Goal: Communication & Community: Answer question/provide support

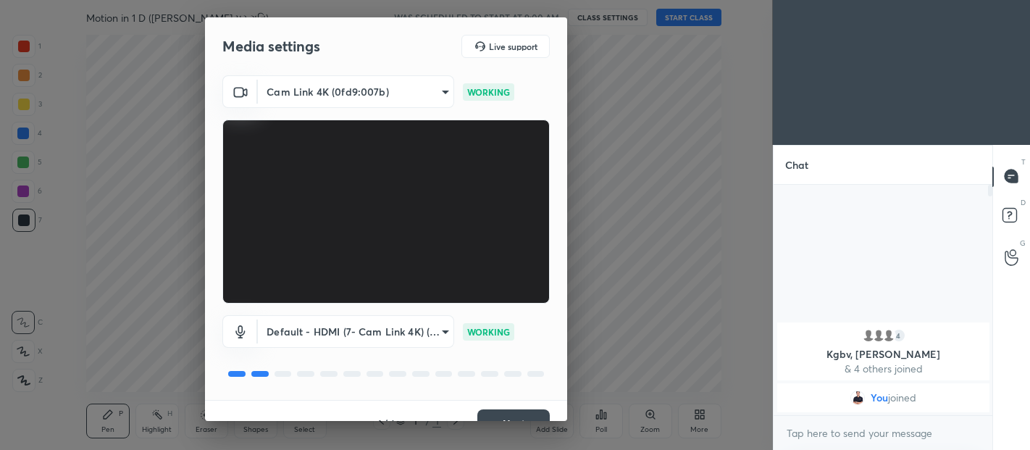
scroll to position [25, 0]
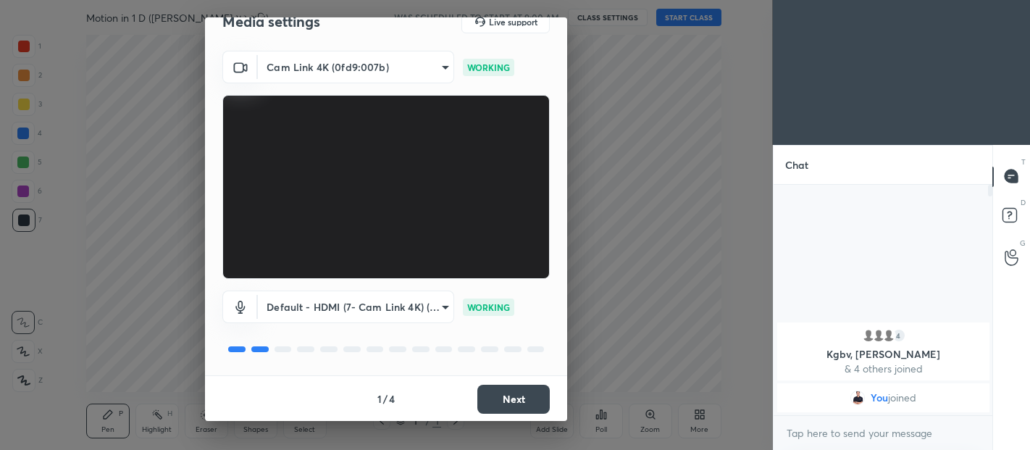
click at [518, 412] on button "Next" at bounding box center [514, 399] width 72 height 29
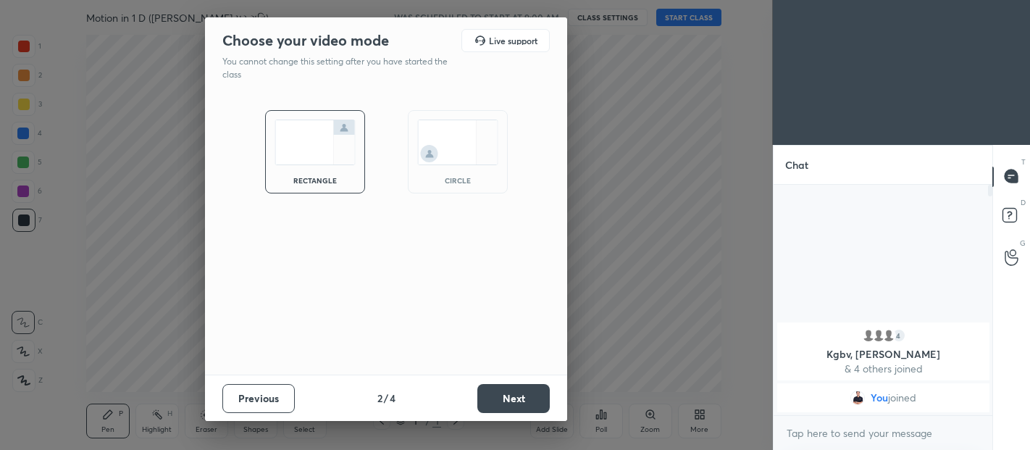
click at [515, 396] on button "Next" at bounding box center [514, 398] width 72 height 29
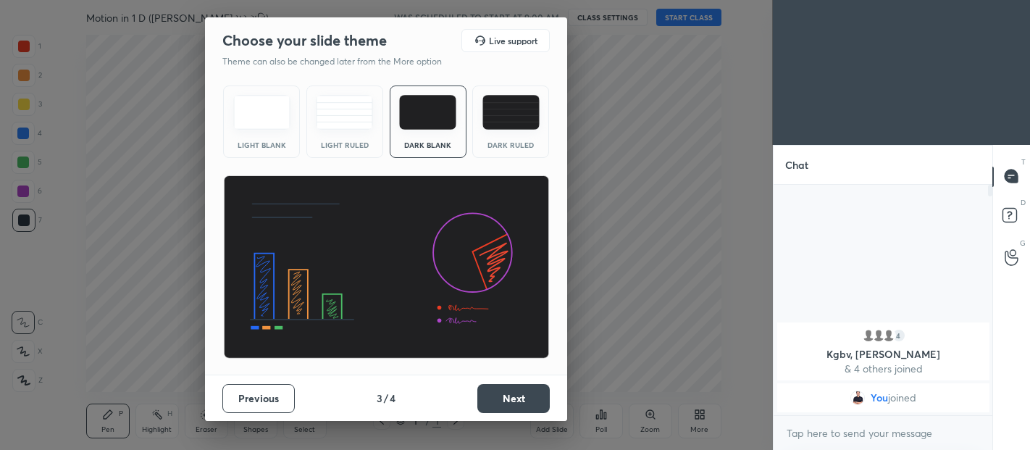
click at [499, 133] on div "Dark Ruled" at bounding box center [510, 122] width 77 height 72
click at [509, 396] on button "Next" at bounding box center [514, 398] width 72 height 29
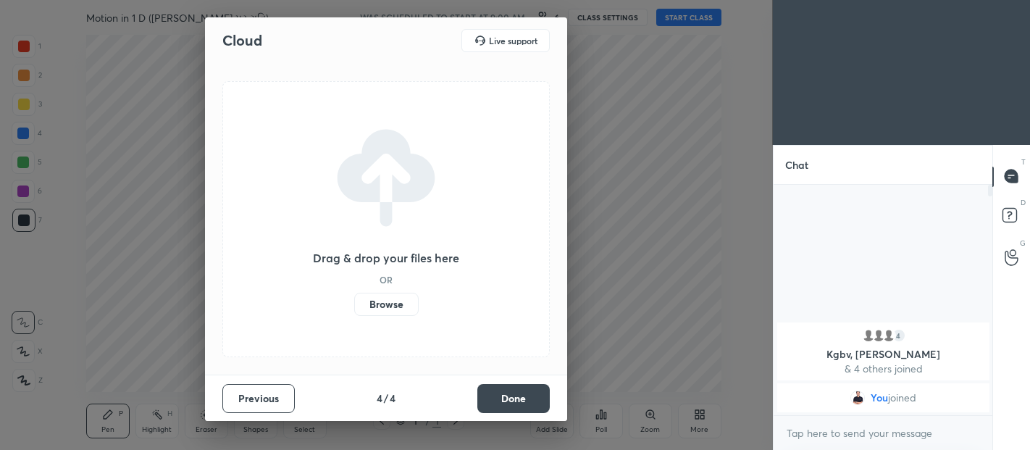
click at [520, 399] on button "Done" at bounding box center [514, 398] width 72 height 29
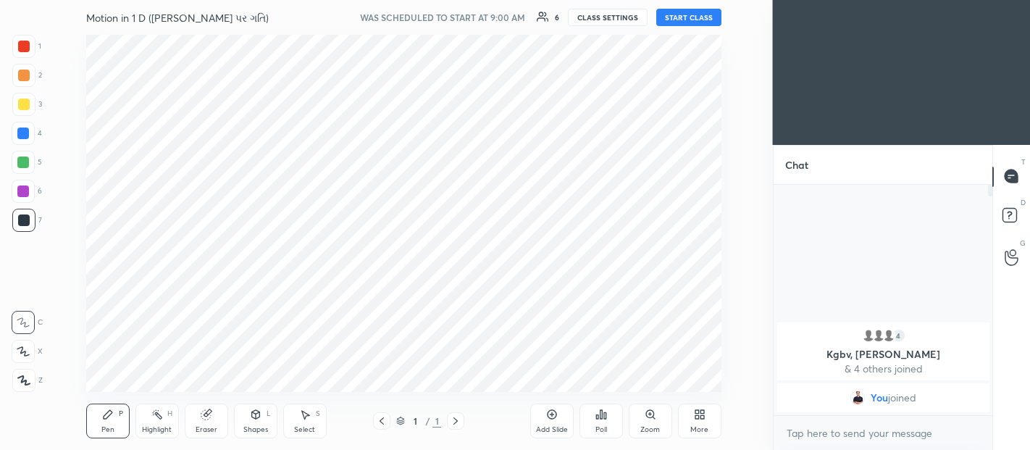
click at [867, 430] on body "1 2 3 4 5 6 7 C X Z C X Z E E Erase all H H Motion in 1 D (સુરેખપથ પર ગતિ) WAS …" at bounding box center [515, 225] width 1030 height 450
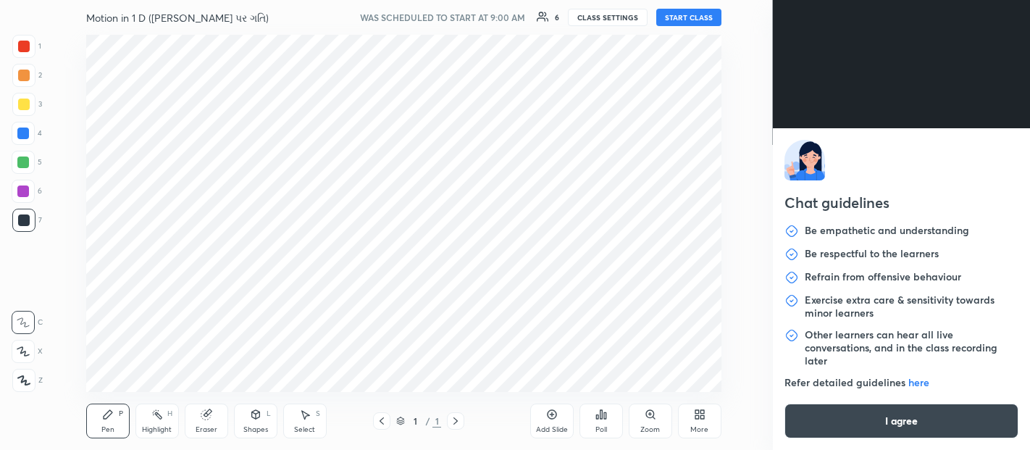
click at [859, 407] on button "I agree" at bounding box center [902, 421] width 235 height 35
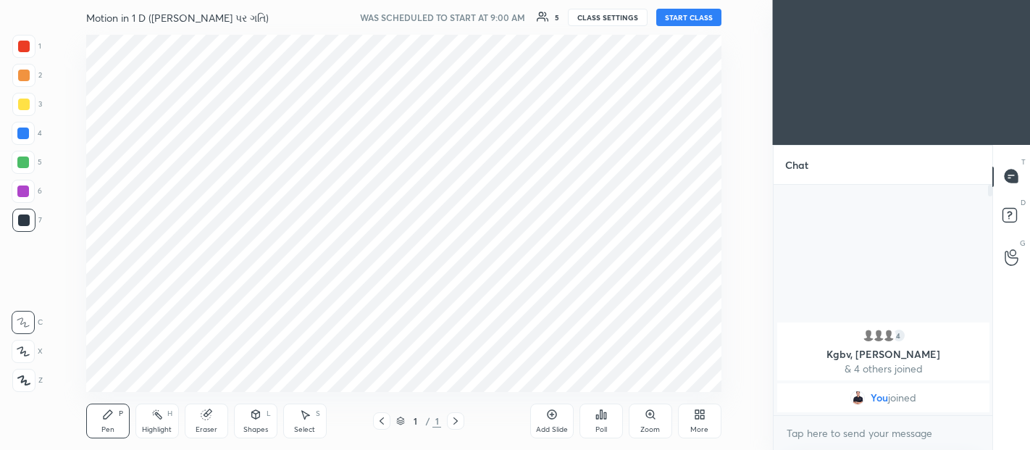
click at [691, 20] on button "START CLASS" at bounding box center [689, 17] width 65 height 17
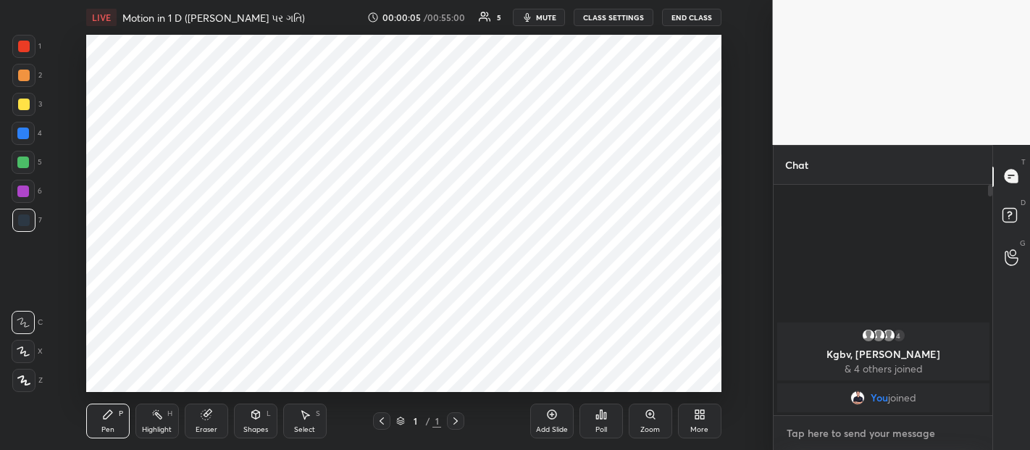
click at [842, 436] on textarea at bounding box center [884, 433] width 196 height 23
type textarea "x"
type textarea "G"
type textarea "x"
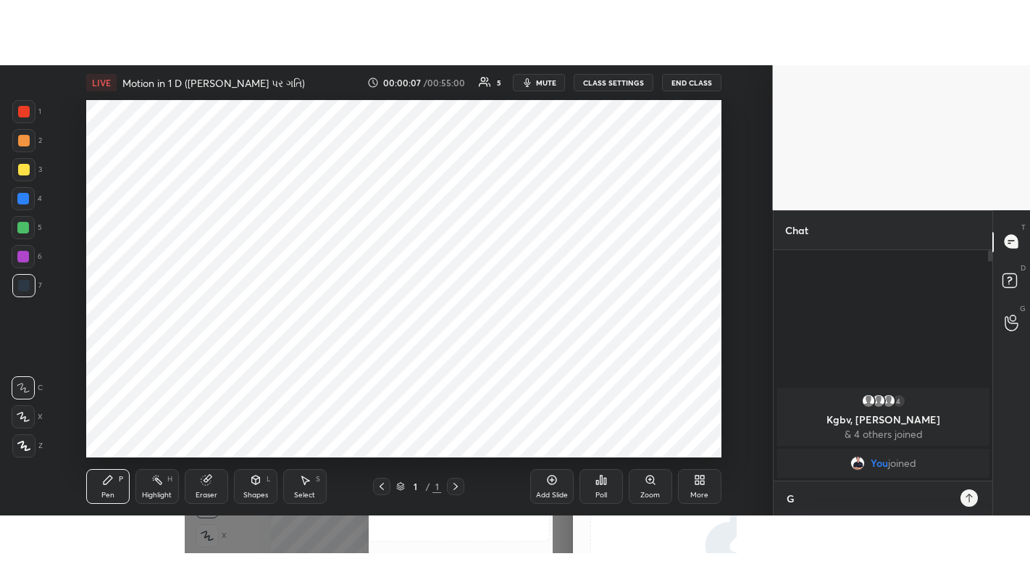
scroll to position [261, 214]
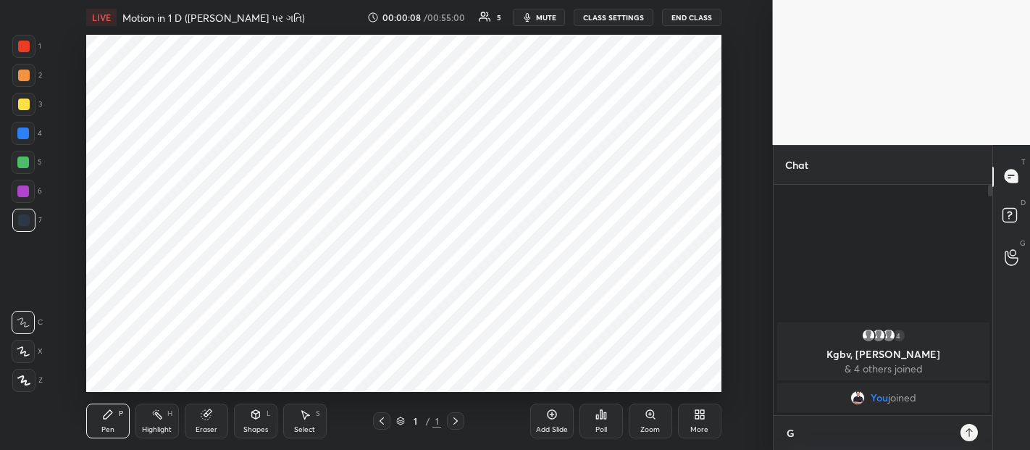
type textarea "Go"
type textarea "x"
type textarea "Goo"
type textarea "x"
type textarea "Good"
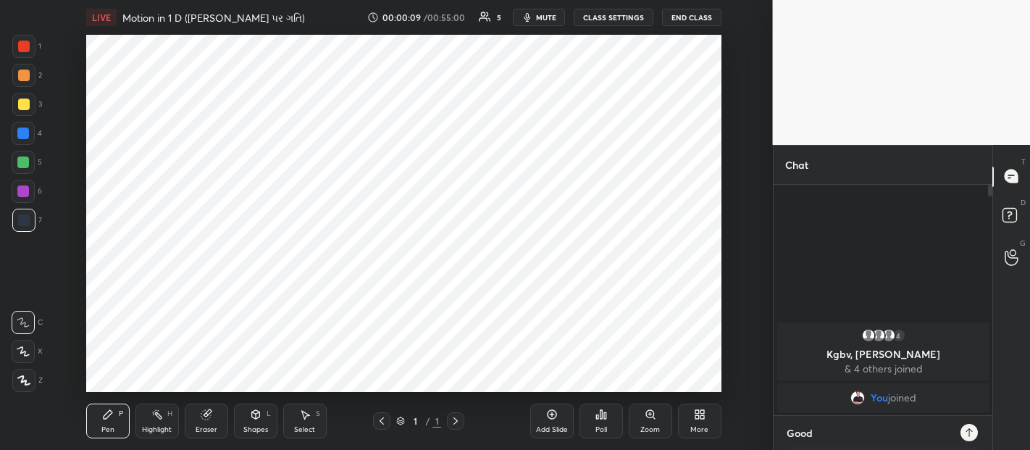
type textarea "x"
type textarea "Good"
type textarea "x"
type textarea "Good M"
type textarea "x"
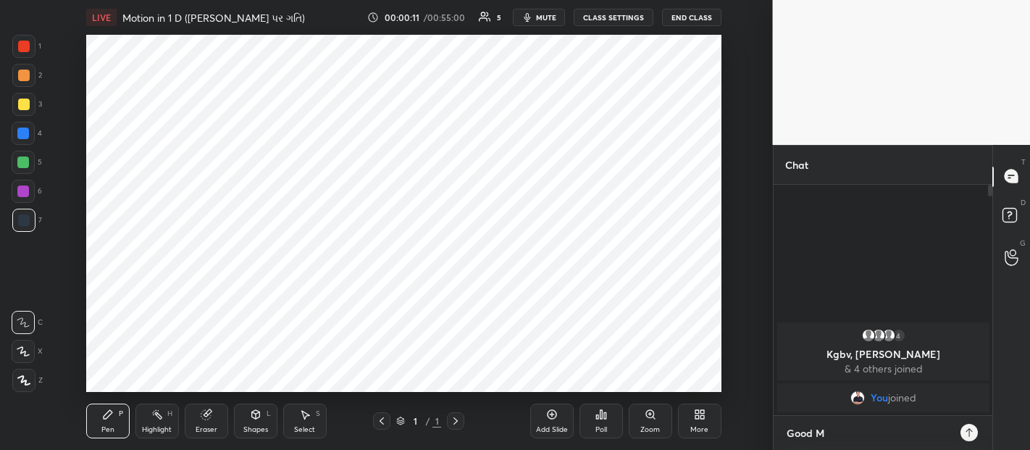
type textarea "Good Mo"
type textarea "x"
type textarea "Good Mor"
type textarea "x"
type textarea "Good Morn"
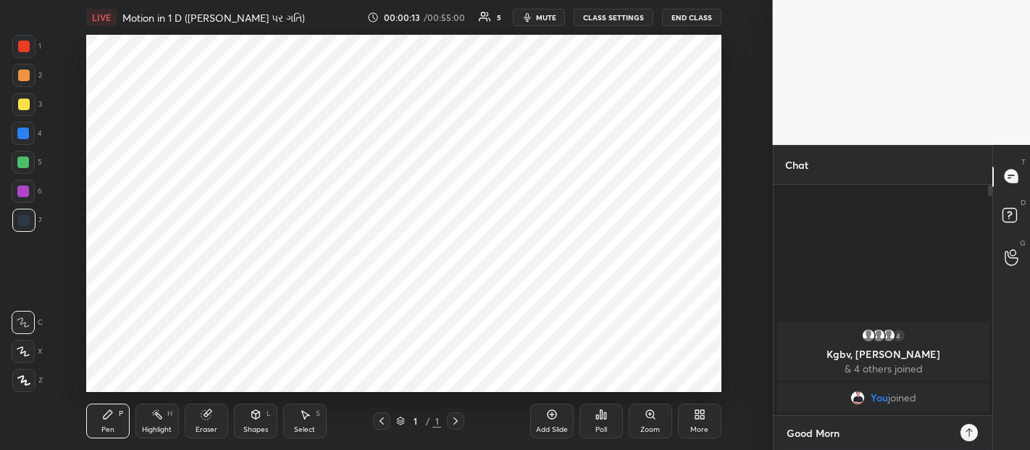
type textarea "x"
type textarea "Good Morning"
type textarea "x"
type textarea "Good Morning D"
type textarea "x"
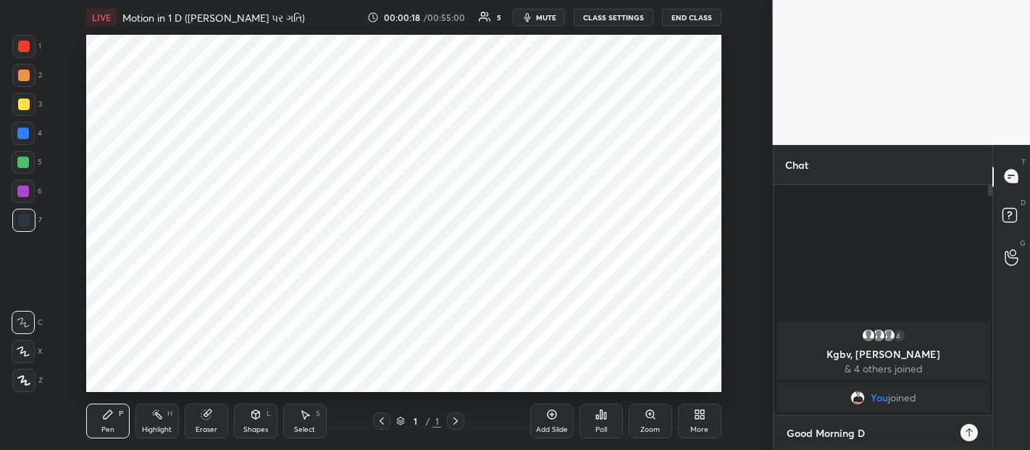
type textarea "Good Morning De"
type textarea "x"
type textarea "Good Morning Dea"
type textarea "x"
type textarea "Good Morning Dear"
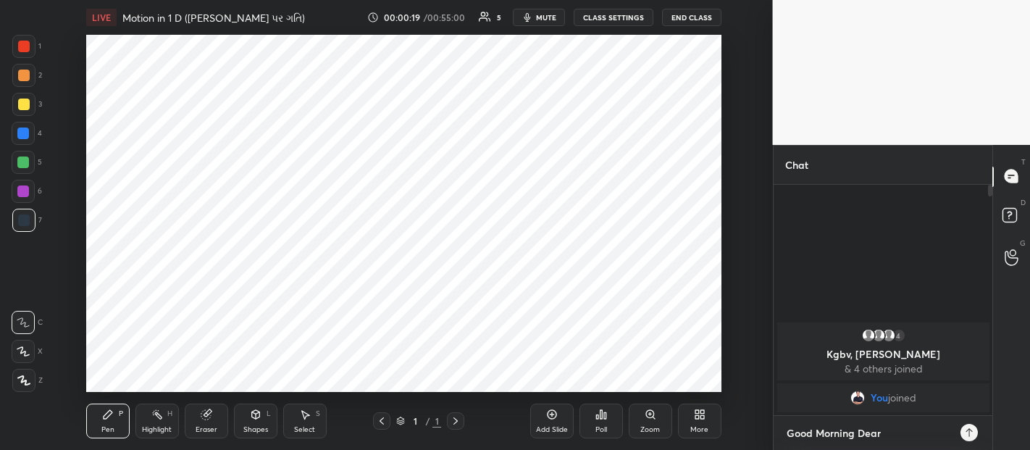
type textarea "x"
type textarea "Good Morning Dear"
type textarea "x"
type textarea "Good Morning Dear Students"
type textarea "x"
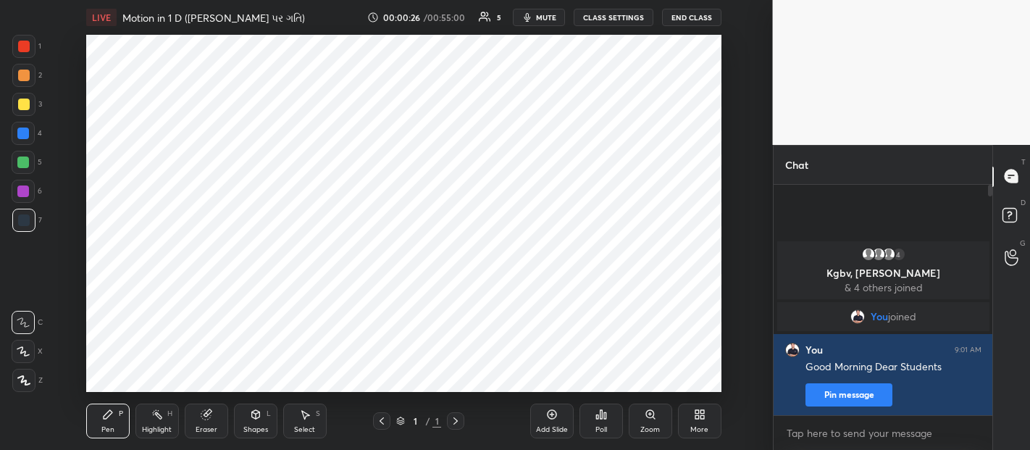
click at [557, 421] on div "Add Slide" at bounding box center [551, 421] width 43 height 35
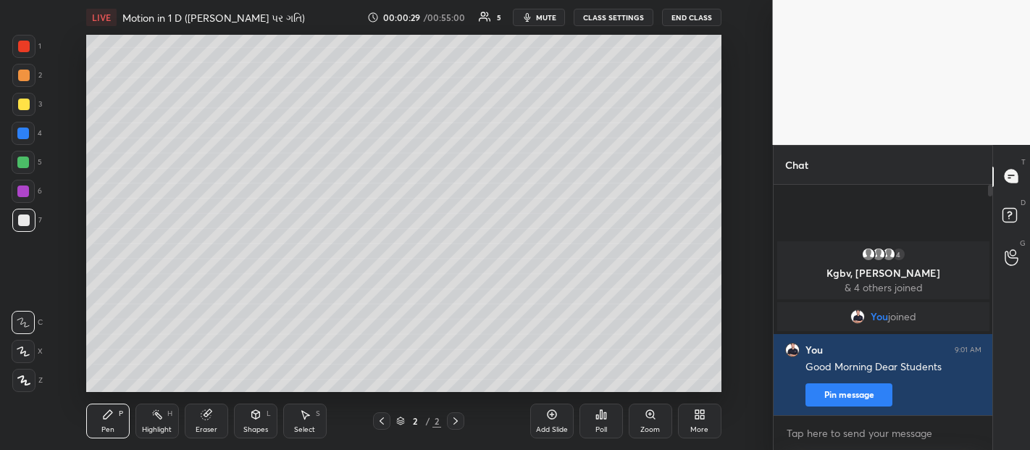
click at [28, 348] on icon at bounding box center [23, 351] width 13 height 10
click at [28, 380] on icon at bounding box center [23, 380] width 13 height 10
click at [20, 84] on div at bounding box center [23, 75] width 23 height 23
click at [690, 420] on div "More" at bounding box center [699, 421] width 43 height 35
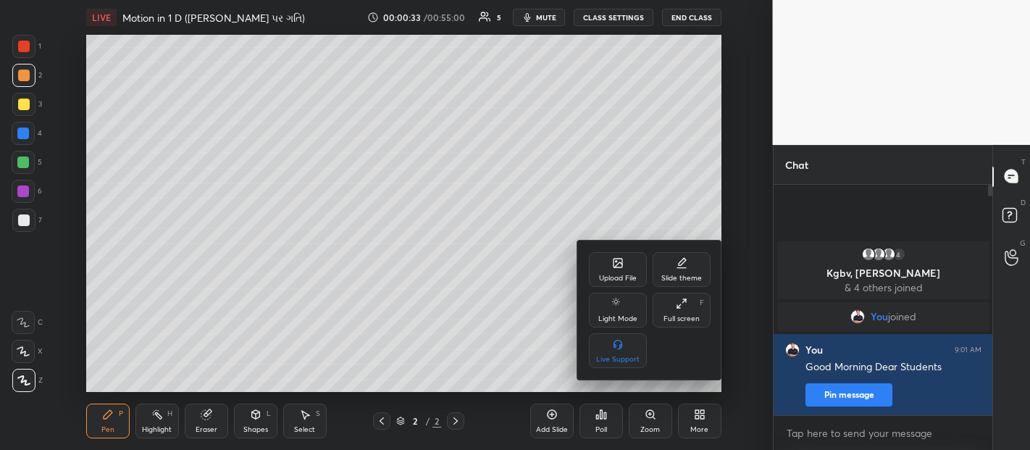
click at [672, 306] on div "Full screen F" at bounding box center [682, 310] width 58 height 35
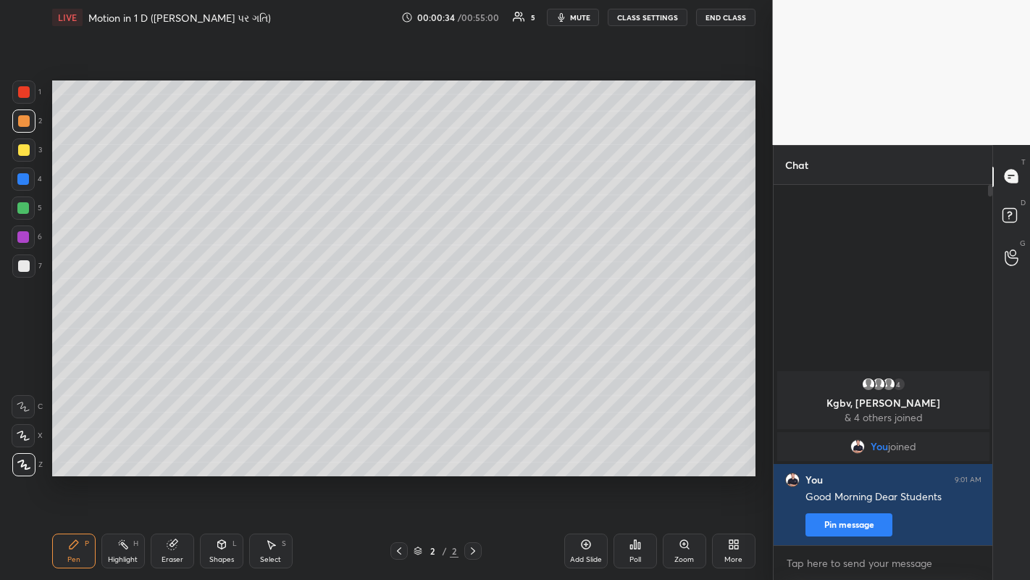
scroll to position [0, 0]
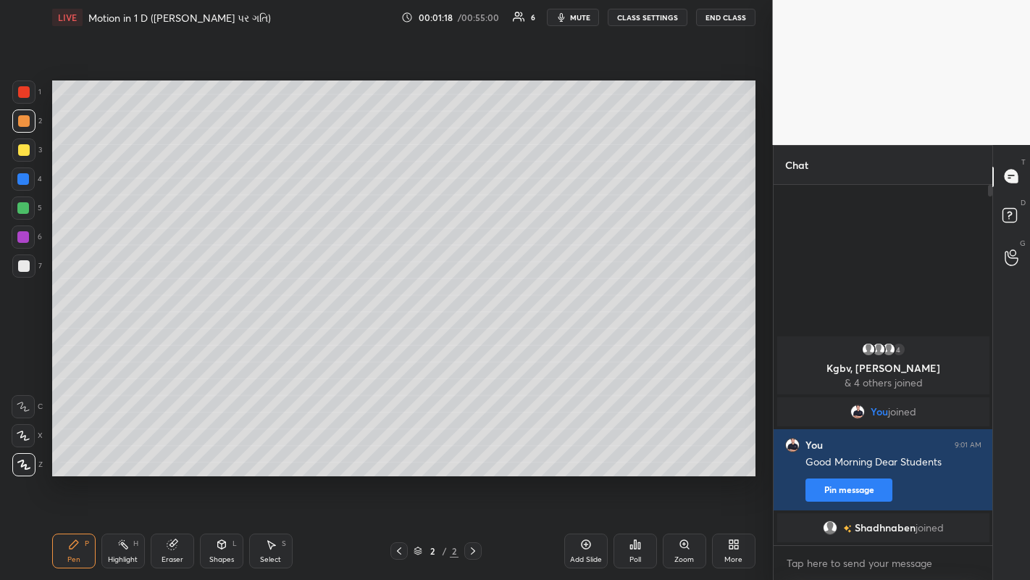
click at [22, 149] on div at bounding box center [24, 150] width 12 height 12
click at [25, 125] on div at bounding box center [24, 121] width 12 height 12
click at [25, 152] on div at bounding box center [24, 150] width 12 height 12
click at [29, 126] on div at bounding box center [23, 120] width 23 height 23
click at [585, 449] on icon at bounding box center [586, 544] width 12 height 12
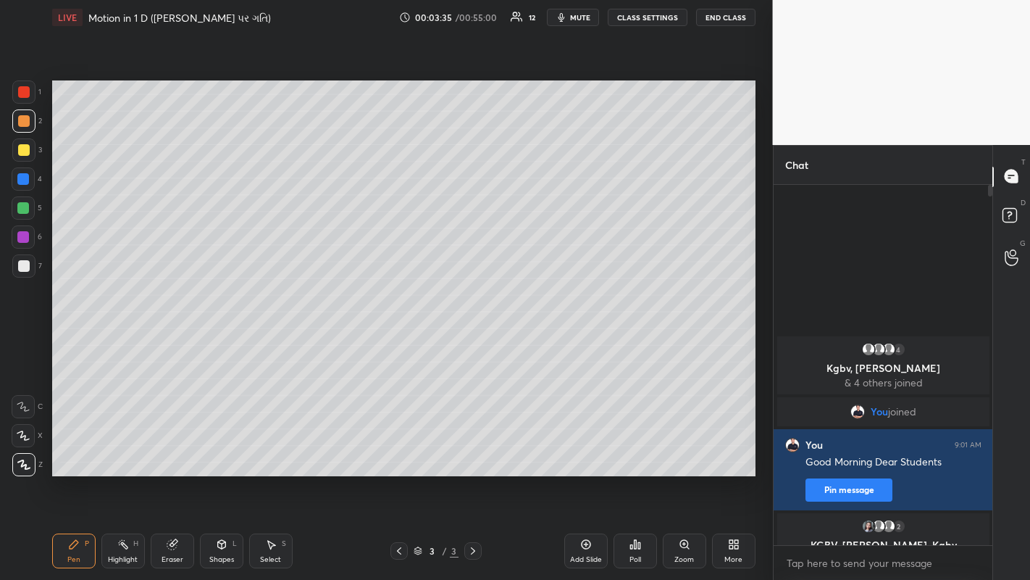
click at [23, 152] on div at bounding box center [24, 150] width 12 height 12
click at [22, 262] on div at bounding box center [24, 266] width 12 height 12
click at [28, 123] on div at bounding box center [24, 121] width 12 height 12
click at [177, 449] on div "Eraser" at bounding box center [173, 559] width 22 height 7
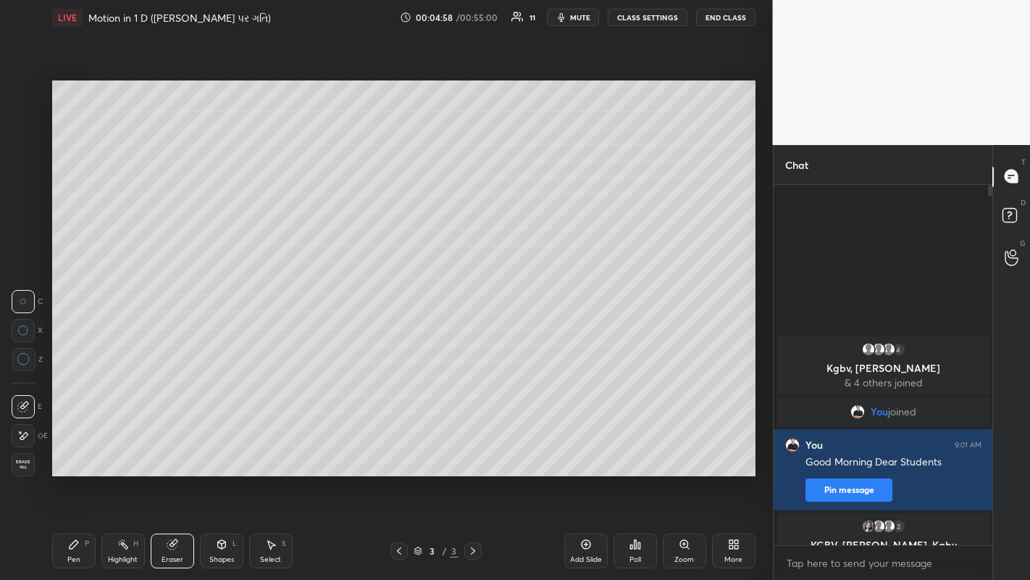
click at [25, 433] on icon at bounding box center [24, 435] width 8 height 7
click at [72, 449] on div "Pen" at bounding box center [73, 559] width 13 height 7
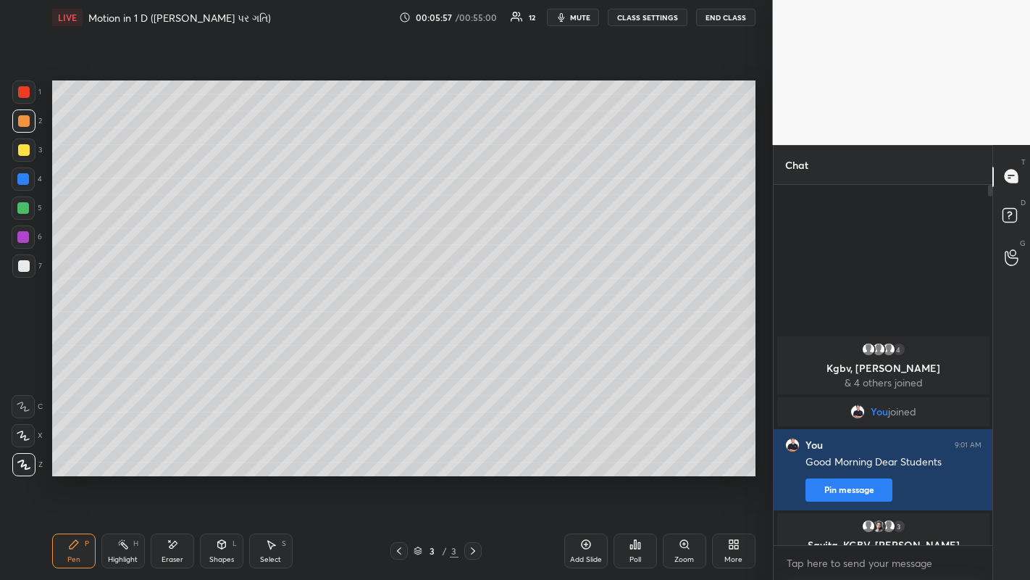
click at [588, 449] on icon at bounding box center [585, 544] width 9 height 9
click at [26, 156] on div at bounding box center [23, 149] width 23 height 23
click at [28, 124] on div at bounding box center [24, 121] width 12 height 12
click at [25, 153] on div at bounding box center [24, 150] width 12 height 12
click at [22, 268] on div at bounding box center [24, 266] width 12 height 12
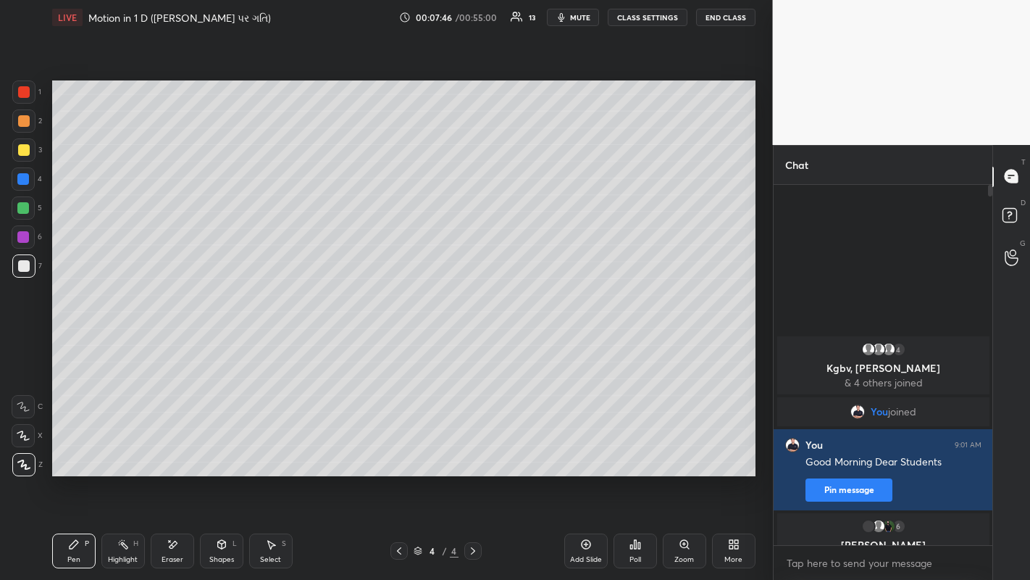
click at [401, 449] on div at bounding box center [399, 550] width 17 height 17
click at [472, 449] on icon at bounding box center [473, 551] width 12 height 12
click at [583, 449] on icon at bounding box center [585, 544] width 9 height 9
click at [23, 145] on div at bounding box center [24, 150] width 12 height 12
click at [28, 270] on div at bounding box center [23, 265] width 23 height 23
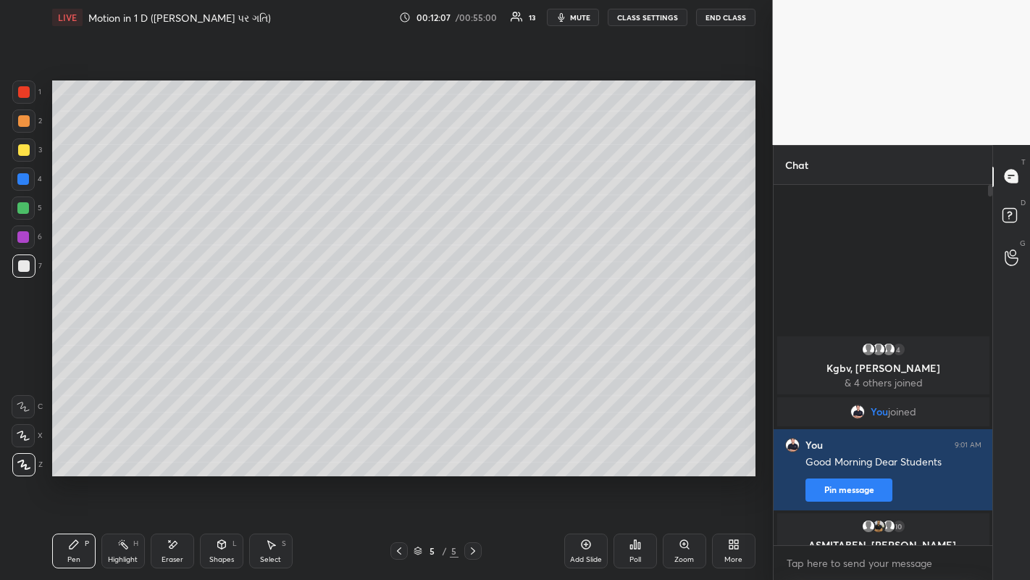
click at [20, 122] on div at bounding box center [24, 121] width 12 height 12
click at [590, 449] on div "Add Slide" at bounding box center [586, 550] width 43 height 35
click at [22, 270] on div at bounding box center [24, 266] width 12 height 12
click at [22, 151] on div at bounding box center [24, 150] width 12 height 12
click at [23, 269] on div at bounding box center [24, 266] width 12 height 12
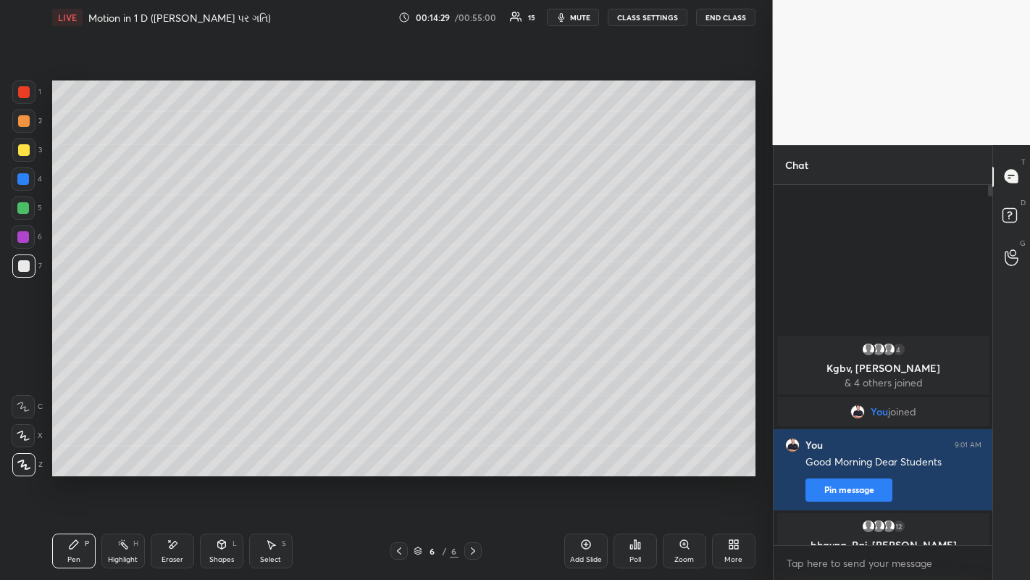
click at [22, 144] on div at bounding box center [24, 150] width 12 height 12
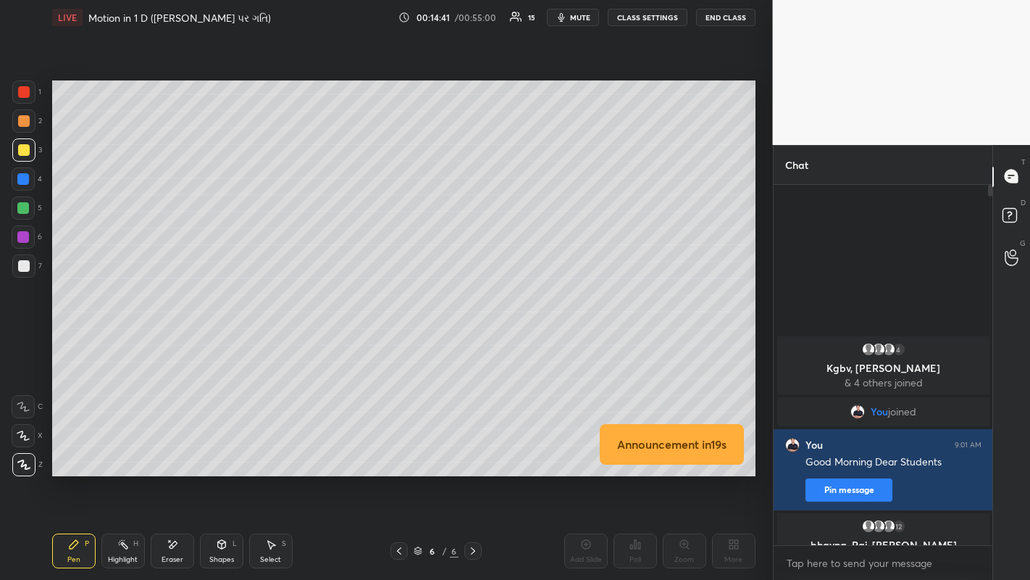
click at [25, 124] on div at bounding box center [24, 121] width 12 height 12
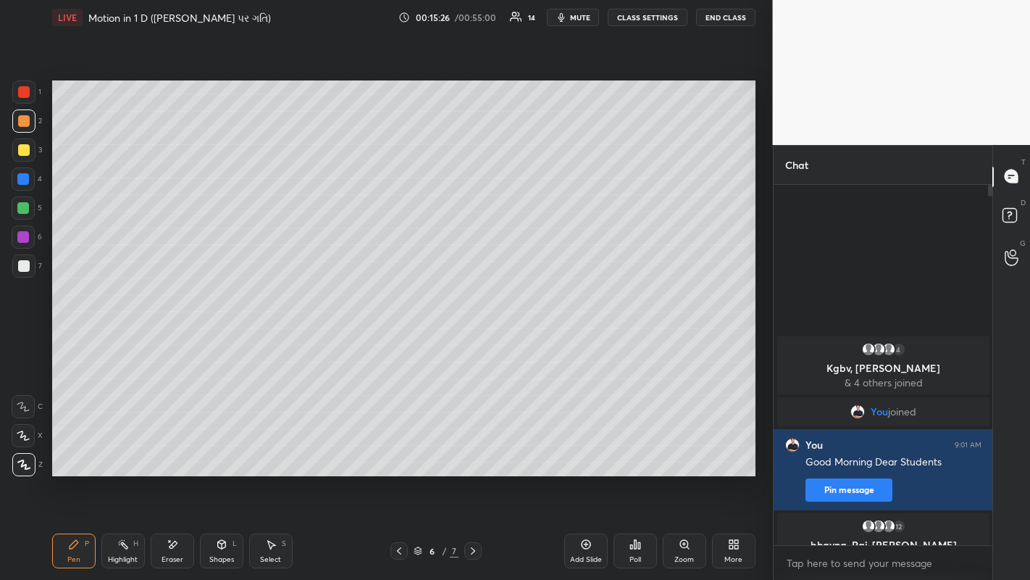
click at [399, 449] on icon at bounding box center [399, 551] width 12 height 12
click at [475, 449] on icon at bounding box center [473, 551] width 12 height 12
click at [399, 449] on icon at bounding box center [399, 550] width 4 height 7
click at [472, 449] on icon at bounding box center [473, 551] width 12 height 12
click at [588, 449] on div "Add Slide" at bounding box center [586, 550] width 43 height 35
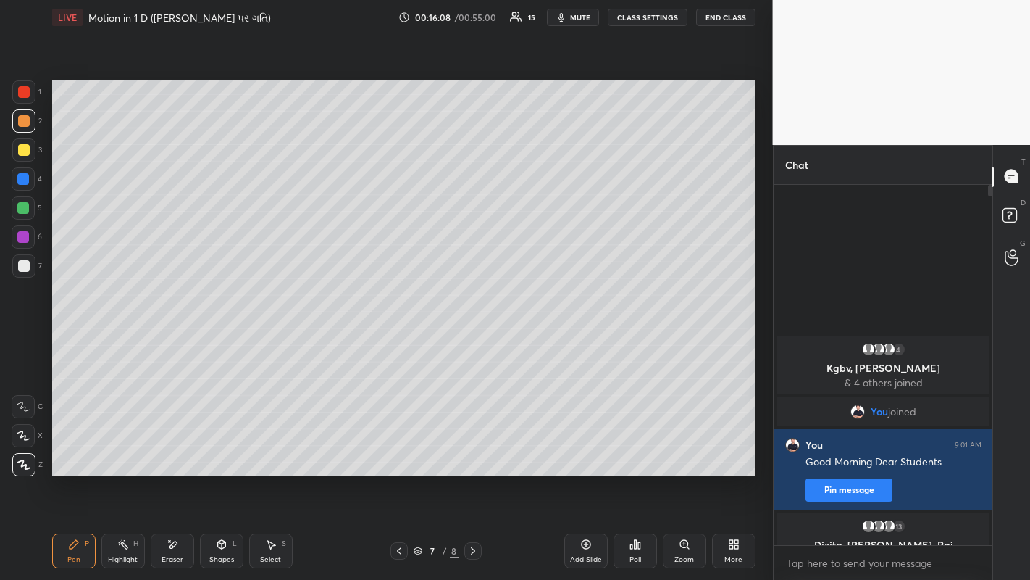
click at [22, 149] on div at bounding box center [24, 150] width 12 height 12
click at [25, 266] on div at bounding box center [24, 266] width 12 height 12
click at [22, 149] on div at bounding box center [24, 150] width 12 height 12
click at [582, 449] on icon at bounding box center [585, 544] width 9 height 9
click at [25, 209] on div at bounding box center [23, 208] width 12 height 12
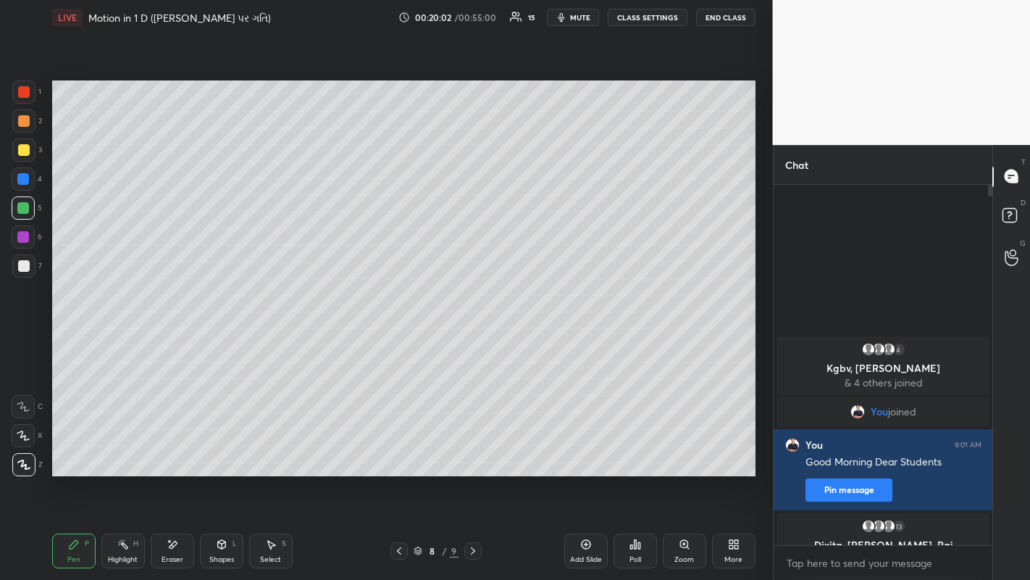
click at [219, 449] on div "Shapes" at bounding box center [221, 559] width 25 height 7
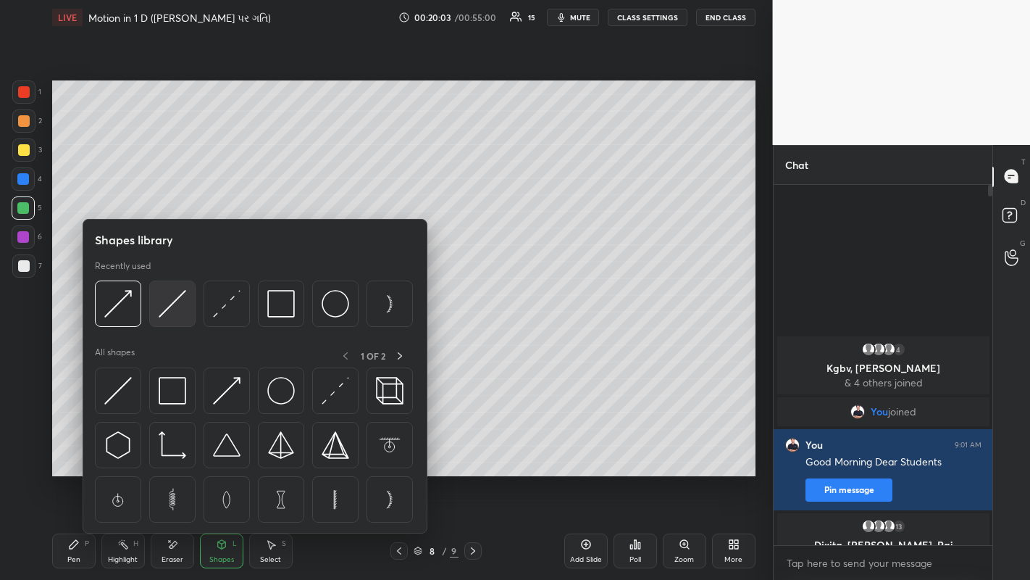
click at [165, 309] on img at bounding box center [173, 304] width 28 height 28
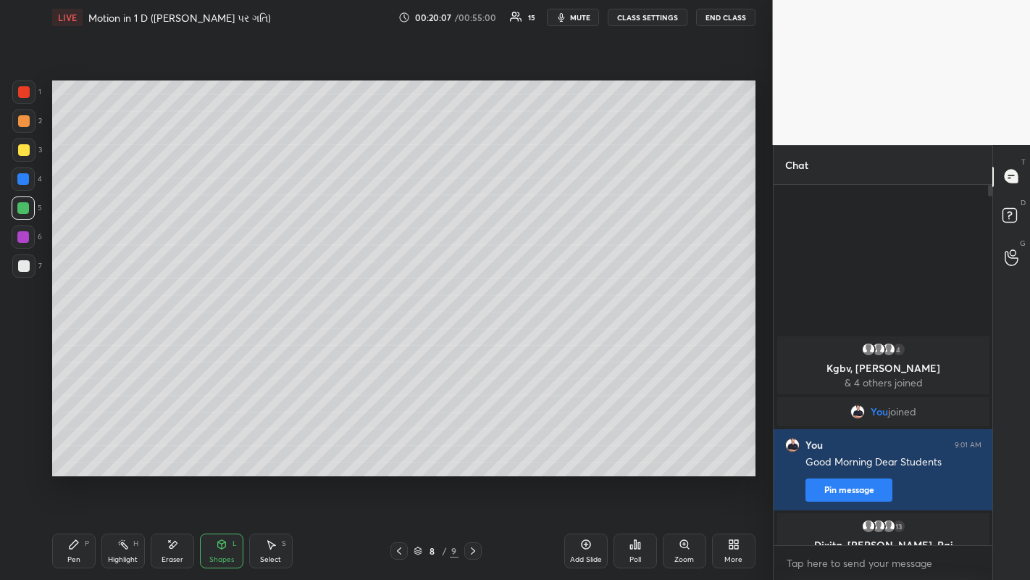
click at [23, 153] on div at bounding box center [24, 150] width 12 height 12
click at [22, 235] on div at bounding box center [23, 237] width 12 height 12
click at [212, 449] on div "Shapes L" at bounding box center [221, 550] width 43 height 35
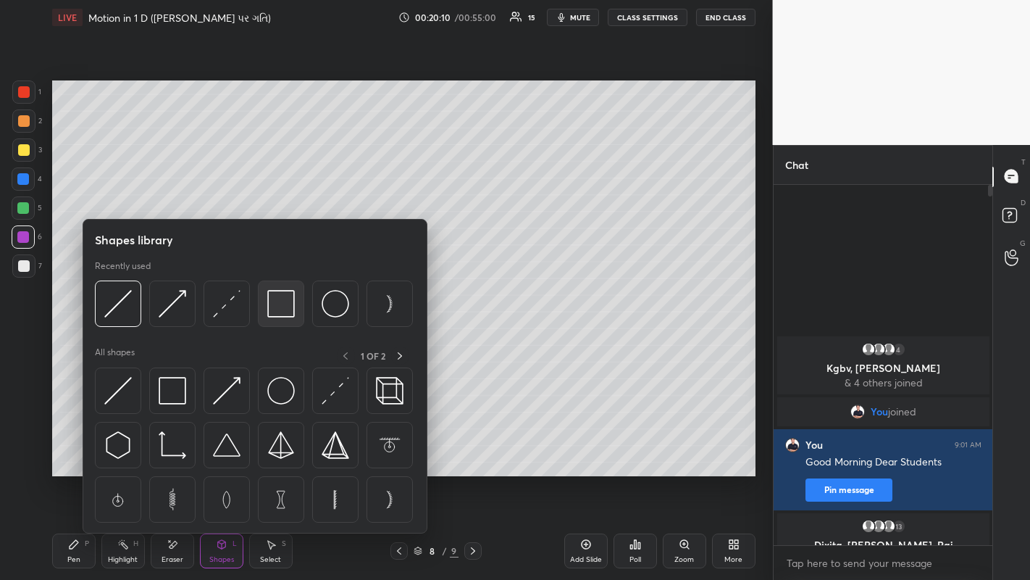
click at [269, 309] on img at bounding box center [281, 304] width 28 height 28
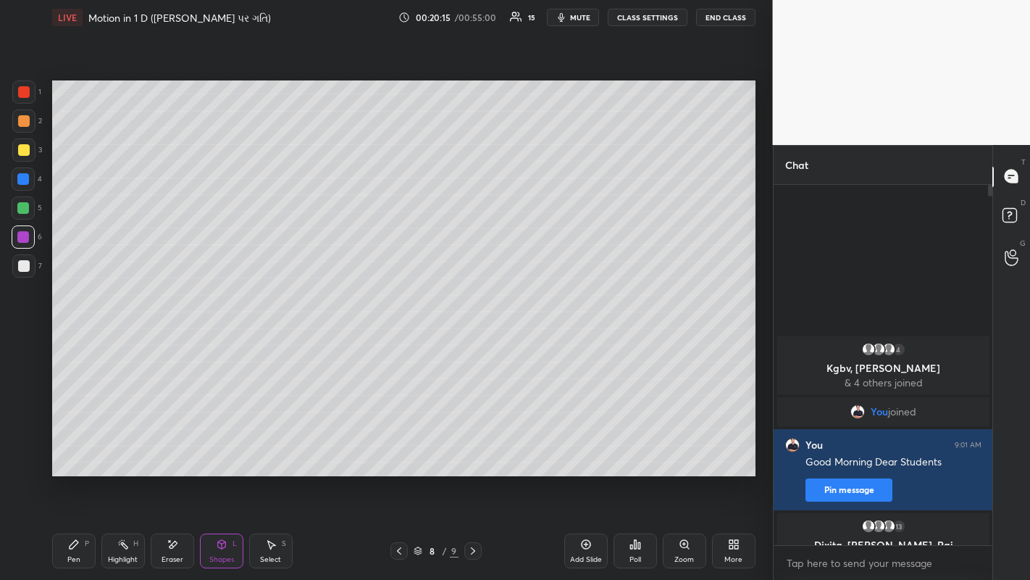
click at [81, 449] on div "Pen P" at bounding box center [73, 550] width 43 height 35
click at [23, 182] on div at bounding box center [23, 179] width 12 height 12
click at [25, 272] on div at bounding box center [23, 265] width 23 height 23
click at [217, 449] on div "Shapes L" at bounding box center [221, 550] width 43 height 35
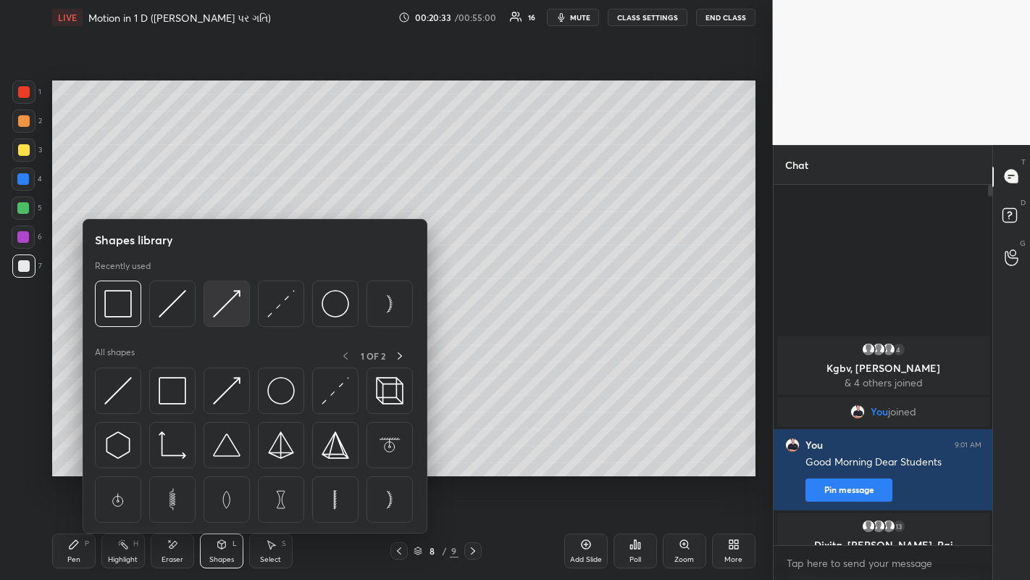
click at [223, 304] on img at bounding box center [227, 304] width 28 height 28
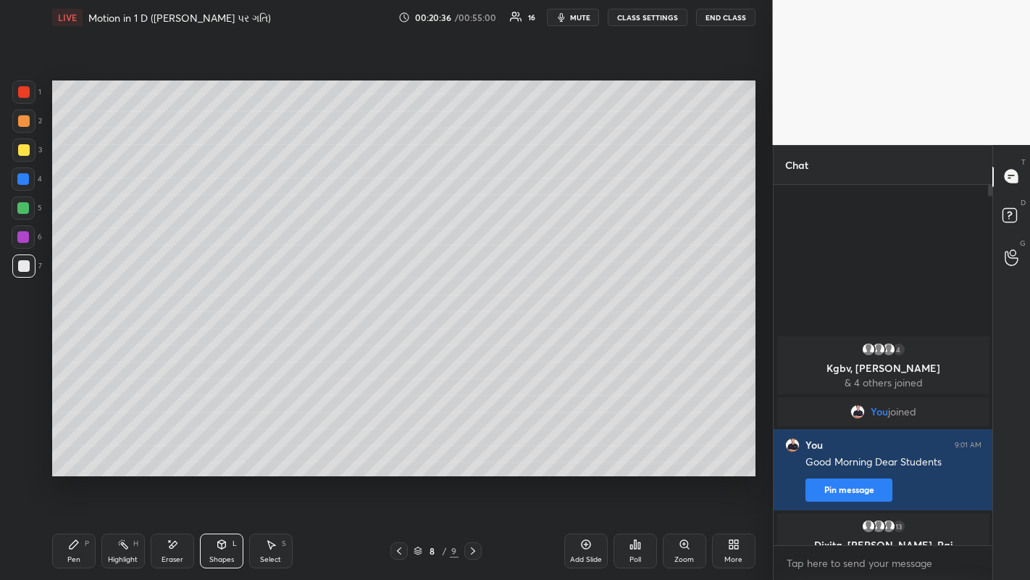
click at [73, 449] on div "Pen P" at bounding box center [73, 550] width 43 height 35
click at [24, 149] on div at bounding box center [24, 150] width 12 height 12
click at [167, 449] on div "Eraser" at bounding box center [172, 550] width 43 height 35
click at [77, 449] on icon at bounding box center [74, 544] width 12 height 12
click at [22, 263] on div at bounding box center [24, 266] width 12 height 12
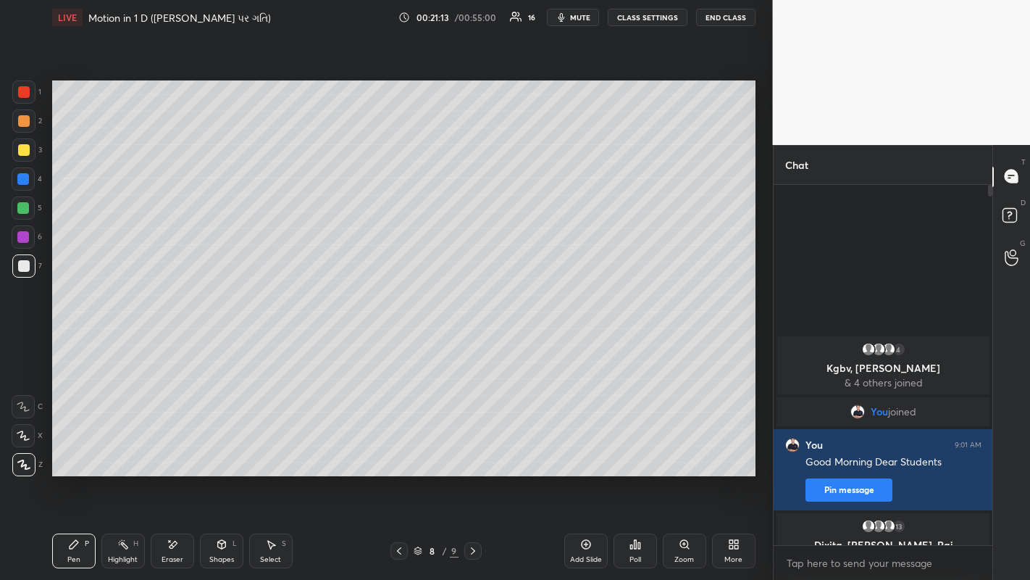
click at [28, 127] on div at bounding box center [23, 120] width 23 height 23
click at [25, 152] on div at bounding box center [24, 150] width 12 height 12
click at [22, 119] on div at bounding box center [24, 121] width 12 height 12
click at [18, 269] on div at bounding box center [24, 266] width 12 height 12
click at [25, 123] on div at bounding box center [24, 121] width 12 height 12
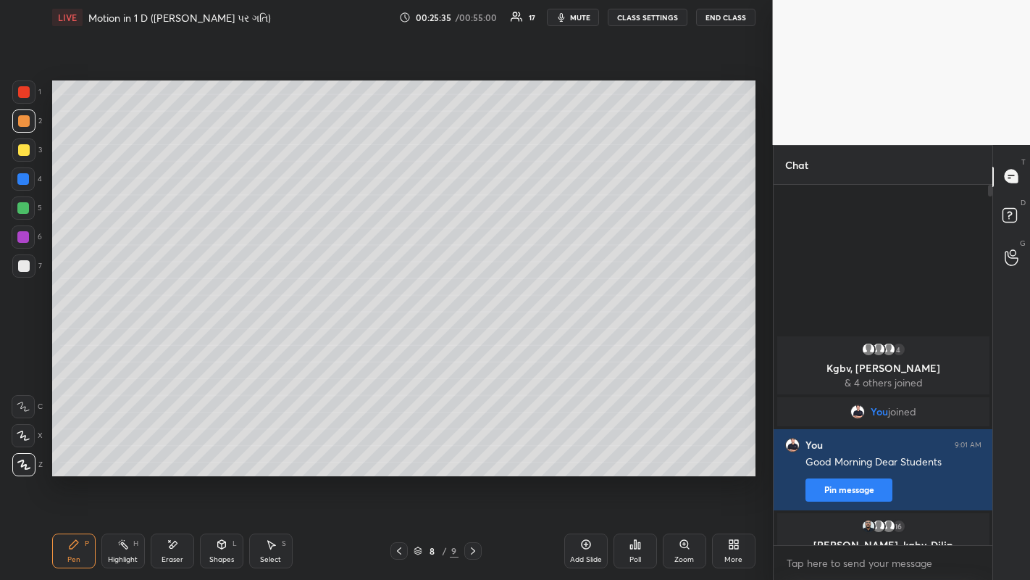
click at [396, 449] on icon at bounding box center [399, 551] width 12 height 12
click at [178, 449] on div "Eraser" at bounding box center [173, 559] width 22 height 7
click at [68, 449] on div "Pen" at bounding box center [73, 559] width 13 height 7
click at [472, 449] on icon at bounding box center [473, 551] width 12 height 12
click at [580, 449] on div "Add Slide" at bounding box center [586, 550] width 43 height 35
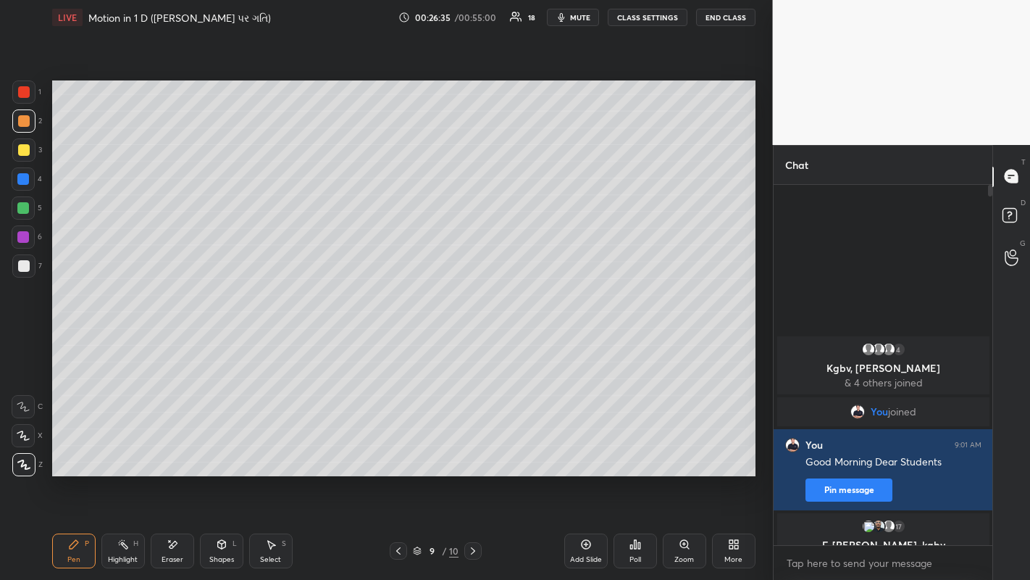
click at [24, 152] on div at bounding box center [24, 150] width 12 height 12
click at [20, 270] on div at bounding box center [24, 266] width 12 height 12
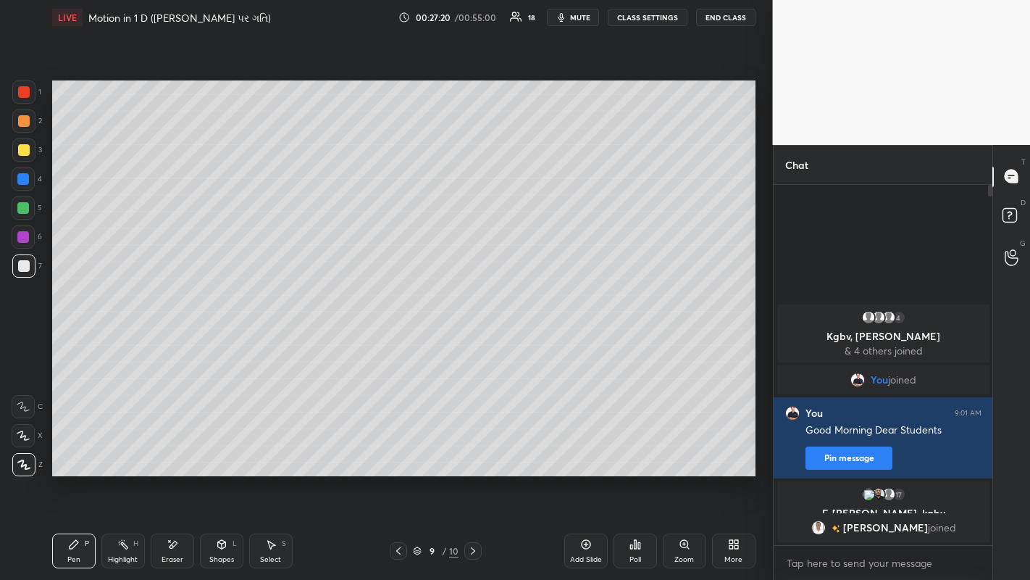
click at [25, 119] on div at bounding box center [24, 121] width 12 height 12
click at [29, 268] on div at bounding box center [24, 266] width 12 height 12
click at [28, 122] on div at bounding box center [24, 121] width 12 height 12
click at [399, 449] on icon at bounding box center [399, 551] width 12 height 12
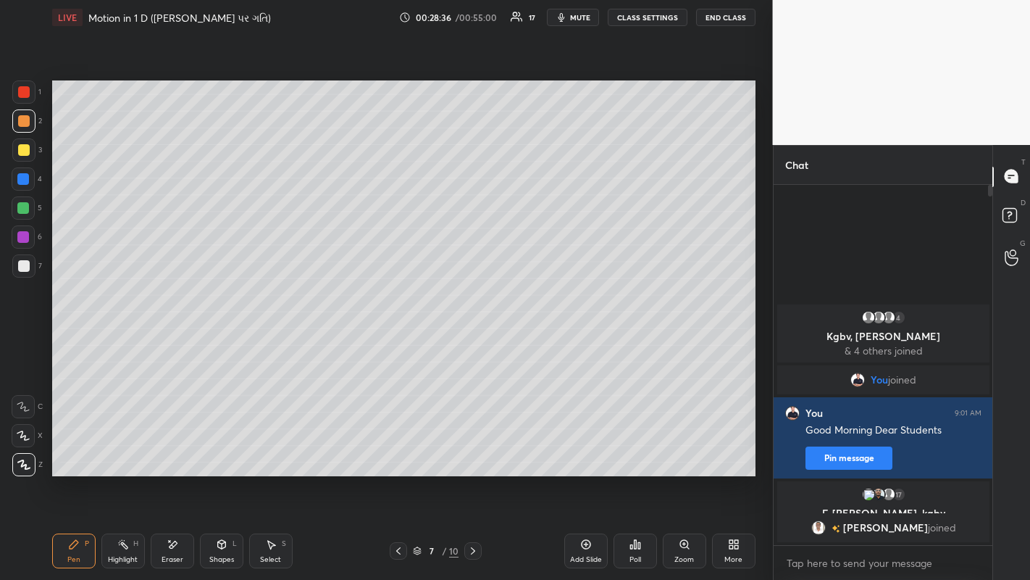
click at [472, 449] on icon at bounding box center [473, 551] width 12 height 12
click at [575, 449] on div "Add Slide" at bounding box center [586, 550] width 43 height 35
click at [29, 152] on div at bounding box center [23, 149] width 23 height 23
click at [399, 449] on icon at bounding box center [399, 551] width 12 height 12
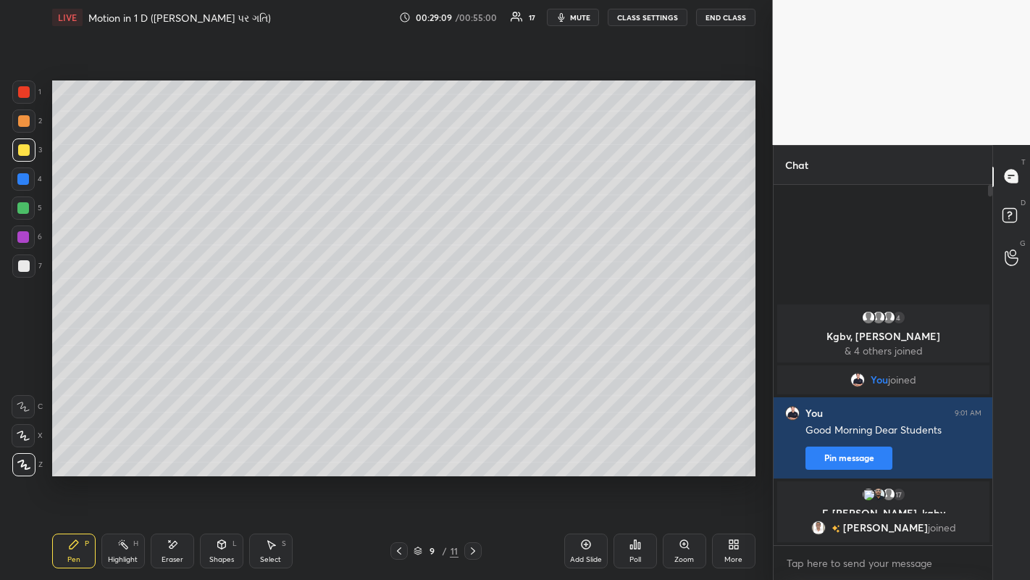
click at [399, 449] on icon at bounding box center [399, 551] width 12 height 12
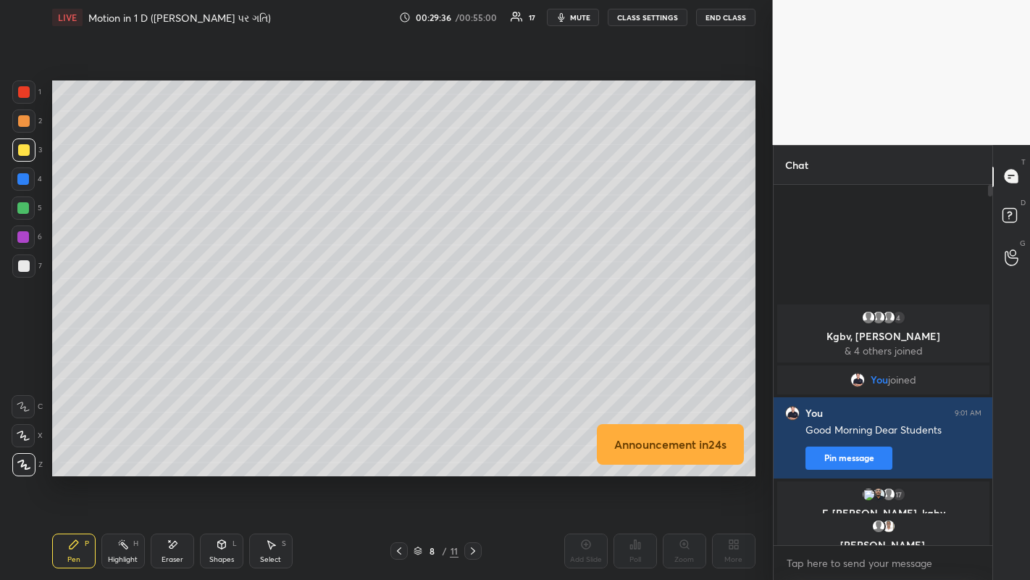
click at [472, 449] on icon at bounding box center [473, 551] width 12 height 12
click at [23, 267] on div at bounding box center [24, 266] width 12 height 12
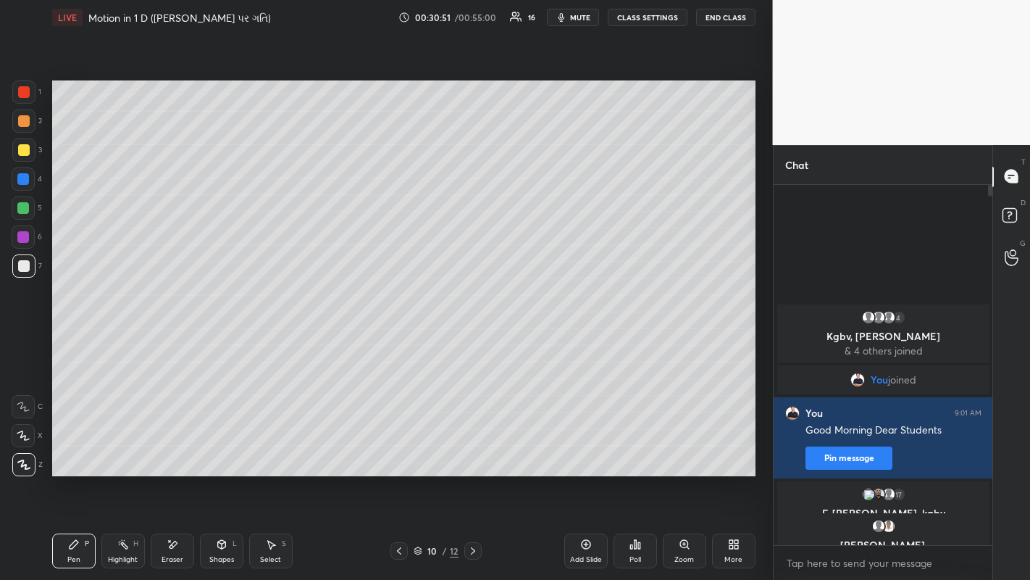
click at [391, 449] on div at bounding box center [399, 550] width 17 height 17
click at [399, 449] on icon at bounding box center [399, 551] width 12 height 12
click at [471, 449] on icon at bounding box center [473, 551] width 12 height 12
click at [472, 449] on icon at bounding box center [473, 551] width 12 height 12
click at [399, 449] on icon at bounding box center [399, 551] width 12 height 12
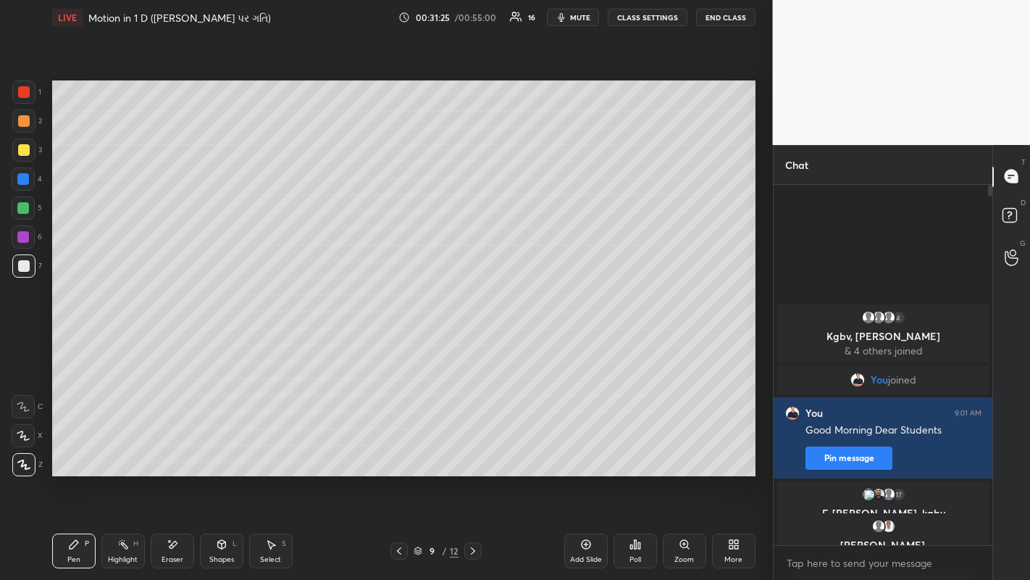
click at [399, 449] on icon at bounding box center [399, 551] width 12 height 12
click at [472, 449] on icon at bounding box center [473, 551] width 12 height 12
click at [474, 449] on icon at bounding box center [473, 551] width 12 height 12
click at [22, 147] on div at bounding box center [24, 150] width 12 height 12
click at [26, 125] on div at bounding box center [24, 121] width 12 height 12
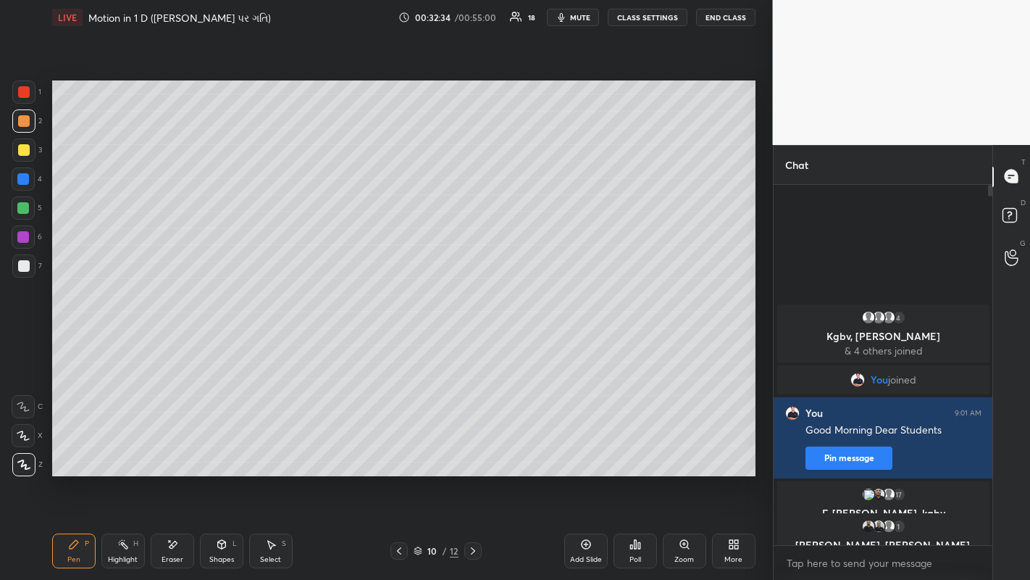
click at [25, 271] on div at bounding box center [24, 266] width 12 height 12
click at [17, 124] on div at bounding box center [23, 120] width 23 height 23
click at [397, 449] on icon at bounding box center [399, 551] width 12 height 12
click at [399, 449] on icon at bounding box center [399, 551] width 12 height 12
click at [472, 449] on icon at bounding box center [473, 551] width 12 height 12
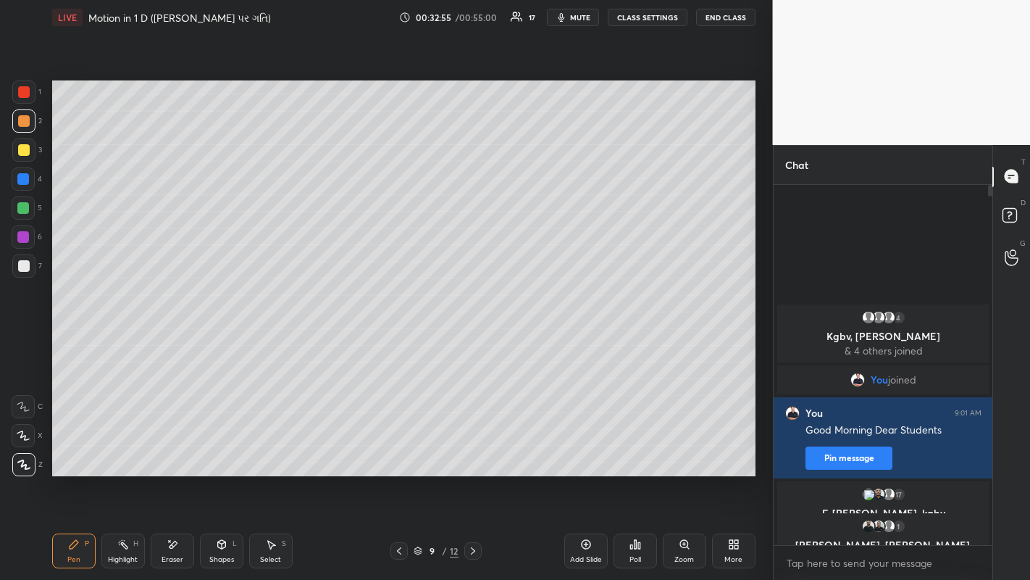
click at [472, 449] on icon at bounding box center [473, 551] width 12 height 12
click at [168, 449] on div "Eraser" at bounding box center [173, 559] width 22 height 7
click at [70, 449] on div "Pen" at bounding box center [73, 559] width 13 height 7
click at [399, 449] on icon at bounding box center [399, 551] width 12 height 12
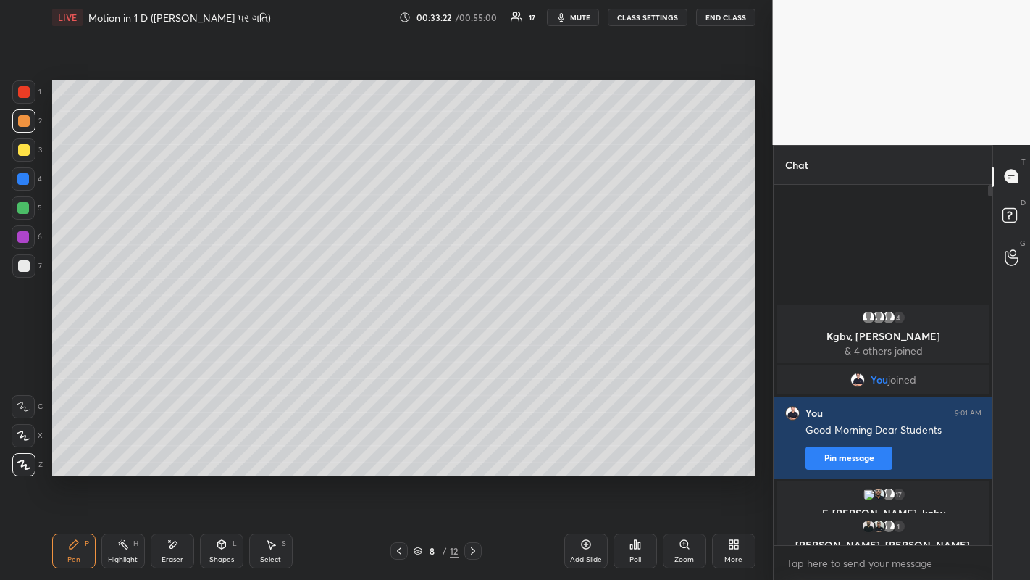
click at [399, 449] on icon at bounding box center [399, 551] width 12 height 12
click at [473, 449] on div at bounding box center [473, 550] width 17 height 17
click at [472, 449] on icon at bounding box center [473, 551] width 12 height 12
click at [479, 449] on div at bounding box center [473, 550] width 17 height 17
click at [399, 449] on icon at bounding box center [399, 551] width 12 height 12
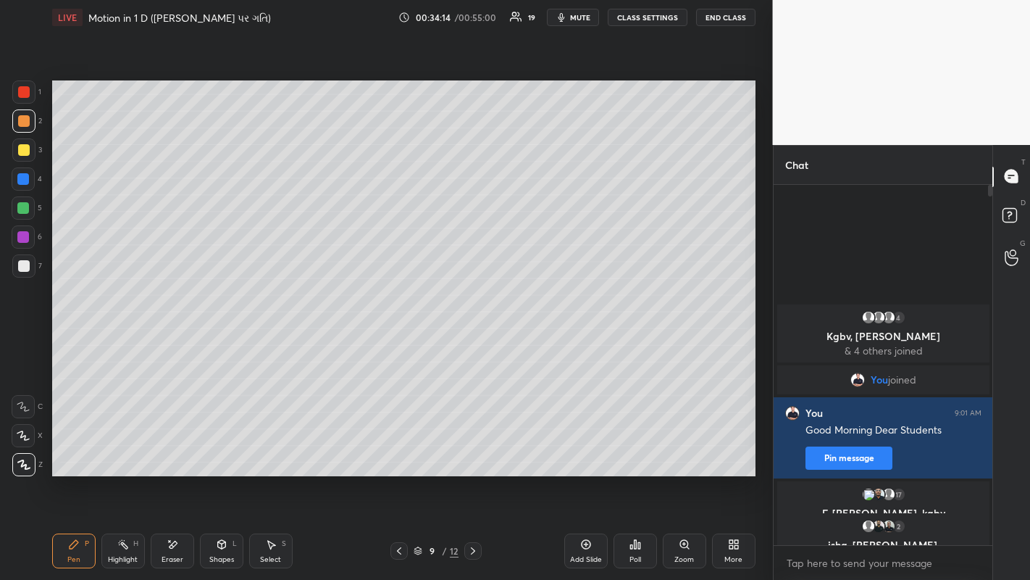
click at [396, 449] on icon at bounding box center [399, 551] width 12 height 12
click at [399, 449] on icon at bounding box center [399, 551] width 12 height 12
click at [19, 263] on div at bounding box center [24, 266] width 12 height 12
click at [472, 449] on icon at bounding box center [473, 551] width 12 height 12
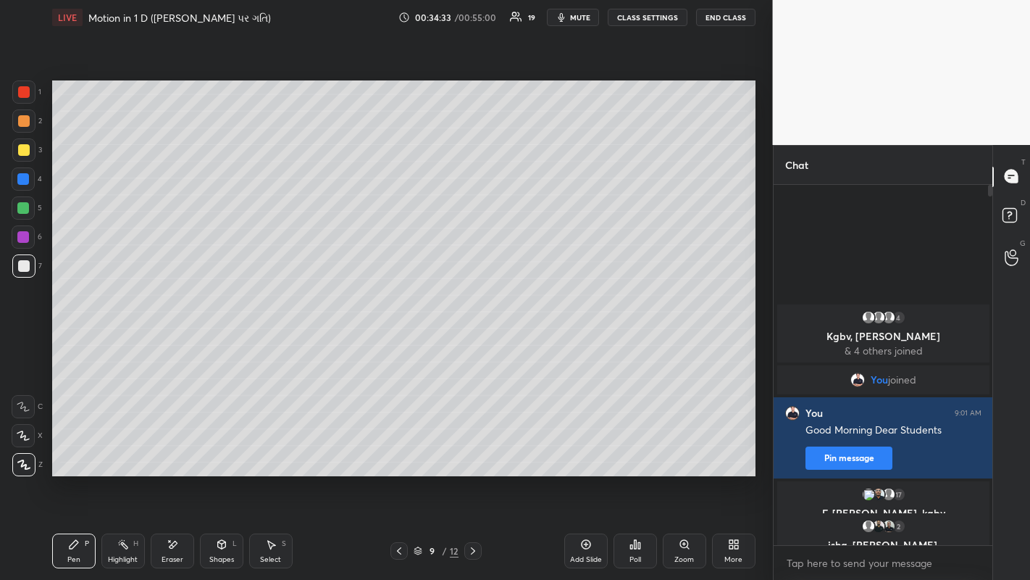
click at [472, 449] on icon at bounding box center [473, 551] width 12 height 12
click at [474, 449] on icon at bounding box center [473, 551] width 12 height 12
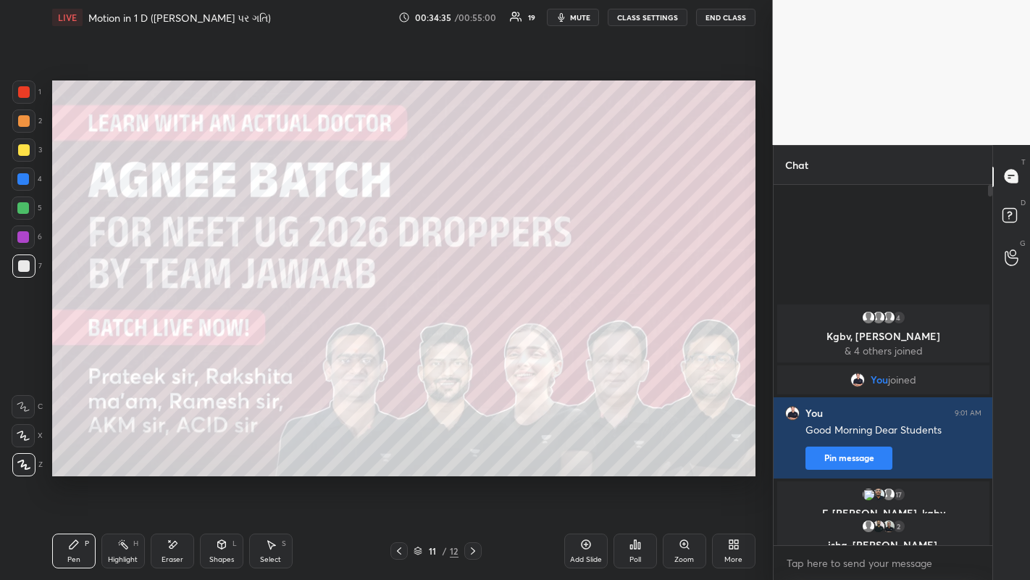
click at [397, 449] on icon at bounding box center [399, 551] width 12 height 12
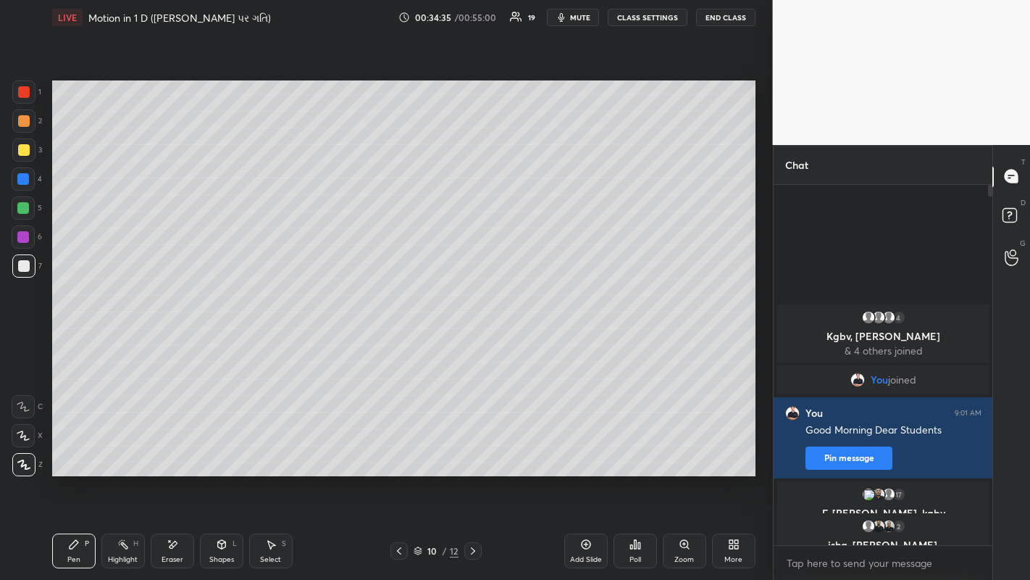
click at [588, 449] on icon at bounding box center [586, 544] width 12 height 12
click at [23, 152] on div at bounding box center [24, 150] width 12 height 12
click at [173, 449] on div "Eraser" at bounding box center [172, 550] width 43 height 35
click at [23, 449] on span "Erase all" at bounding box center [23, 464] width 22 height 10
click at [24, 117] on div at bounding box center [24, 121] width 12 height 12
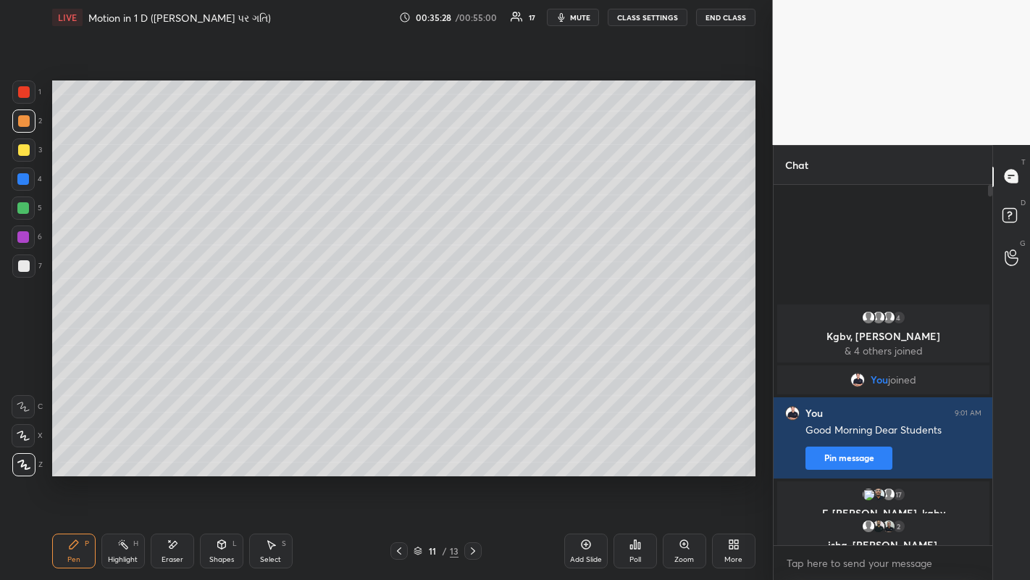
click at [399, 449] on icon at bounding box center [399, 551] width 12 height 12
click at [474, 449] on icon at bounding box center [473, 551] width 12 height 12
click at [399, 449] on icon at bounding box center [399, 550] width 4 height 7
click at [399, 449] on icon at bounding box center [399, 551] width 12 height 12
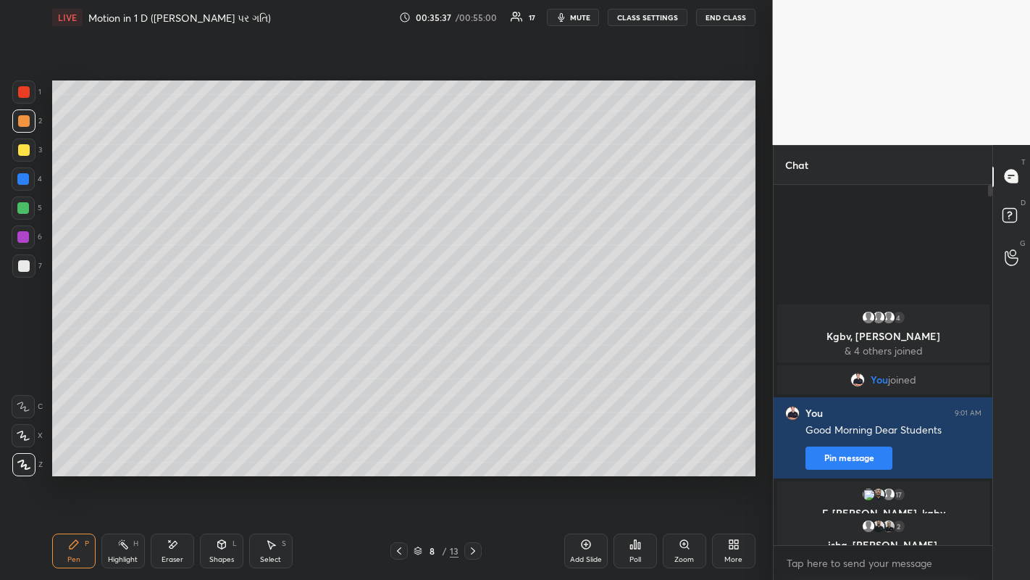
click at [399, 449] on icon at bounding box center [399, 551] width 12 height 12
click at [472, 449] on icon at bounding box center [473, 550] width 4 height 7
click at [475, 449] on icon at bounding box center [473, 551] width 12 height 12
click at [472, 449] on icon at bounding box center [473, 550] width 4 height 7
click at [475, 449] on icon at bounding box center [473, 550] width 4 height 7
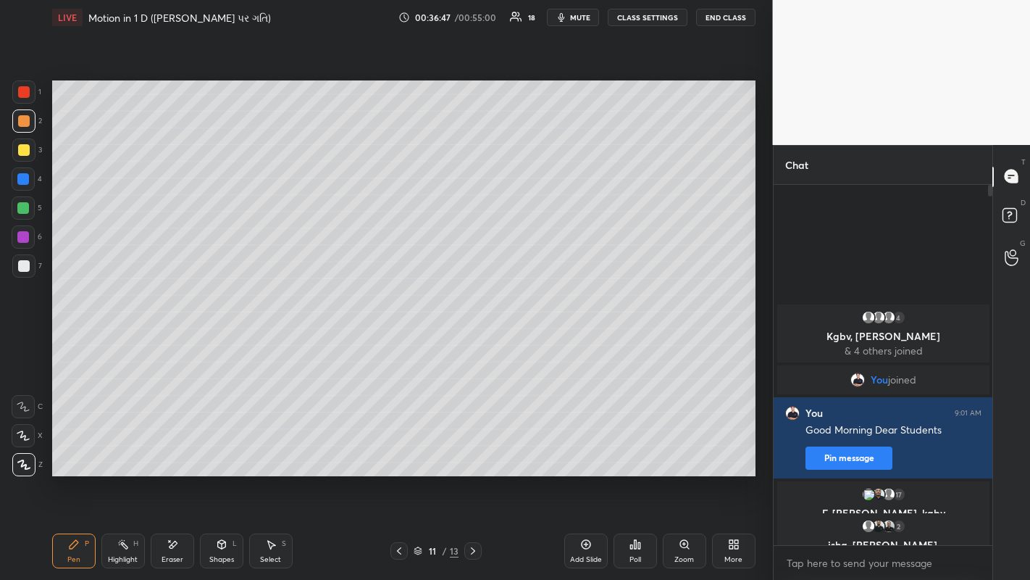
click at [399, 449] on icon at bounding box center [399, 551] width 12 height 12
click at [401, 449] on icon at bounding box center [399, 551] width 12 height 12
click at [472, 449] on icon at bounding box center [473, 550] width 4 height 7
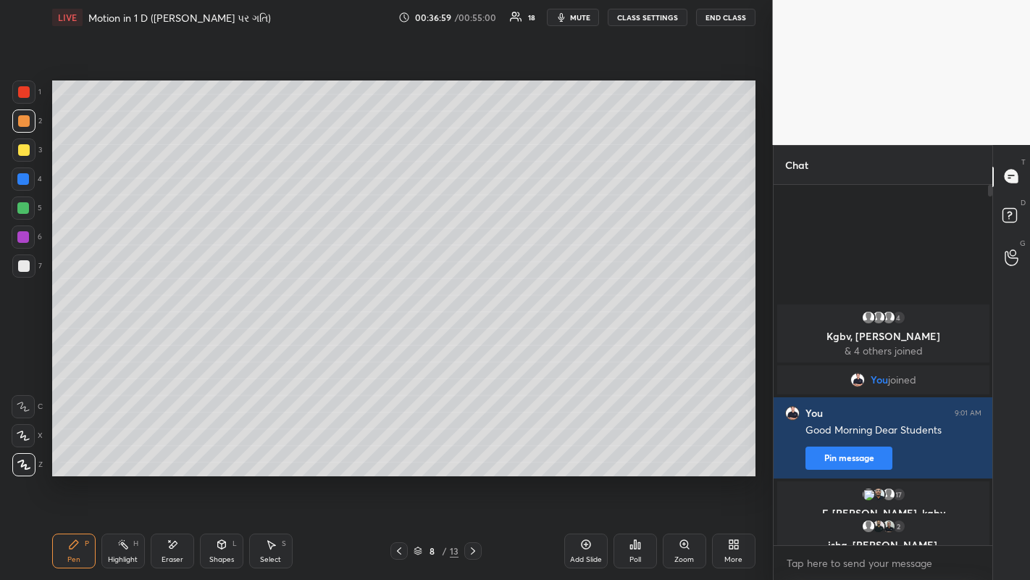
click at [472, 449] on icon at bounding box center [473, 550] width 4 height 7
click at [473, 449] on icon at bounding box center [473, 551] width 12 height 12
click at [472, 449] on icon at bounding box center [473, 551] width 12 height 12
click at [589, 449] on div "Add Slide" at bounding box center [586, 550] width 43 height 35
click at [23, 153] on div at bounding box center [24, 150] width 12 height 12
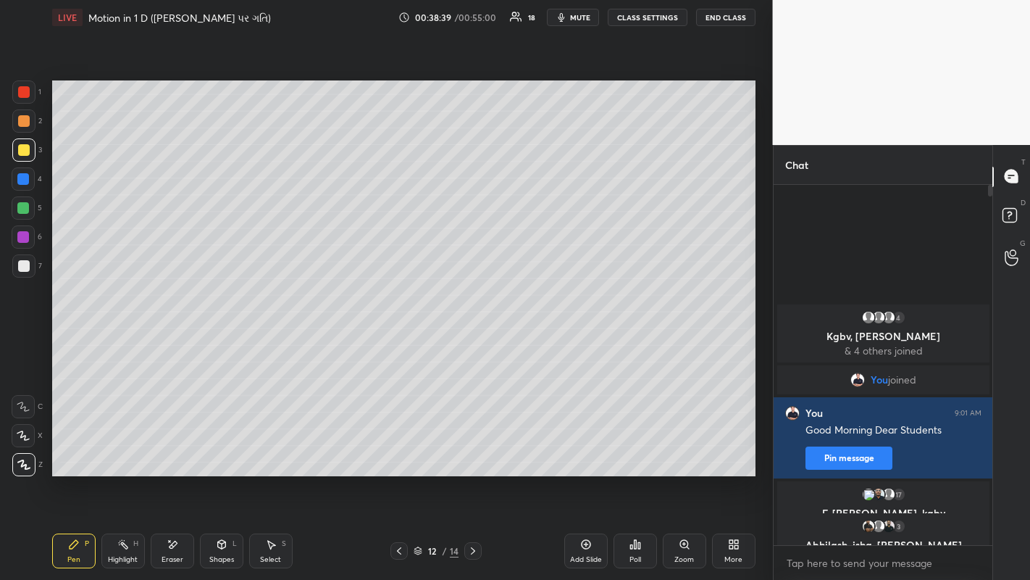
click at [180, 449] on div "Eraser" at bounding box center [173, 559] width 22 height 7
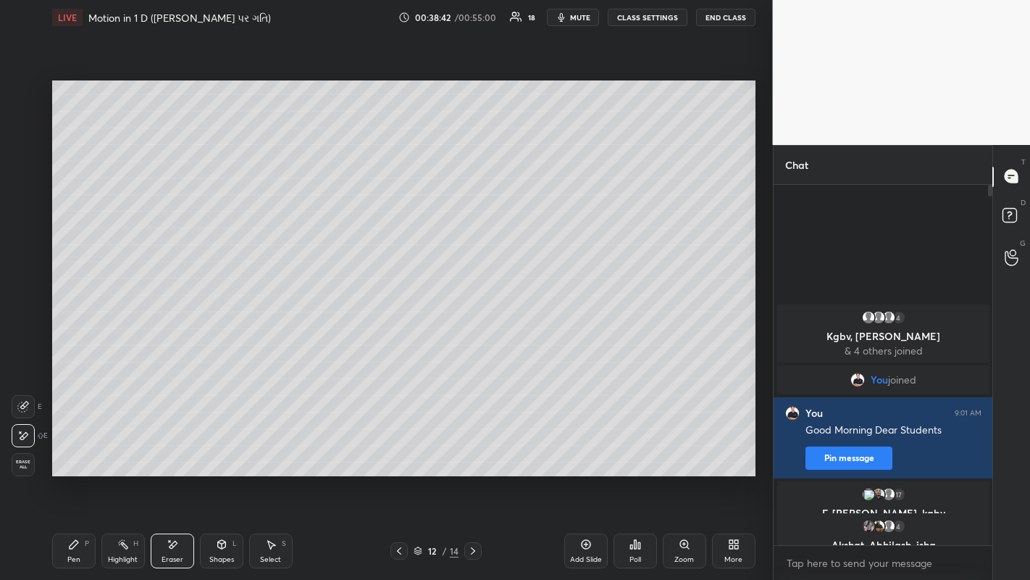
click at [80, 449] on div "Pen P" at bounding box center [73, 550] width 43 height 35
click at [582, 449] on icon at bounding box center [585, 544] width 9 height 9
click at [25, 210] on div at bounding box center [23, 208] width 12 height 12
click at [220, 449] on div "Shapes" at bounding box center [221, 559] width 25 height 7
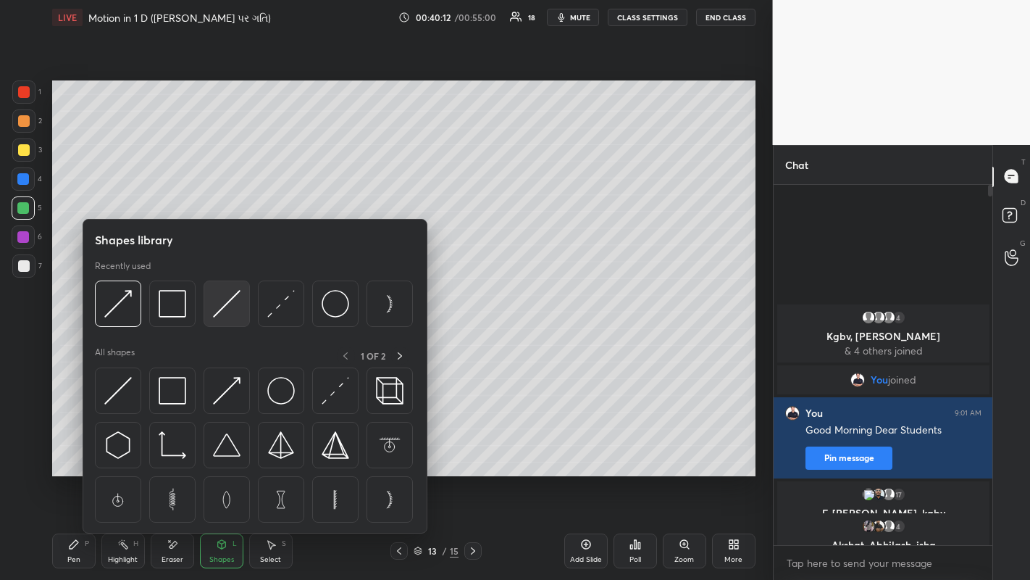
click at [216, 315] on img at bounding box center [227, 304] width 28 height 28
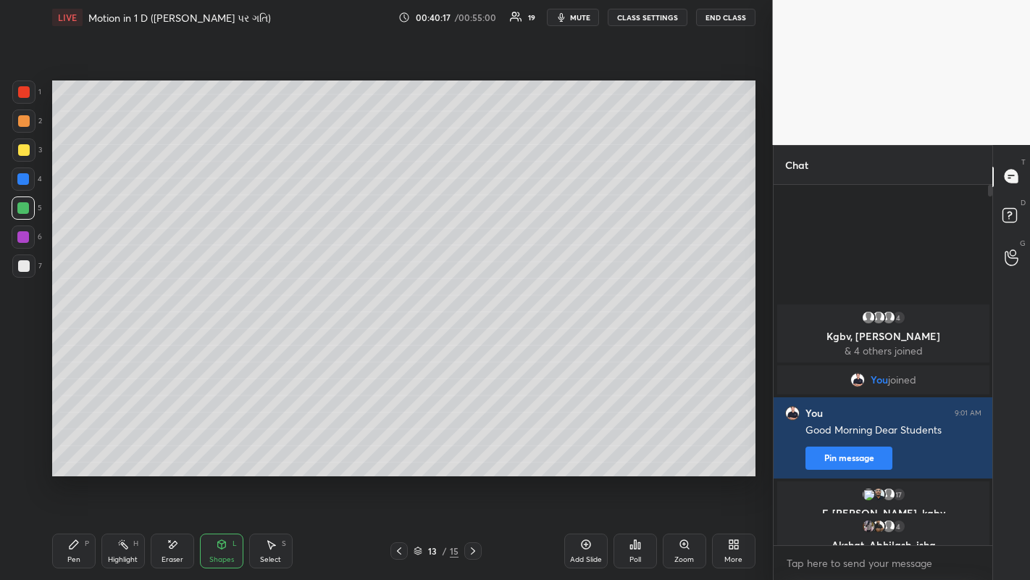
click at [24, 149] on div at bounding box center [24, 150] width 12 height 12
click at [214, 449] on div "Shapes L" at bounding box center [221, 550] width 43 height 35
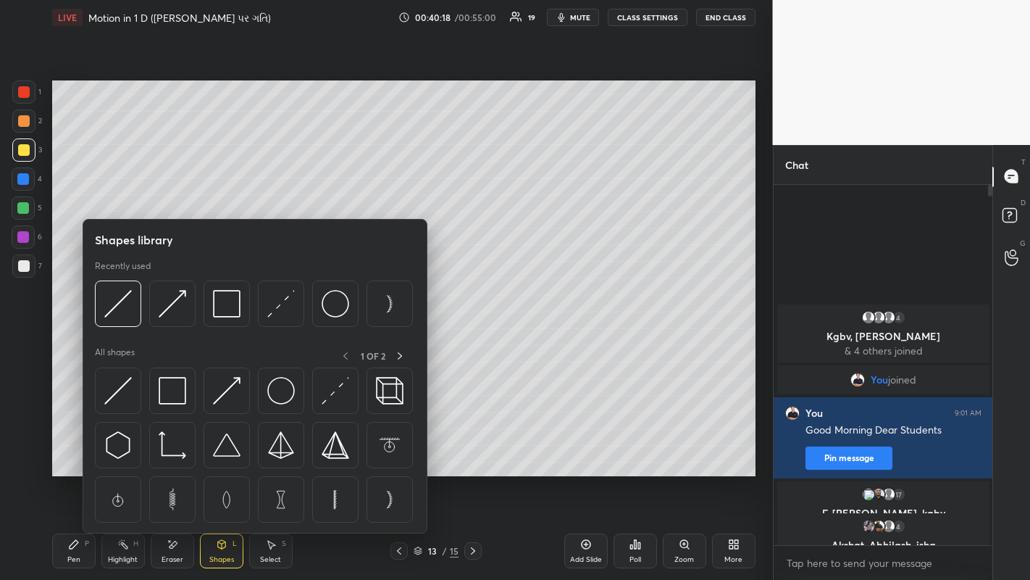
click at [228, 310] on img at bounding box center [227, 304] width 28 height 28
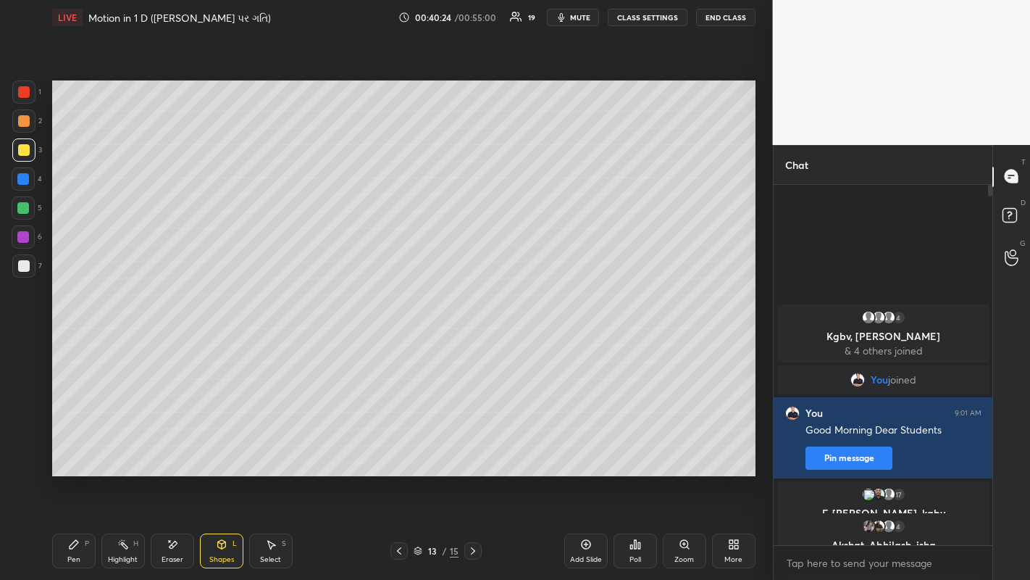
click at [28, 183] on div at bounding box center [23, 179] width 12 height 12
click at [72, 449] on div "Pen P" at bounding box center [73, 550] width 43 height 35
click at [25, 266] on div at bounding box center [24, 266] width 12 height 12
click at [399, 449] on icon at bounding box center [399, 551] width 12 height 12
click at [472, 449] on icon at bounding box center [473, 551] width 12 height 12
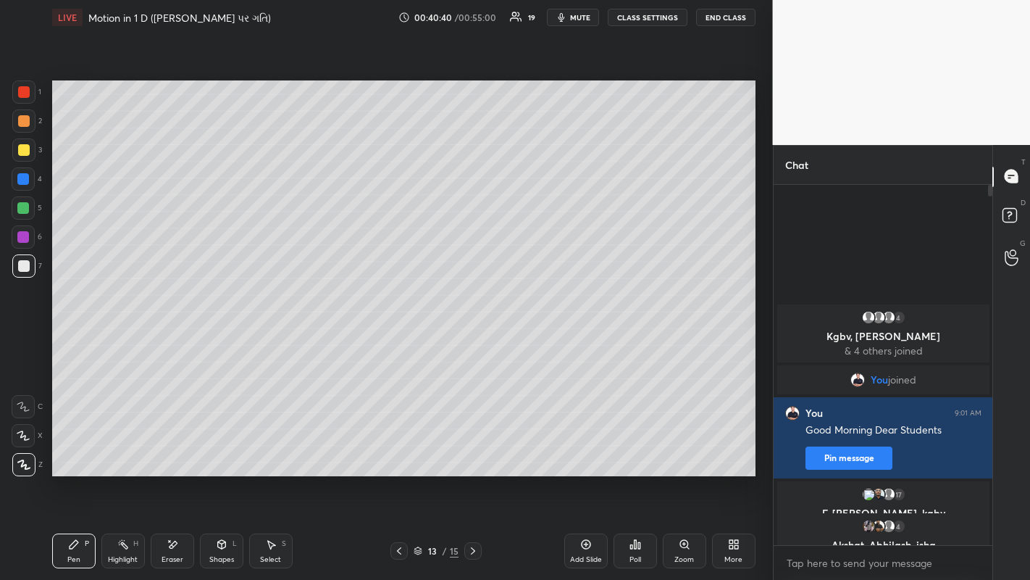
click at [187, 449] on div "Eraser" at bounding box center [172, 550] width 43 height 35
click at [228, 449] on div "Shapes L" at bounding box center [221, 550] width 43 height 35
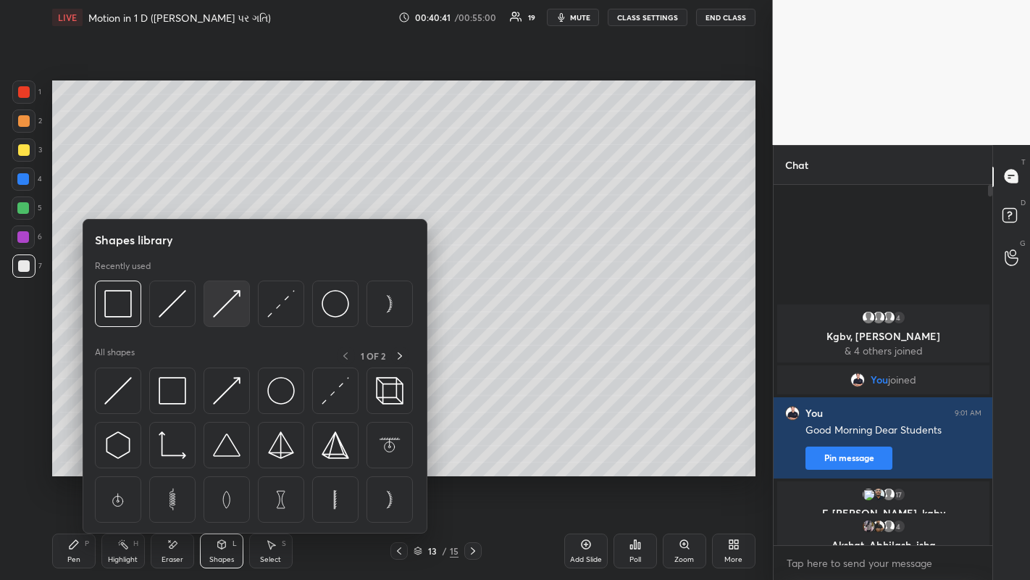
click at [223, 309] on img at bounding box center [227, 304] width 28 height 28
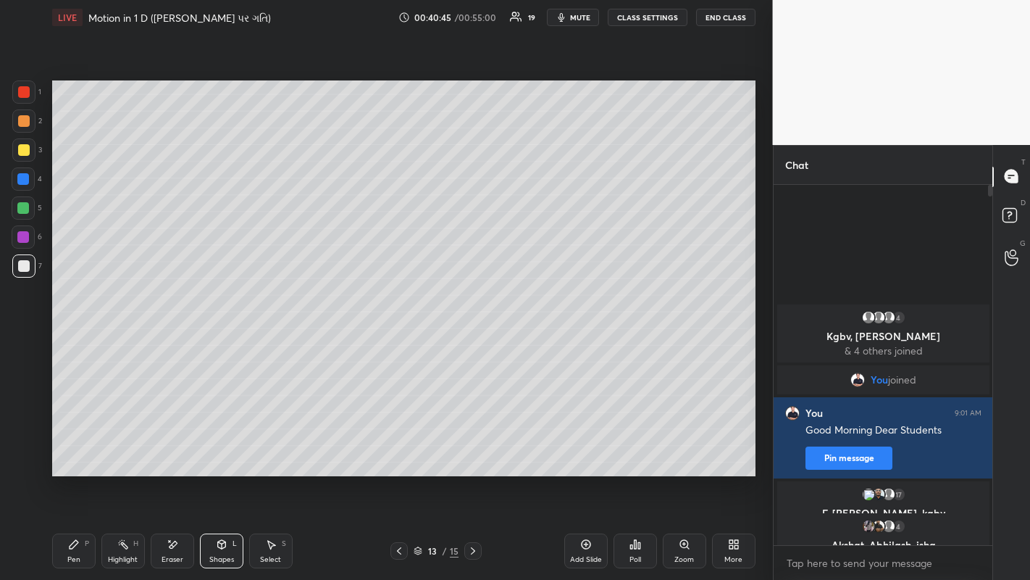
click at [73, 449] on div "Pen" at bounding box center [73, 559] width 13 height 7
click at [27, 157] on div at bounding box center [23, 149] width 23 height 23
click at [20, 119] on div at bounding box center [24, 121] width 12 height 12
click at [172, 449] on div "Eraser" at bounding box center [172, 550] width 43 height 35
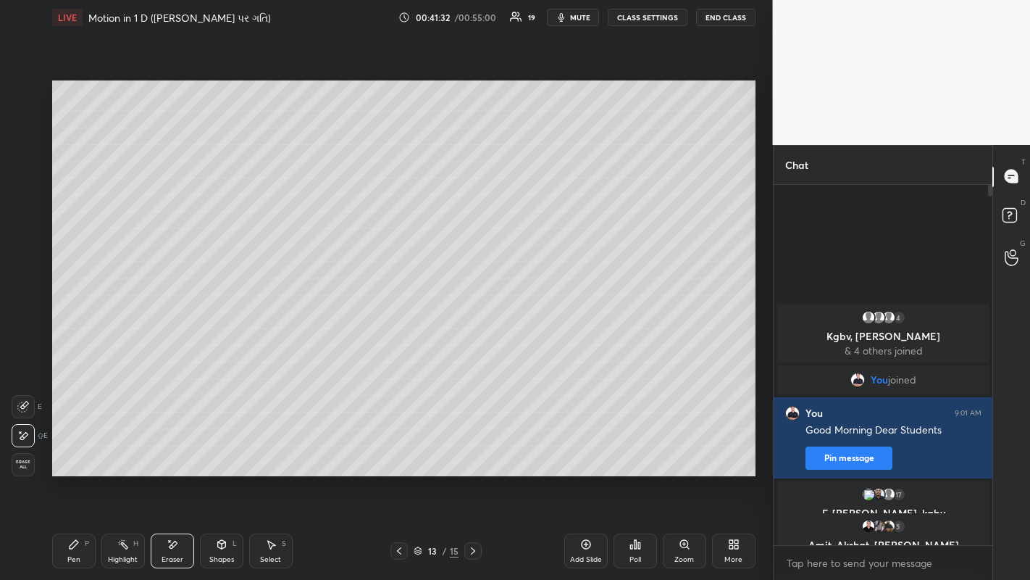
click at [78, 449] on div "Pen P" at bounding box center [73, 550] width 43 height 35
click at [33, 264] on div at bounding box center [23, 265] width 23 height 23
click at [19, 151] on div at bounding box center [24, 150] width 12 height 12
click at [14, 122] on div at bounding box center [23, 120] width 23 height 23
click at [22, 267] on div at bounding box center [24, 266] width 12 height 12
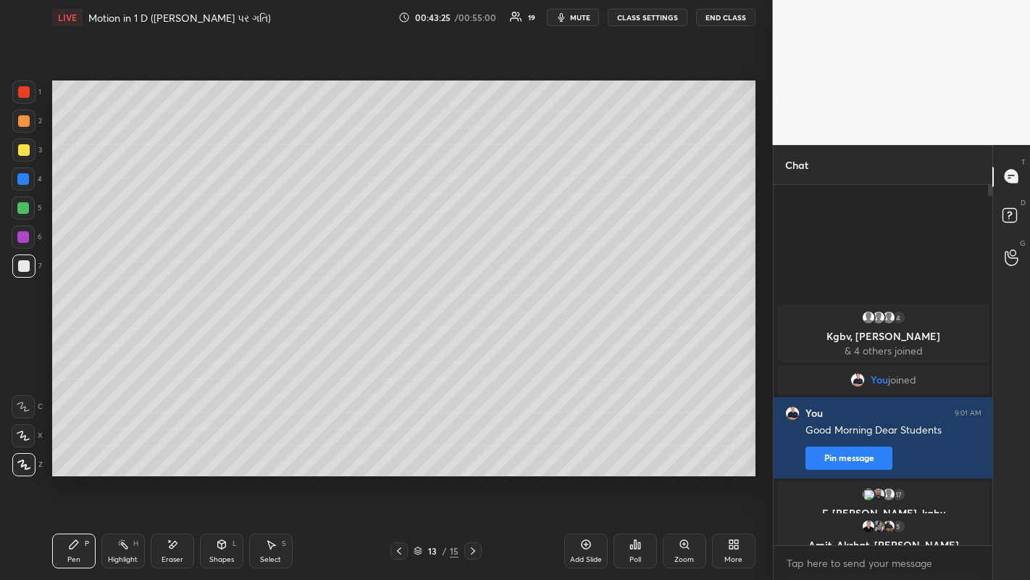
click at [400, 449] on icon at bounding box center [399, 551] width 12 height 12
click at [472, 449] on icon at bounding box center [473, 550] width 4 height 7
click at [580, 449] on icon at bounding box center [586, 544] width 12 height 12
click at [28, 123] on div at bounding box center [24, 121] width 12 height 12
click at [23, 151] on div at bounding box center [24, 150] width 12 height 12
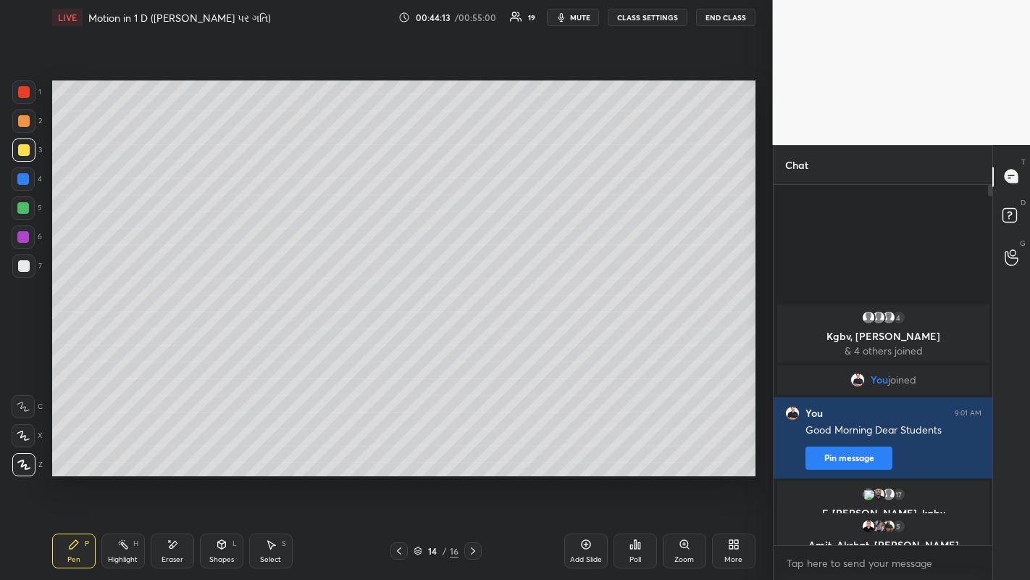
click at [399, 449] on icon at bounding box center [399, 551] width 12 height 12
click at [475, 449] on icon at bounding box center [473, 551] width 12 height 12
click at [23, 118] on div at bounding box center [24, 121] width 12 height 12
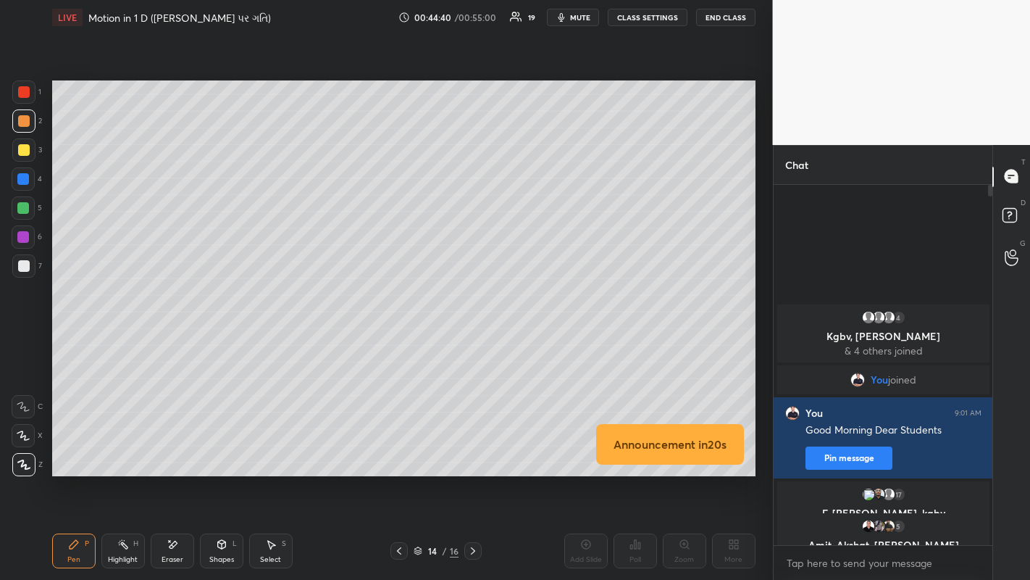
click at [26, 264] on div at bounding box center [24, 266] width 12 height 12
click at [21, 121] on div at bounding box center [24, 121] width 12 height 12
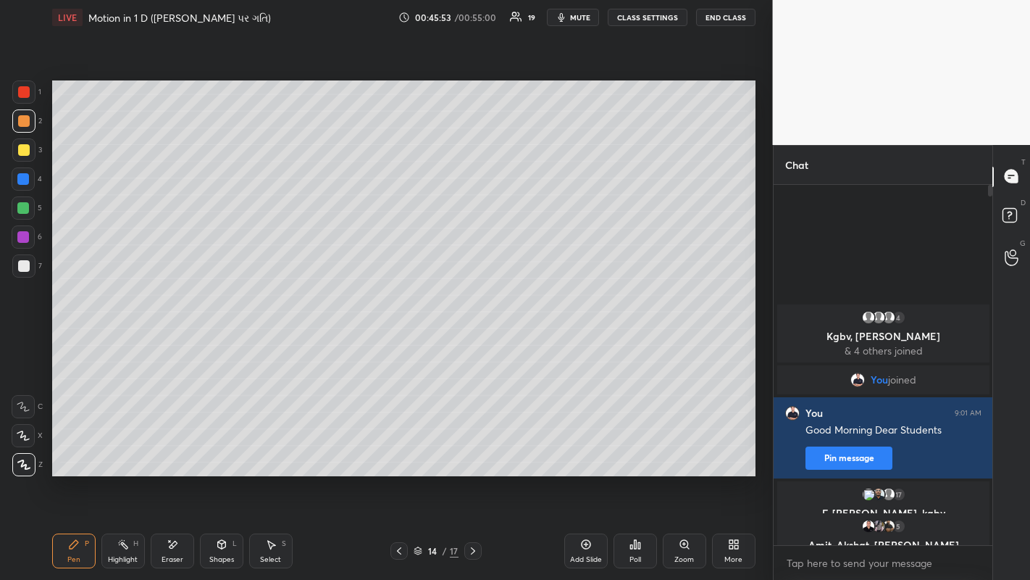
click at [28, 262] on div at bounding box center [24, 266] width 12 height 12
click at [583, 449] on icon at bounding box center [586, 544] width 12 height 12
click at [26, 125] on div at bounding box center [24, 121] width 12 height 12
click at [399, 449] on icon at bounding box center [399, 550] width 4 height 7
click at [472, 449] on icon at bounding box center [473, 551] width 12 height 12
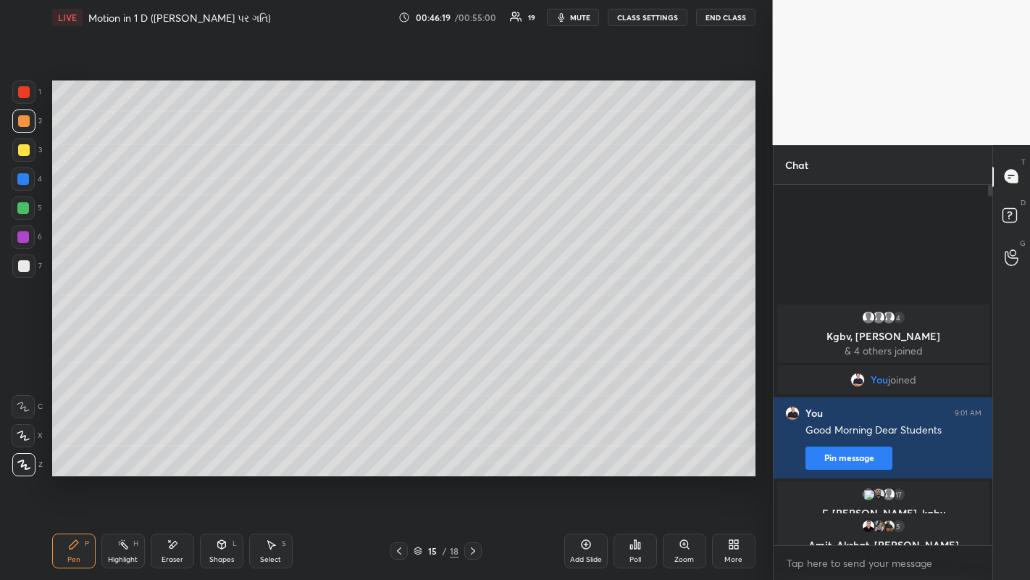
click at [28, 151] on div at bounding box center [24, 150] width 12 height 12
click at [24, 262] on div at bounding box center [24, 266] width 12 height 12
click at [22, 122] on div at bounding box center [24, 121] width 12 height 12
click at [24, 154] on div at bounding box center [24, 150] width 12 height 12
click at [25, 267] on div at bounding box center [24, 266] width 12 height 12
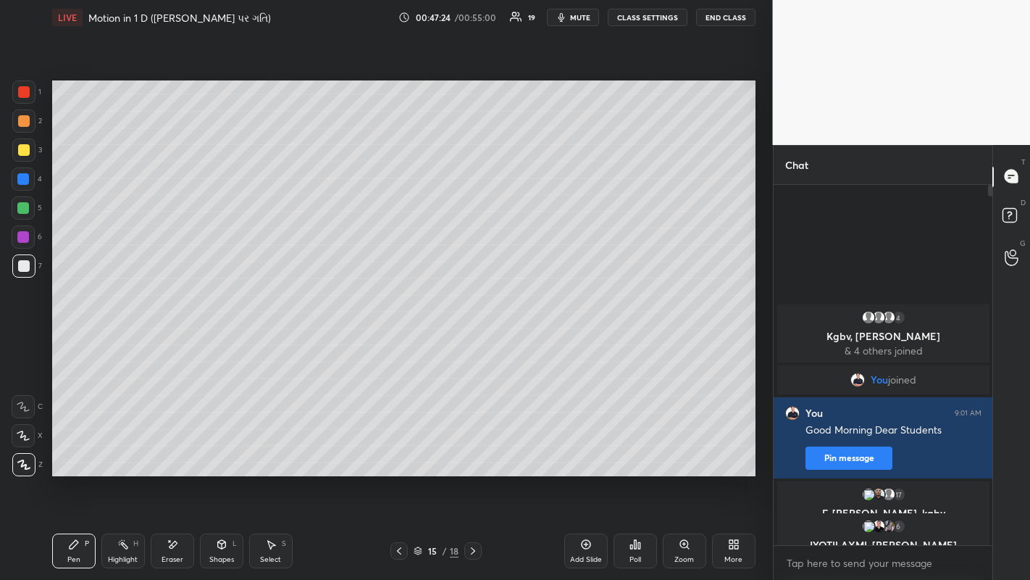
click at [27, 126] on div at bounding box center [24, 121] width 12 height 12
click at [586, 449] on icon at bounding box center [585, 544] width 9 height 9
click at [29, 269] on div at bounding box center [24, 266] width 12 height 12
click at [28, 154] on div at bounding box center [24, 150] width 12 height 12
click at [23, 122] on div at bounding box center [24, 121] width 12 height 12
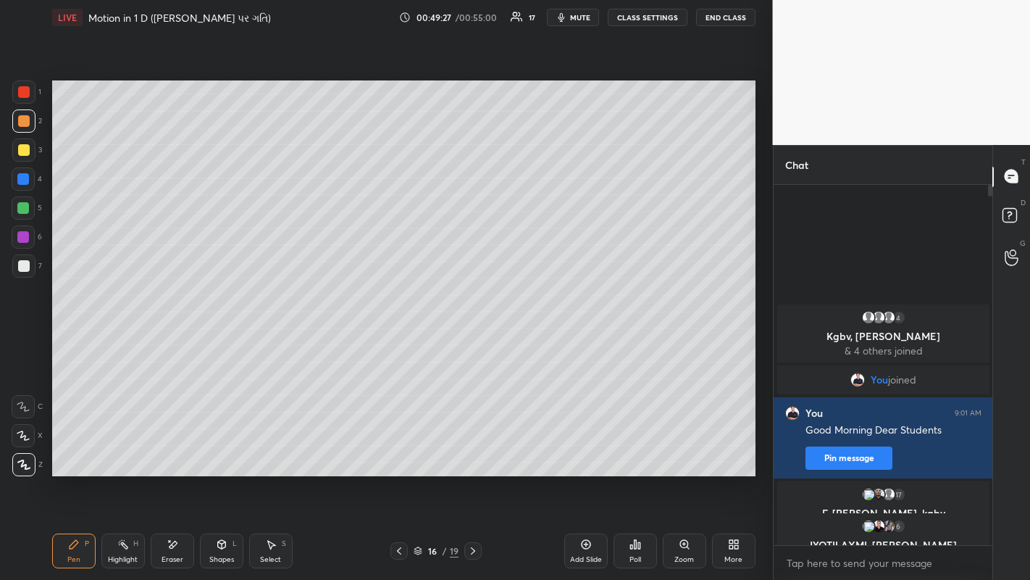
click at [173, 449] on icon at bounding box center [173, 544] width 12 height 12
click at [81, 449] on div "Pen P" at bounding box center [73, 550] width 43 height 35
click at [397, 449] on icon at bounding box center [399, 551] width 12 height 12
click at [399, 449] on icon at bounding box center [399, 551] width 12 height 12
click at [399, 449] on div at bounding box center [399, 550] width 17 height 17
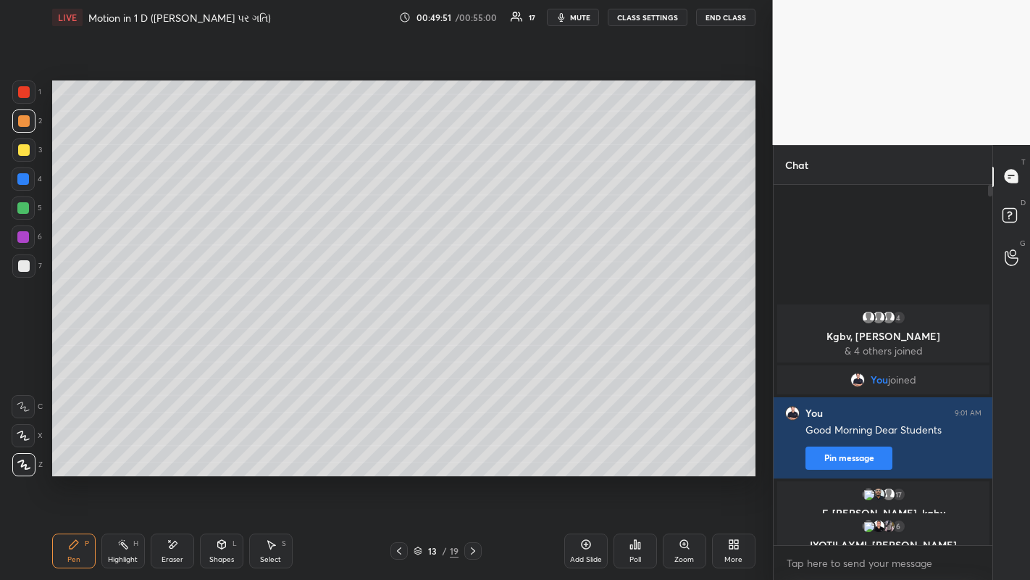
click at [472, 449] on icon at bounding box center [473, 551] width 12 height 12
click at [475, 449] on icon at bounding box center [473, 551] width 12 height 12
click at [582, 449] on div "Add Slide" at bounding box center [586, 550] width 43 height 35
click at [24, 266] on div at bounding box center [24, 266] width 12 height 12
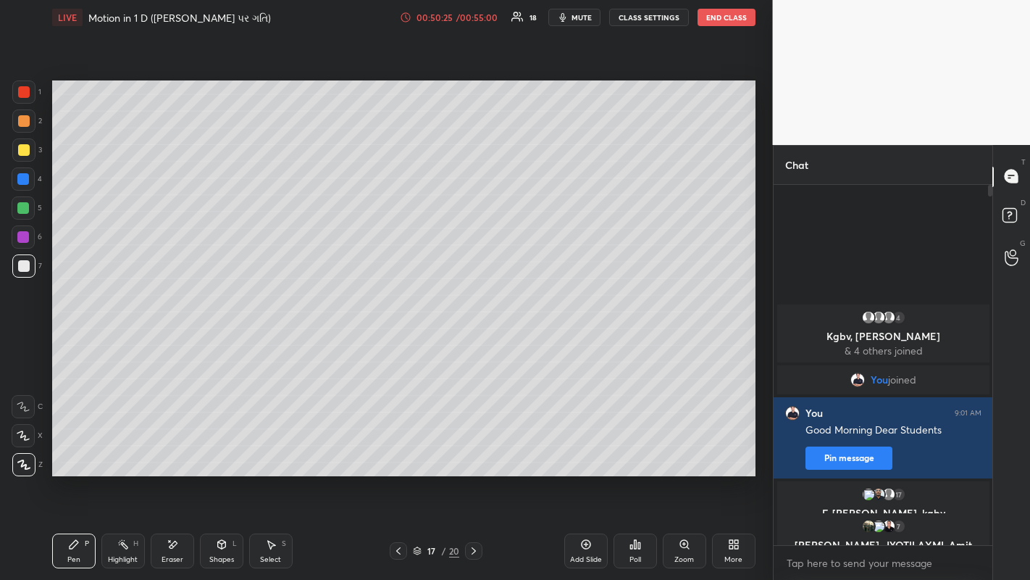
click at [20, 120] on div at bounding box center [24, 121] width 12 height 12
click at [398, 449] on icon at bounding box center [399, 551] width 12 height 12
click at [400, 449] on icon at bounding box center [399, 551] width 12 height 12
click at [399, 449] on icon at bounding box center [399, 551] width 12 height 12
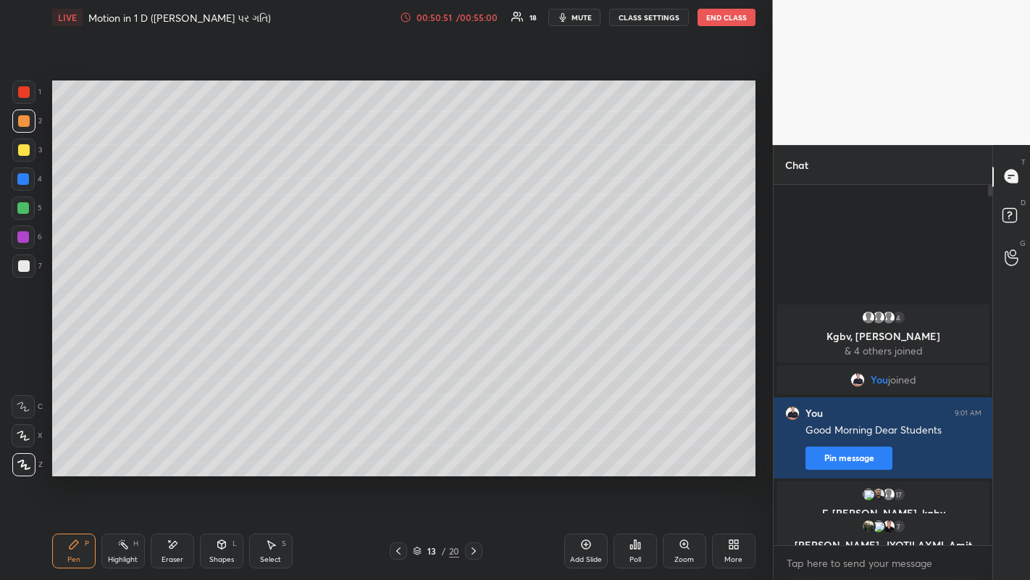
click at [472, 449] on icon at bounding box center [474, 550] width 4 height 7
click at [473, 449] on icon at bounding box center [474, 551] width 12 height 12
click at [27, 151] on div at bounding box center [24, 150] width 12 height 12
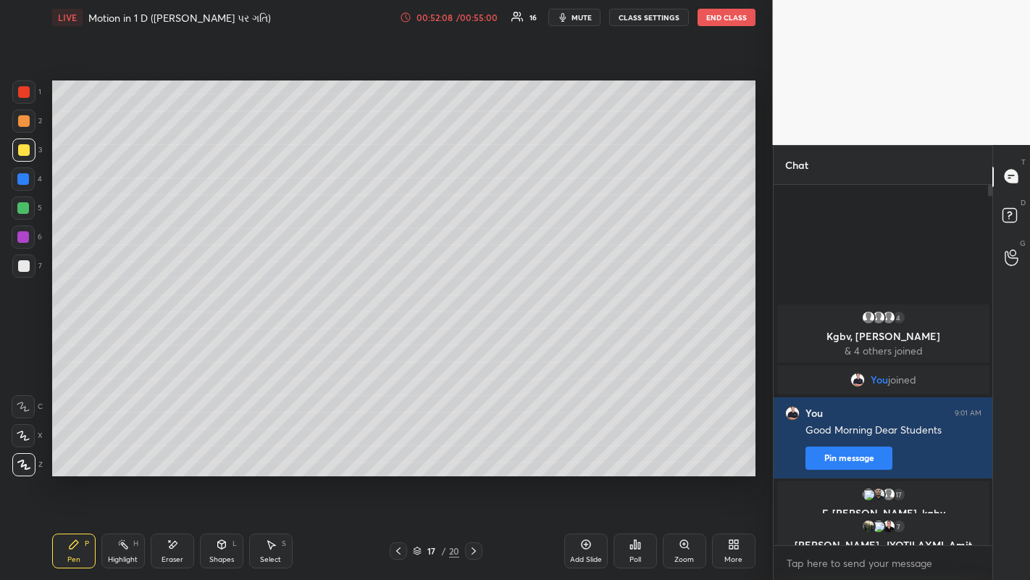
click at [28, 264] on div at bounding box center [24, 266] width 12 height 12
click at [725, 20] on button "End Class" at bounding box center [727, 17] width 58 height 17
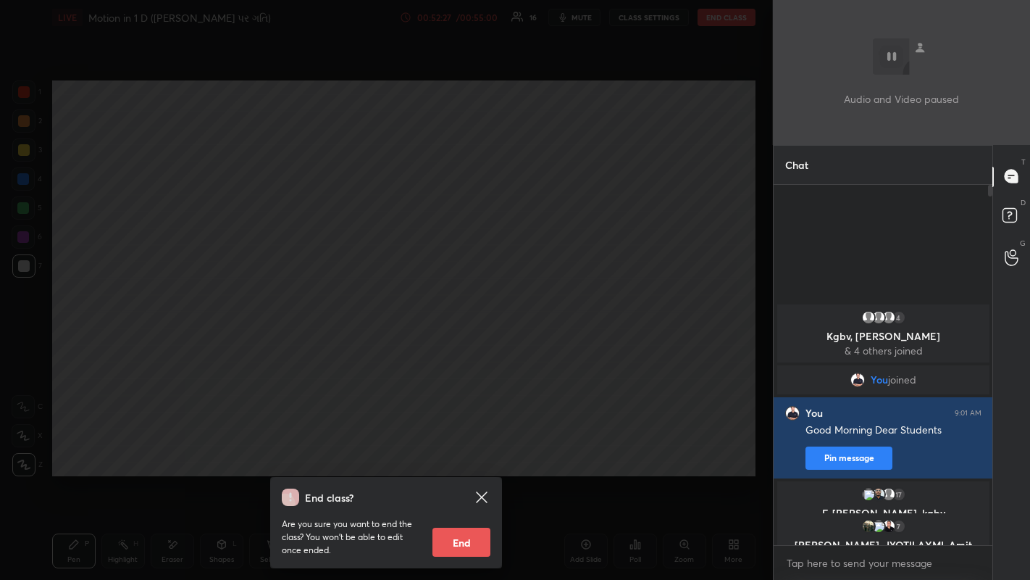
click at [469, 449] on button "End" at bounding box center [462, 542] width 58 height 29
type textarea "x"
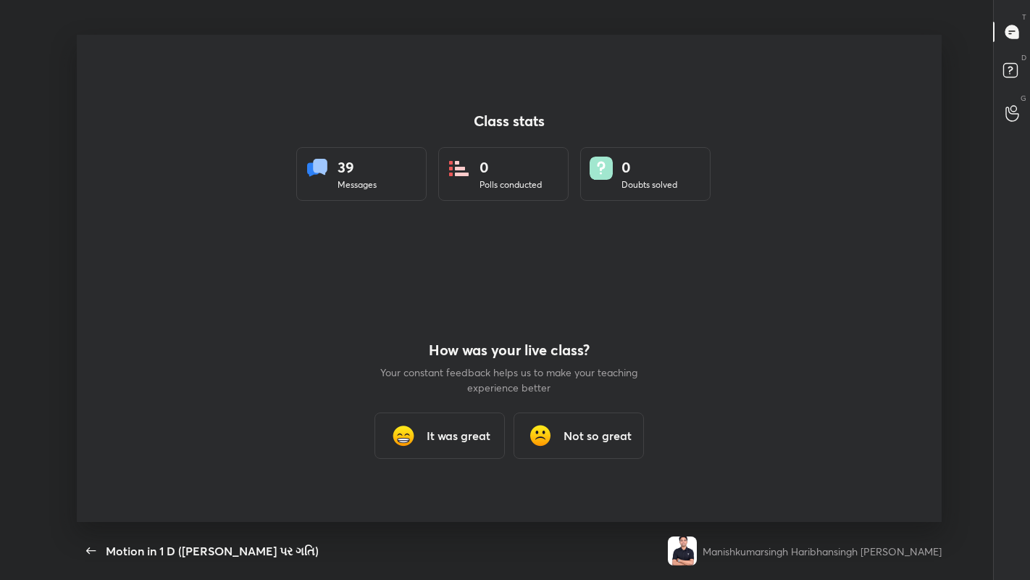
scroll to position [4, 1]
click at [593, 430] on h3 "Not so great" at bounding box center [598, 435] width 68 height 17
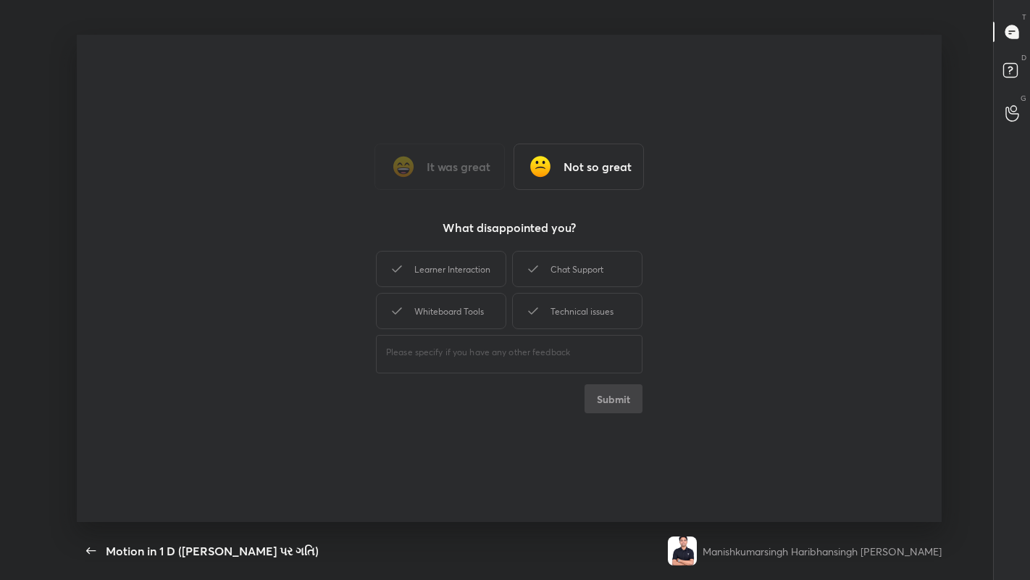
click at [585, 271] on div "Chat Support" at bounding box center [577, 269] width 130 height 36
click at [612, 407] on button "Submit" at bounding box center [614, 398] width 58 height 29
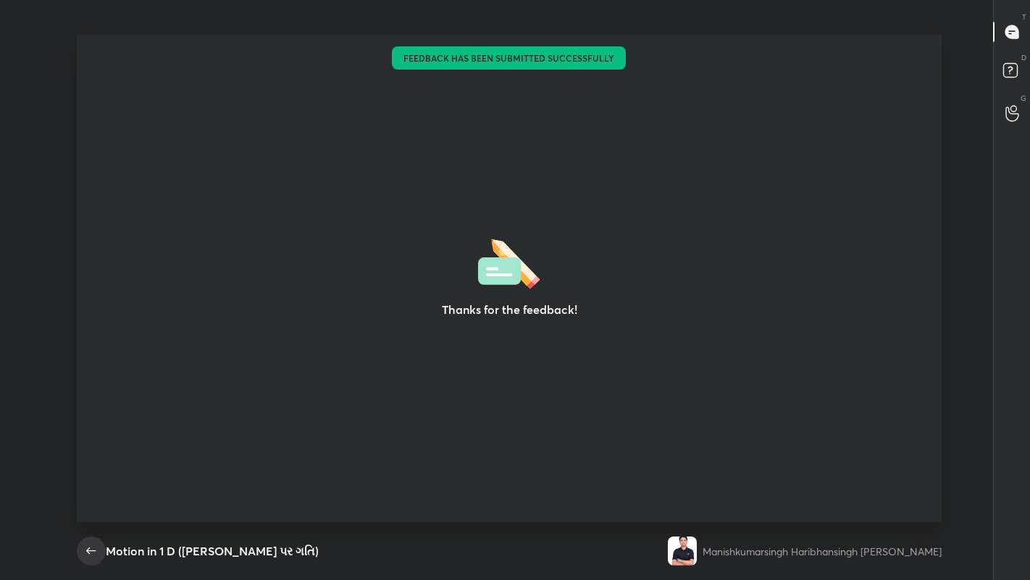
click at [92, 449] on icon "button" at bounding box center [91, 550] width 17 height 17
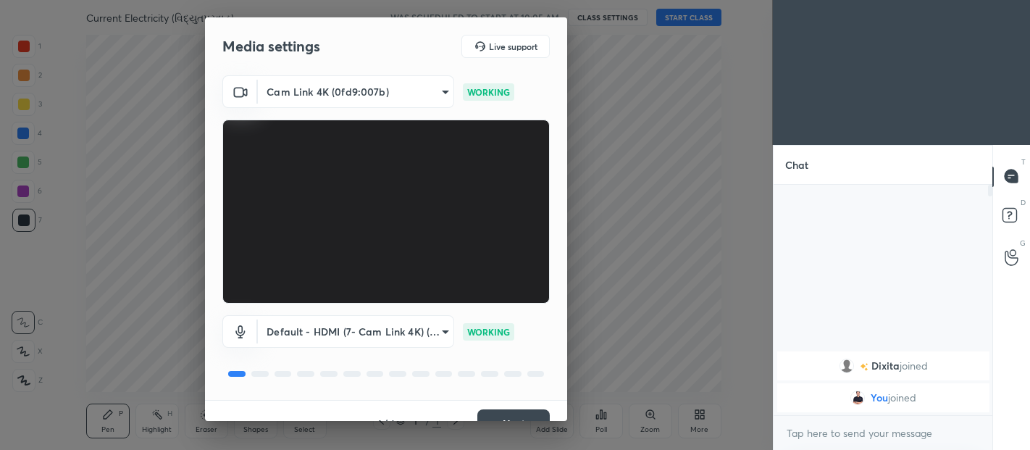
scroll to position [25, 0]
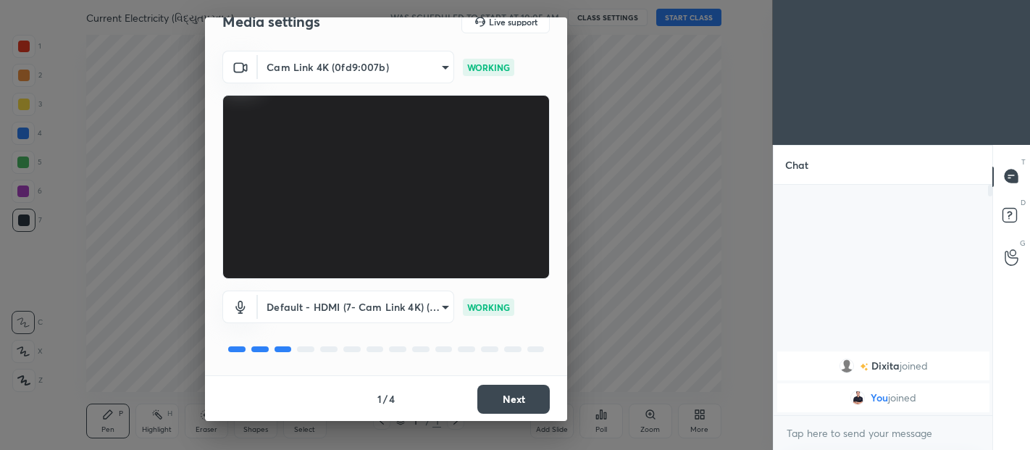
click at [515, 394] on button "Next" at bounding box center [514, 399] width 72 height 29
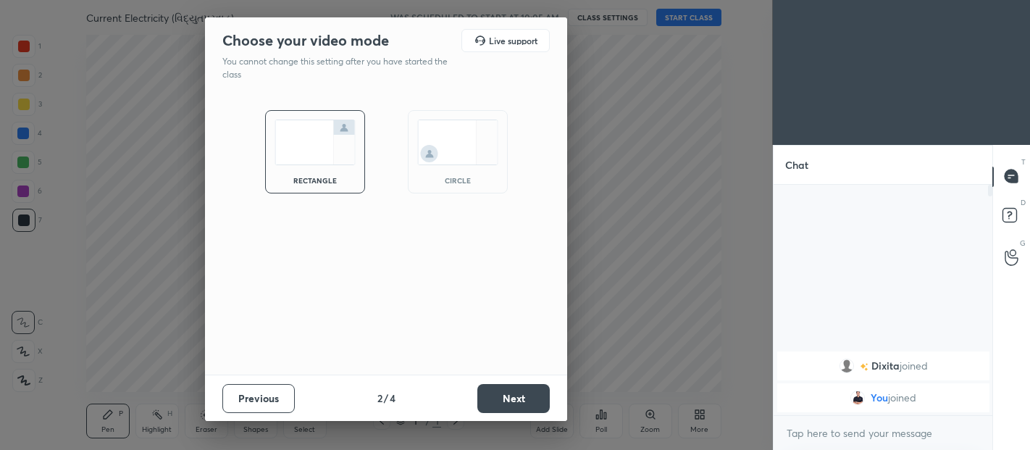
scroll to position [0, 0]
click at [527, 393] on button "Next" at bounding box center [514, 398] width 72 height 29
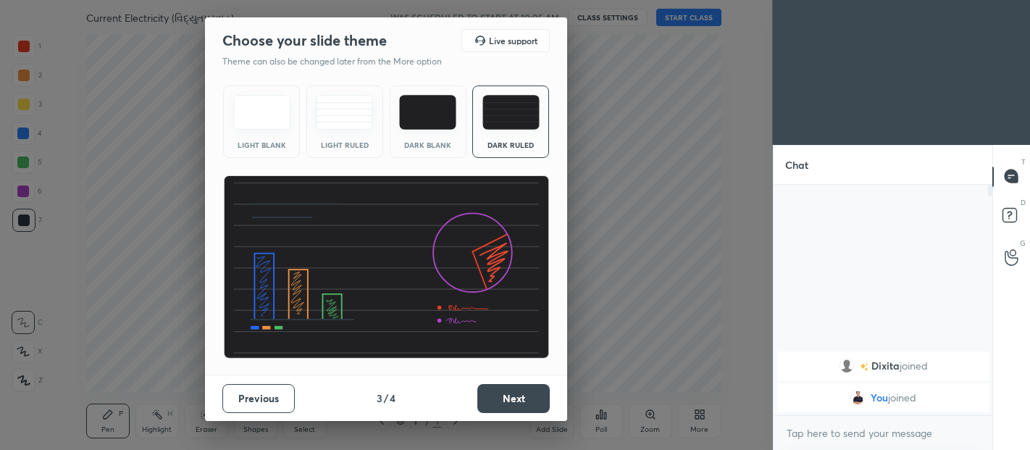
click at [512, 119] on img at bounding box center [511, 112] width 57 height 35
click at [519, 399] on button "Next" at bounding box center [514, 398] width 72 height 29
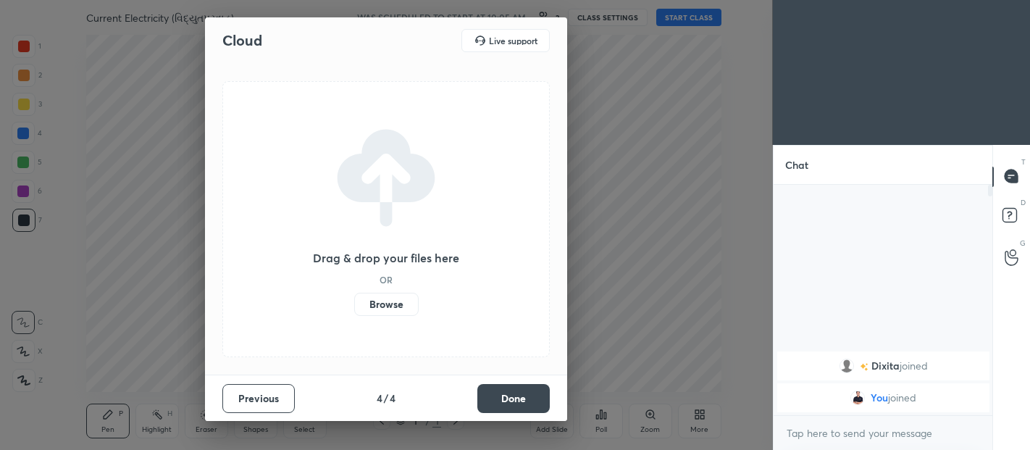
click at [532, 396] on button "Done" at bounding box center [514, 398] width 72 height 29
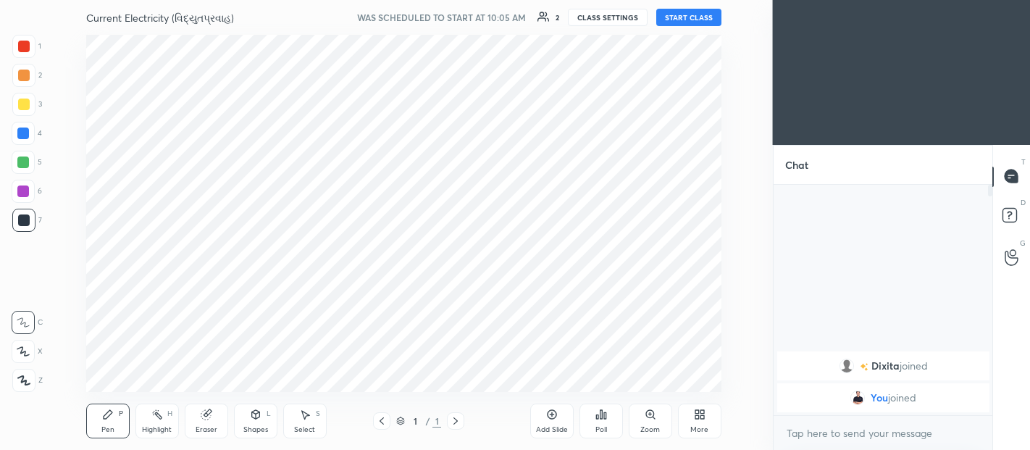
click at [688, 17] on button "START CLASS" at bounding box center [689, 17] width 65 height 17
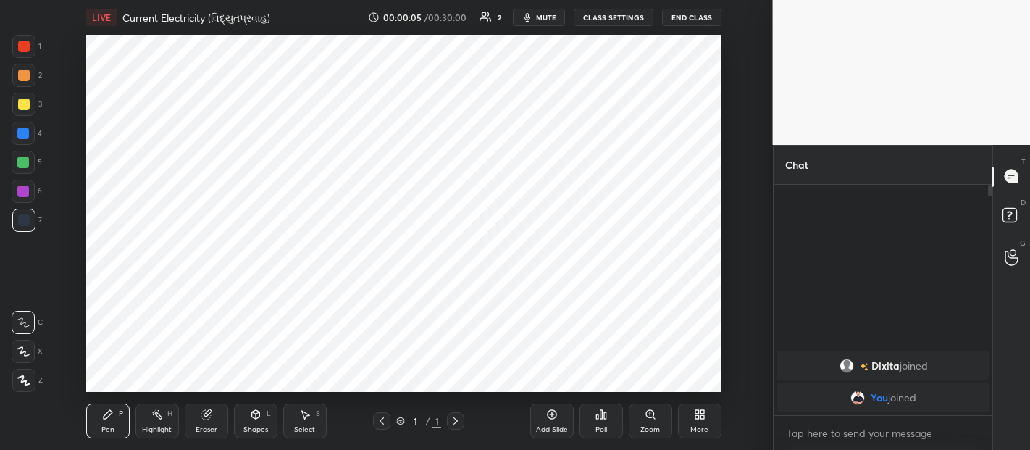
click at [878, 433] on body "1 2 3 4 5 6 7 C X Z C X Z E E Erase all H H LIVE Current Electricity (વિદ્યુતપ્…" at bounding box center [515, 225] width 1030 height 450
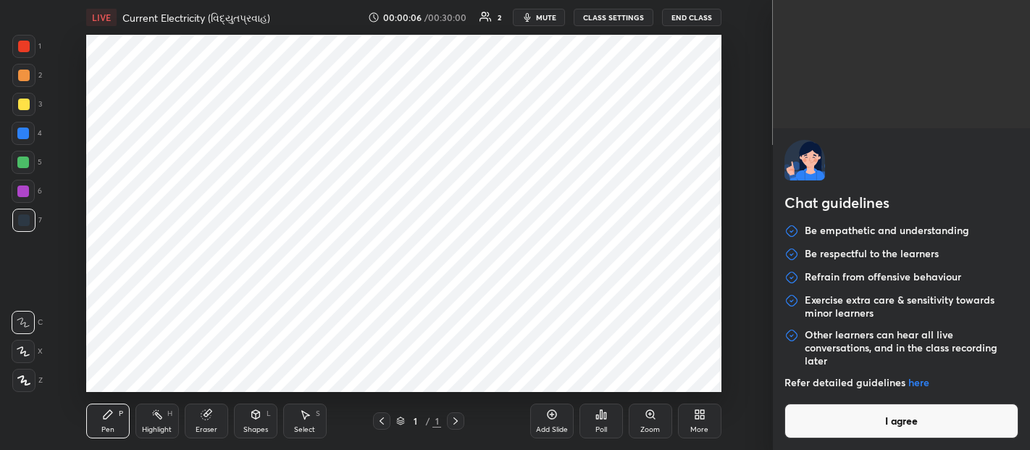
click at [870, 419] on button "I agree" at bounding box center [902, 421] width 235 height 35
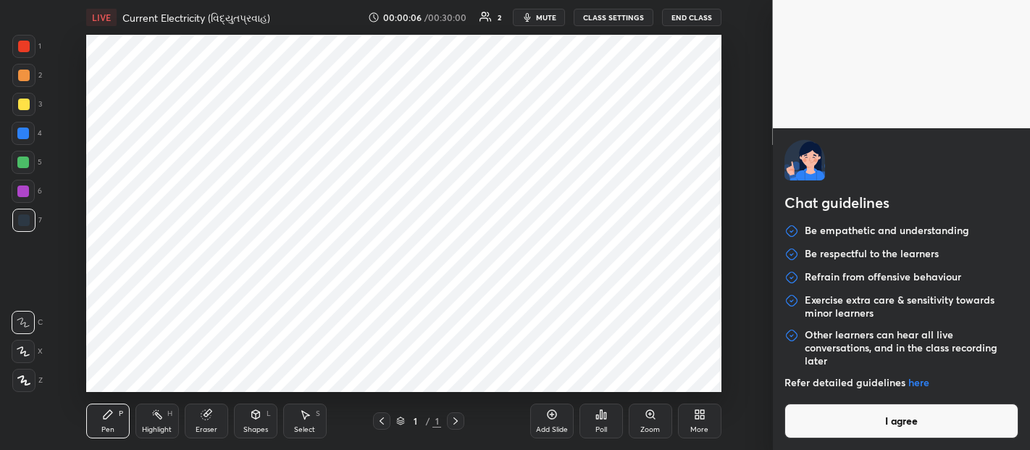
type textarea "x"
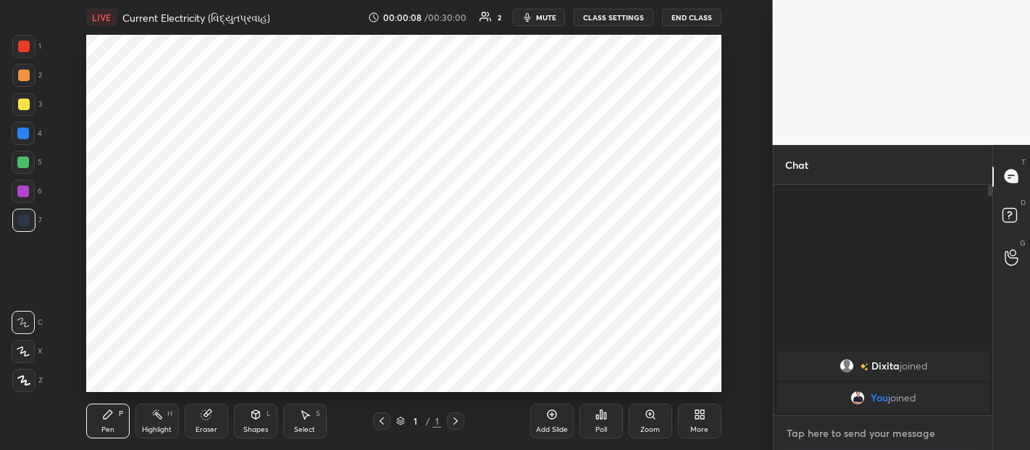
type textarea "G"
type textarea "x"
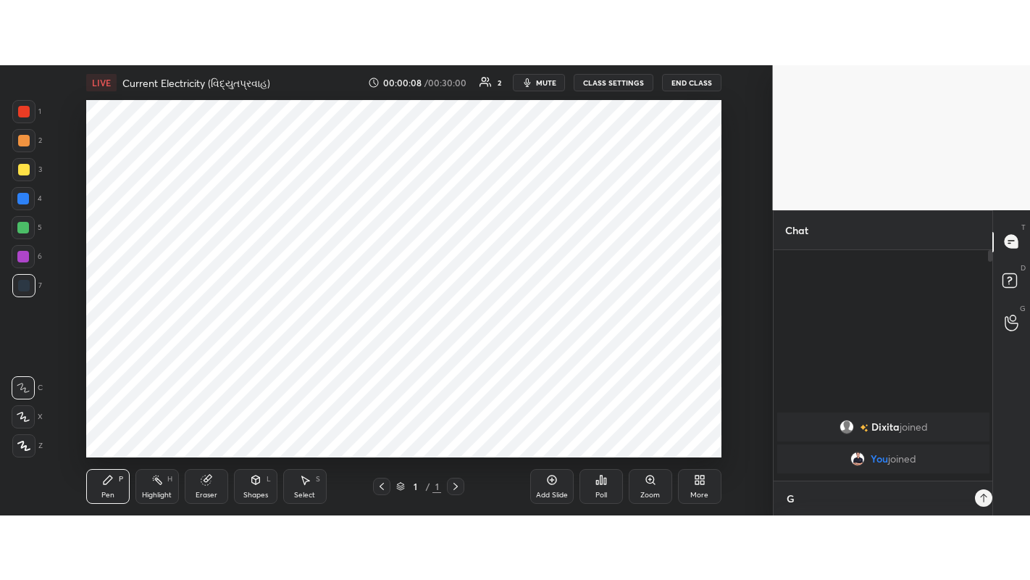
scroll to position [261, 214]
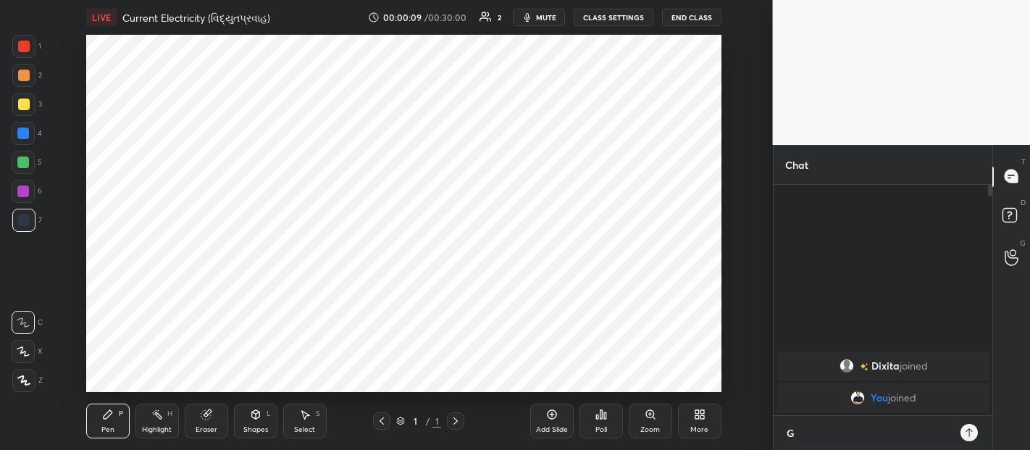
type textarea "Go"
type textarea "x"
type textarea "Goo"
type textarea "x"
type textarea "Gooo"
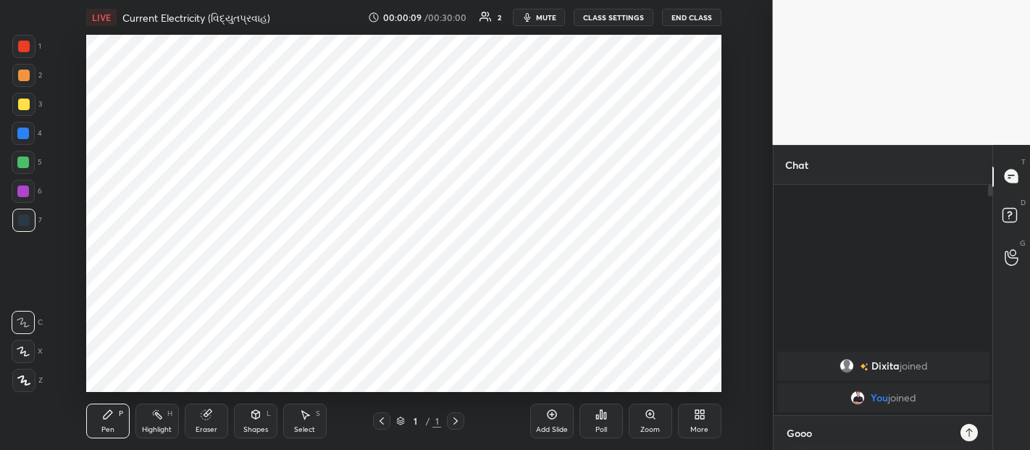
type textarea "x"
type textarea "Goo"
type textarea "x"
type textarea "Good"
type textarea "x"
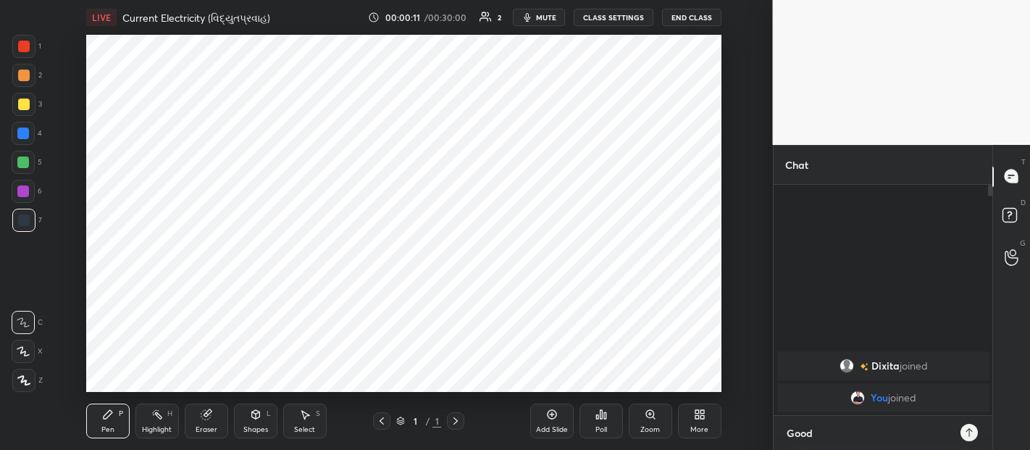
type textarea "Good"
type textarea "x"
type textarea "Good M"
type textarea "x"
type textarea "Good Mo"
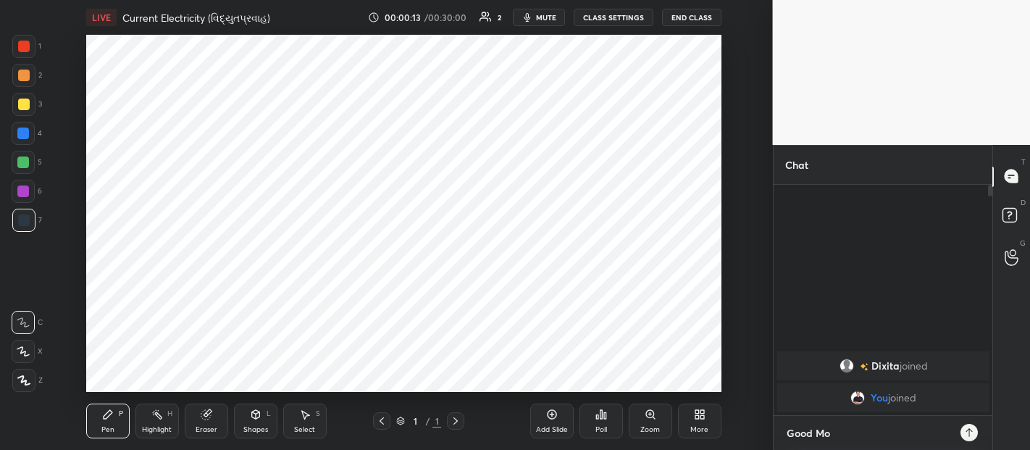
type textarea "x"
type textarea "Good Mor"
type textarea "x"
type textarea "Good Morning"
type textarea "x"
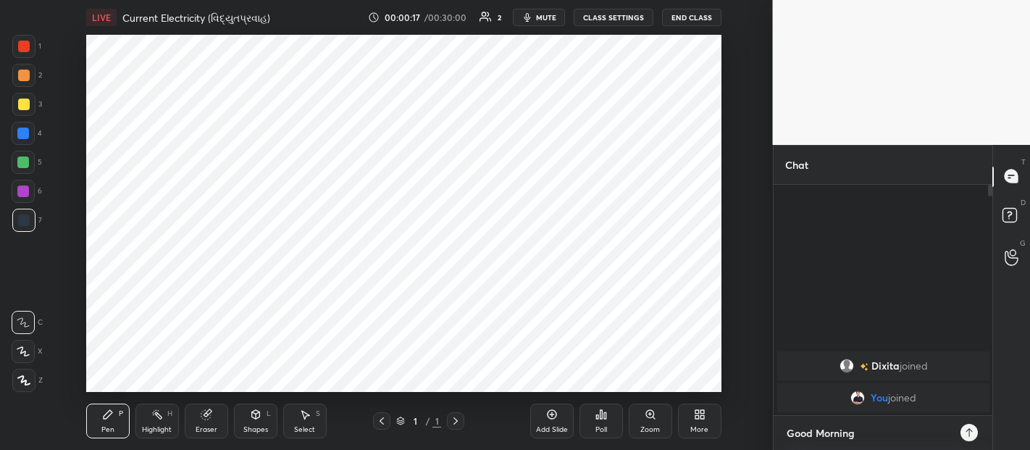
type textarea "Good Morning D"
type textarea "x"
type textarea "Good Morning De"
type textarea "x"
type textarea "Good Morning Dea"
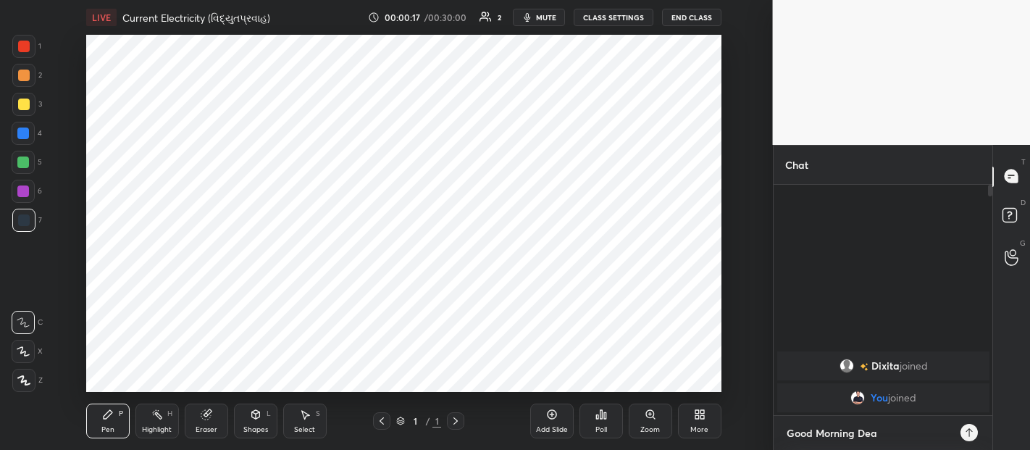
type textarea "x"
type textarea "Good Morning Dear"
type textarea "x"
type textarea "Good Morning Dear"
type textarea "x"
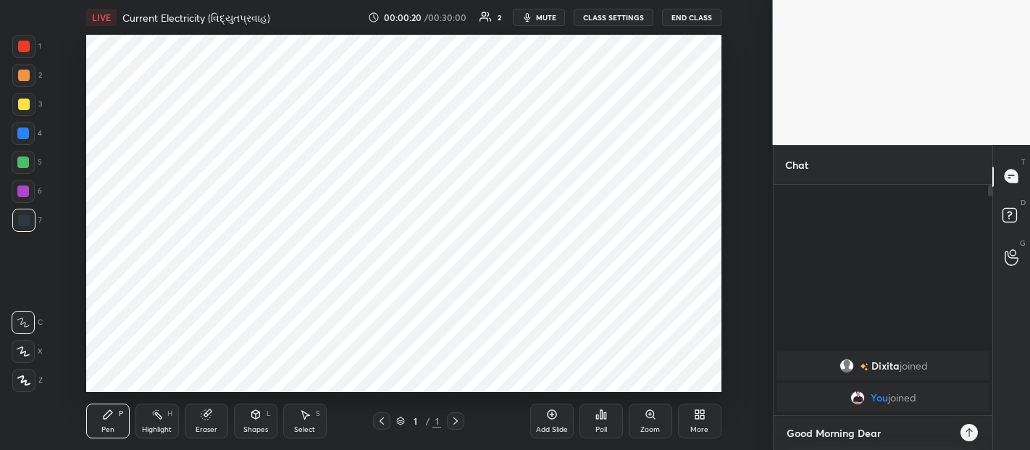
type textarea "Good Morning Dear S"
type textarea "x"
type textarea "Good Morning Dear St"
type textarea "x"
type textarea "Good Morning Dear Stu"
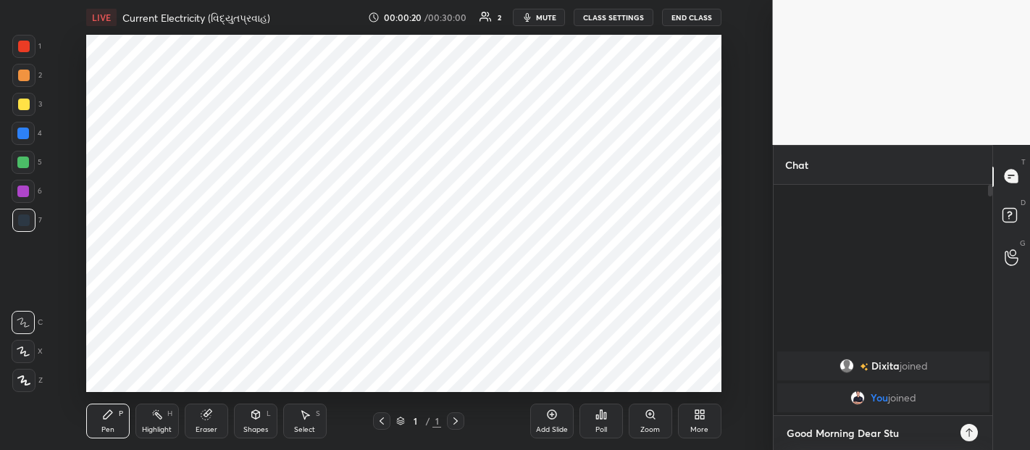
type textarea "x"
type textarea "Good Morning Dear Students"
type textarea "x"
type textarea "Good Morning Dear Students."
type textarea "x"
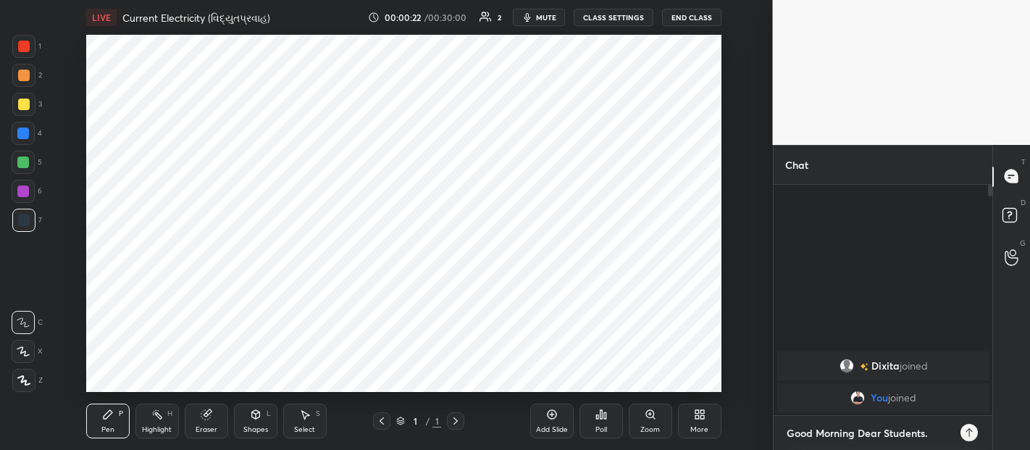
type textarea "Good Morning Dear Students.."
type textarea "x"
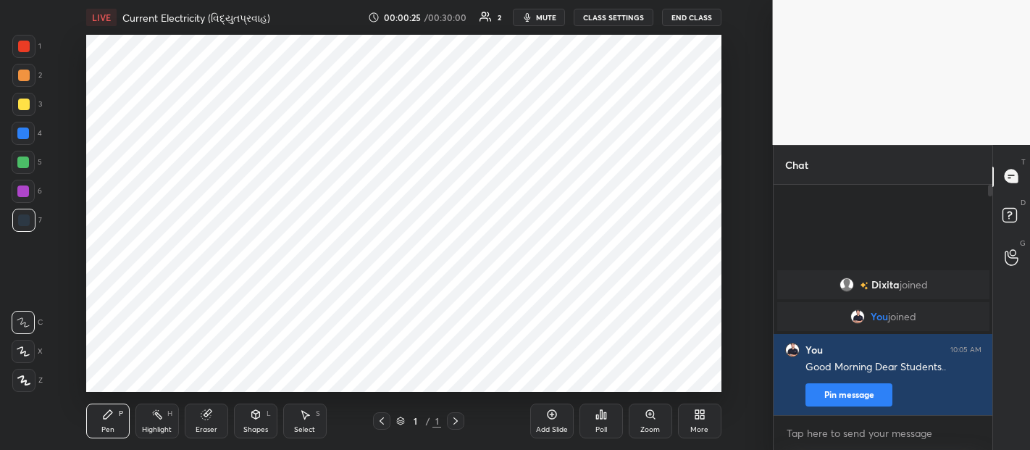
click at [704, 414] on icon at bounding box center [700, 415] width 12 height 12
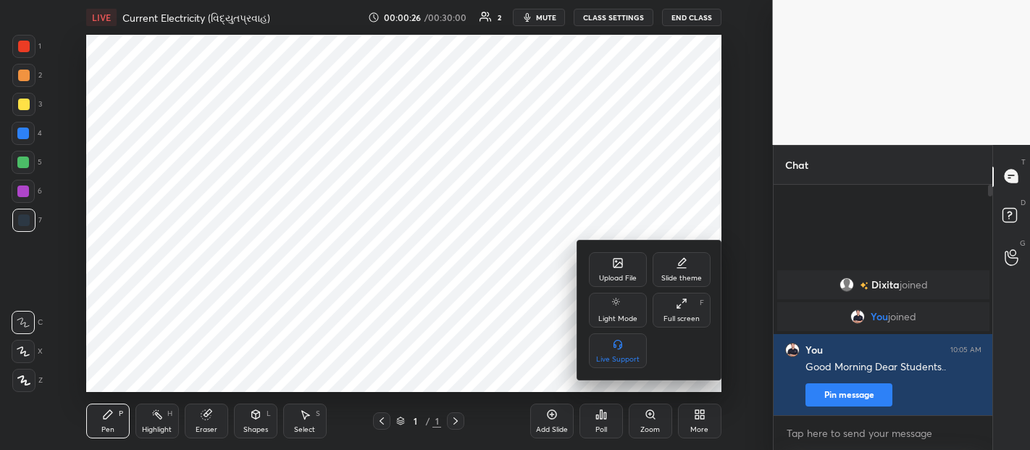
click at [687, 304] on icon at bounding box center [682, 304] width 12 height 12
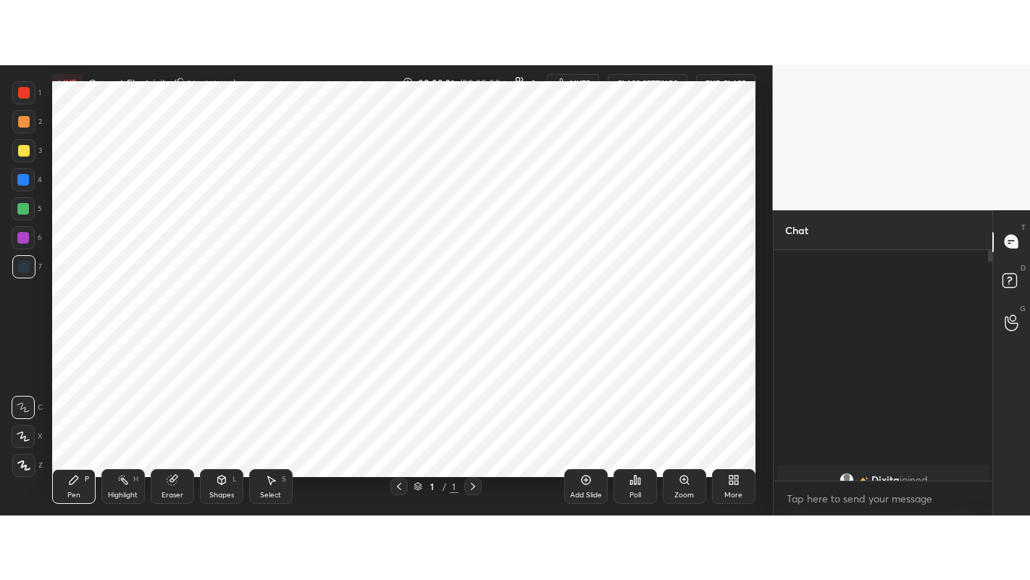
scroll to position [0, 0]
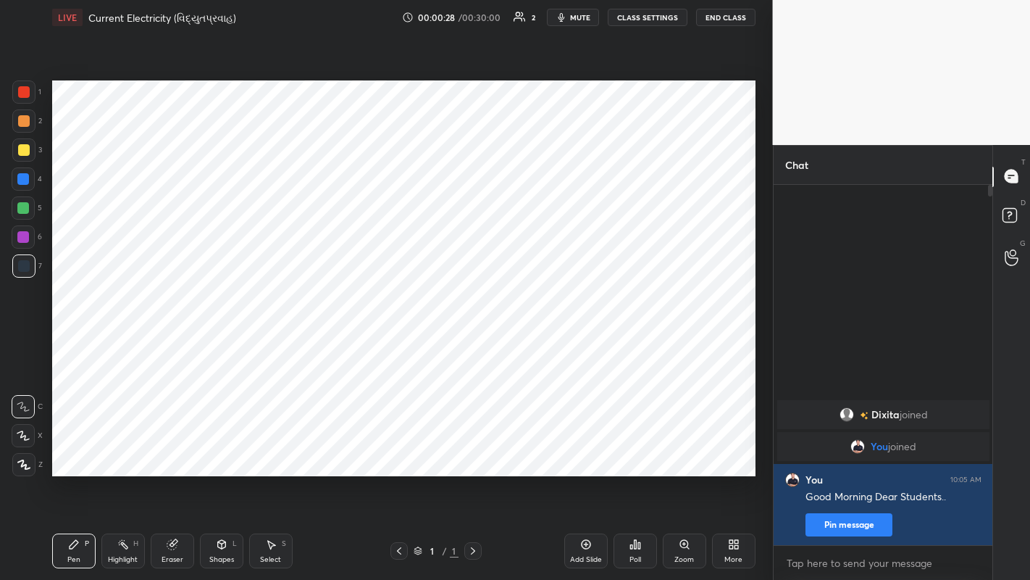
click at [586, 449] on icon at bounding box center [585, 544] width 4 height 4
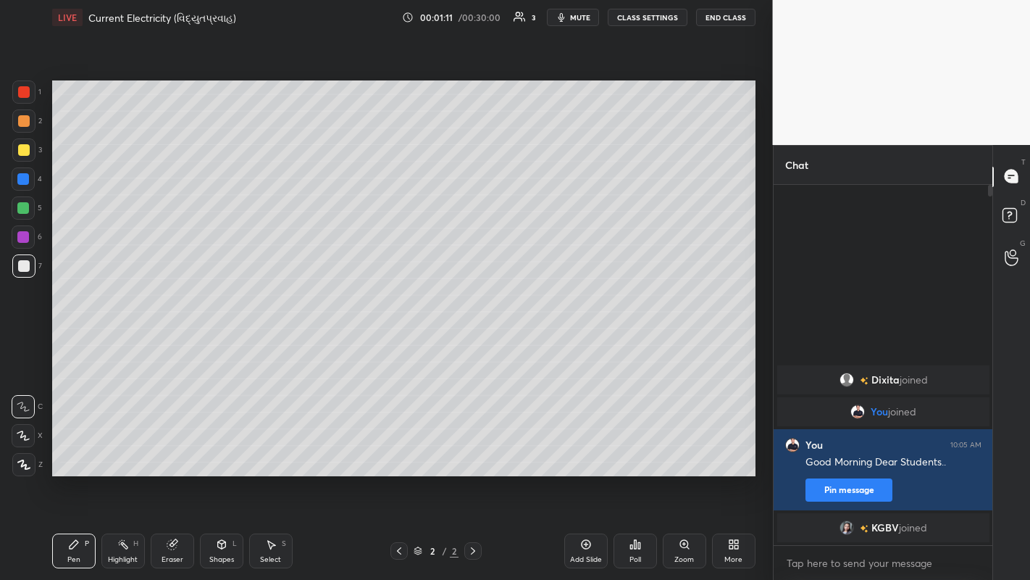
click at [30, 449] on icon at bounding box center [23, 464] width 13 height 10
click at [22, 153] on div at bounding box center [24, 150] width 12 height 12
click at [20, 122] on div at bounding box center [24, 121] width 12 height 12
click at [23, 273] on div at bounding box center [23, 265] width 23 height 23
click at [26, 126] on div at bounding box center [24, 121] width 12 height 12
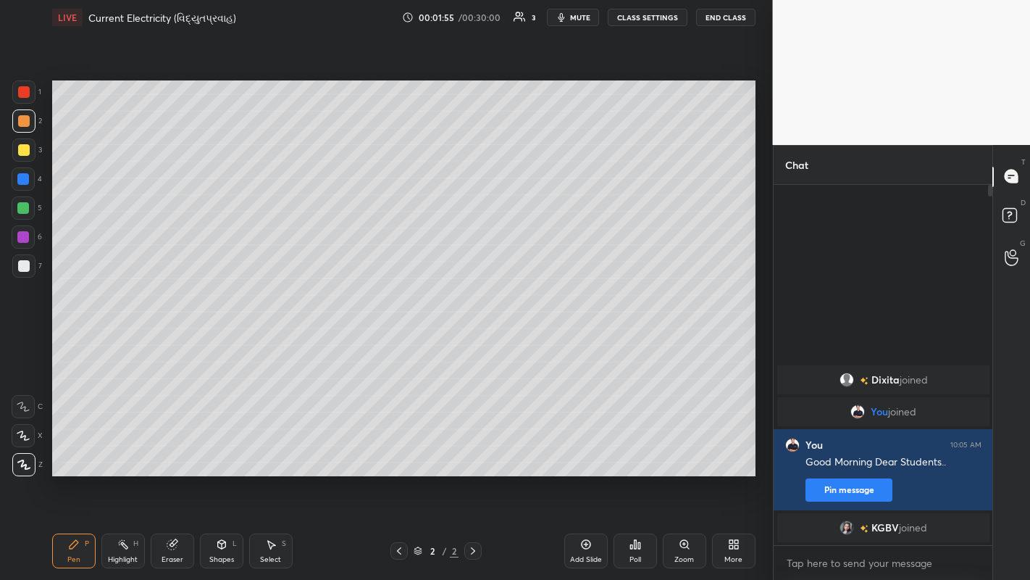
click at [20, 150] on div at bounding box center [24, 150] width 12 height 12
click at [28, 124] on div at bounding box center [24, 121] width 12 height 12
click at [22, 272] on div at bounding box center [23, 265] width 23 height 23
click at [593, 449] on div "Add Slide" at bounding box center [586, 550] width 43 height 35
click at [25, 120] on div at bounding box center [24, 121] width 12 height 12
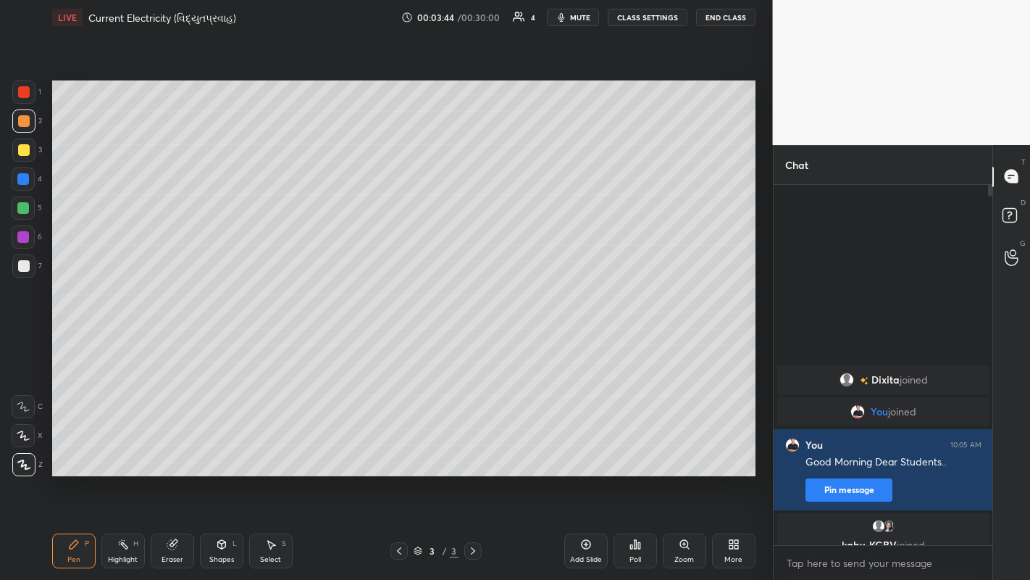
click at [22, 151] on div at bounding box center [24, 150] width 12 height 12
click at [20, 123] on div at bounding box center [24, 121] width 12 height 12
click at [23, 268] on div at bounding box center [24, 266] width 12 height 12
click at [172, 449] on div "Eraser" at bounding box center [172, 550] width 43 height 35
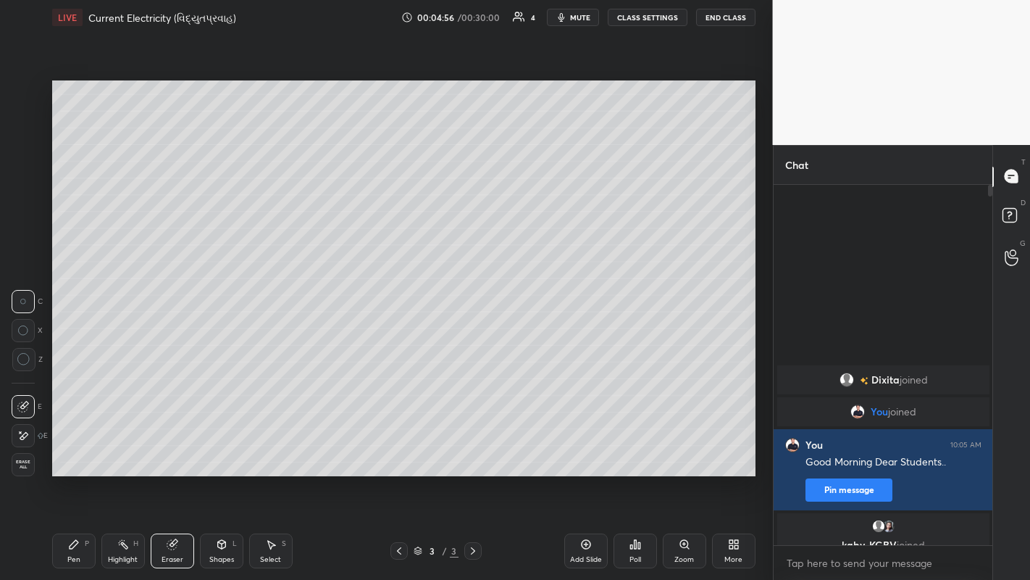
click at [27, 431] on icon at bounding box center [23, 436] width 12 height 12
click at [72, 449] on icon at bounding box center [74, 544] width 9 height 9
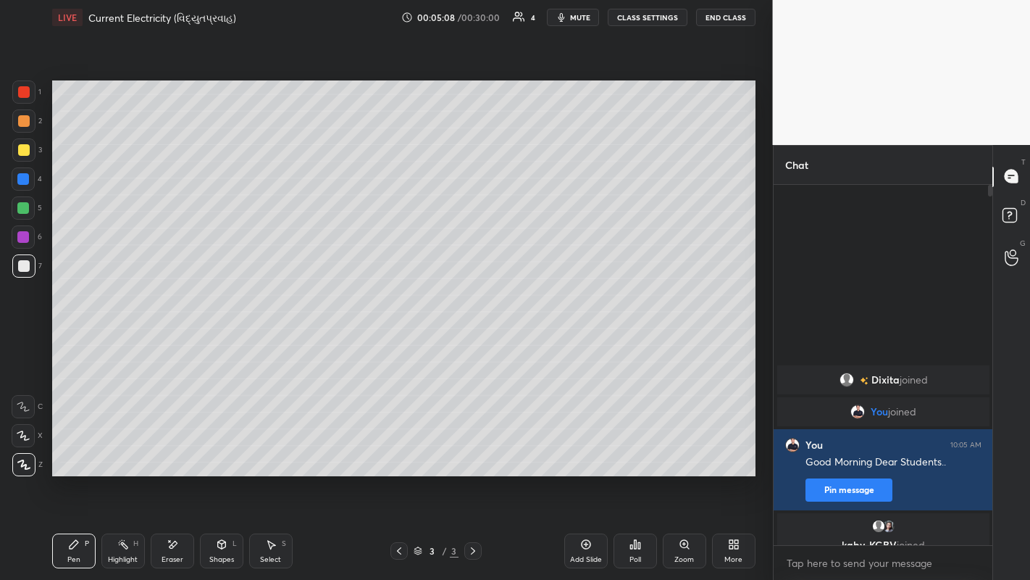
click at [22, 128] on div at bounding box center [23, 120] width 23 height 23
click at [25, 147] on div at bounding box center [24, 150] width 12 height 12
click at [20, 119] on div at bounding box center [24, 121] width 12 height 12
click at [580, 449] on div "Add Slide" at bounding box center [586, 550] width 43 height 35
click at [25, 156] on div at bounding box center [23, 149] width 23 height 23
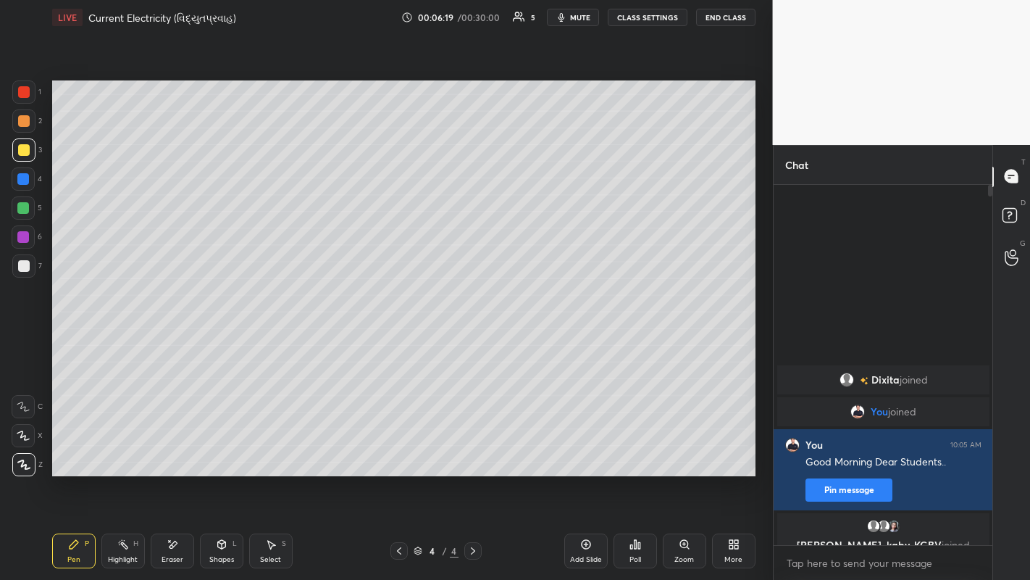
click at [23, 122] on div at bounding box center [24, 121] width 12 height 12
click at [25, 264] on div at bounding box center [24, 266] width 12 height 12
click at [166, 449] on div "Eraser" at bounding box center [172, 550] width 43 height 35
click at [68, 449] on div "Pen" at bounding box center [73, 559] width 13 height 7
click at [28, 121] on div at bounding box center [24, 121] width 12 height 12
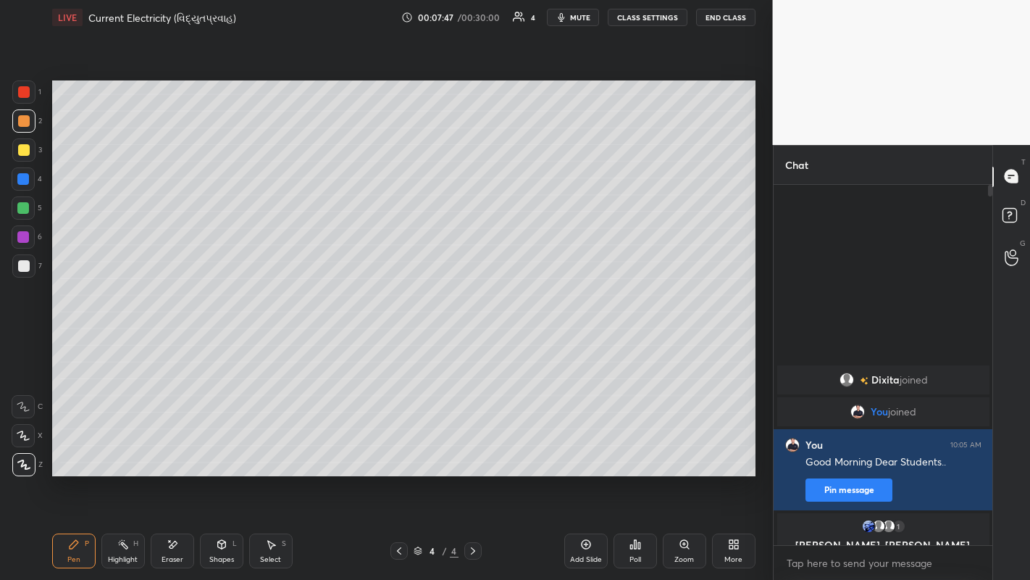
click at [588, 449] on div "Add Slide" at bounding box center [586, 559] width 32 height 7
click at [20, 153] on div at bounding box center [24, 150] width 12 height 12
click at [25, 264] on div at bounding box center [24, 266] width 12 height 12
click at [22, 119] on div at bounding box center [24, 121] width 12 height 12
click at [27, 269] on div at bounding box center [24, 266] width 12 height 12
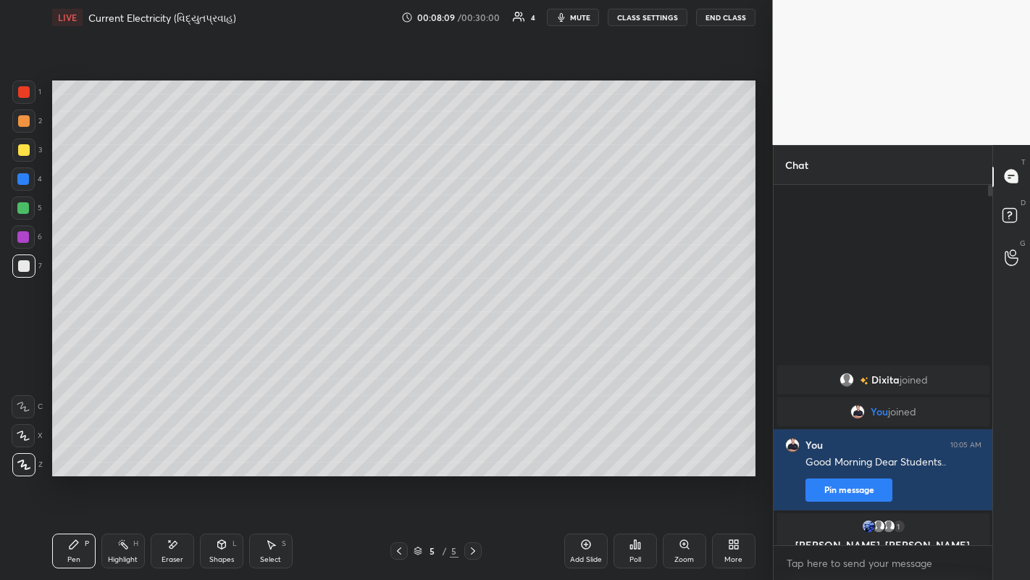
click at [28, 122] on div at bounding box center [24, 121] width 12 height 12
click at [24, 209] on div at bounding box center [23, 208] width 12 height 12
click at [25, 243] on div at bounding box center [23, 236] width 23 height 23
click at [210, 449] on div "Shapes L" at bounding box center [221, 550] width 43 height 35
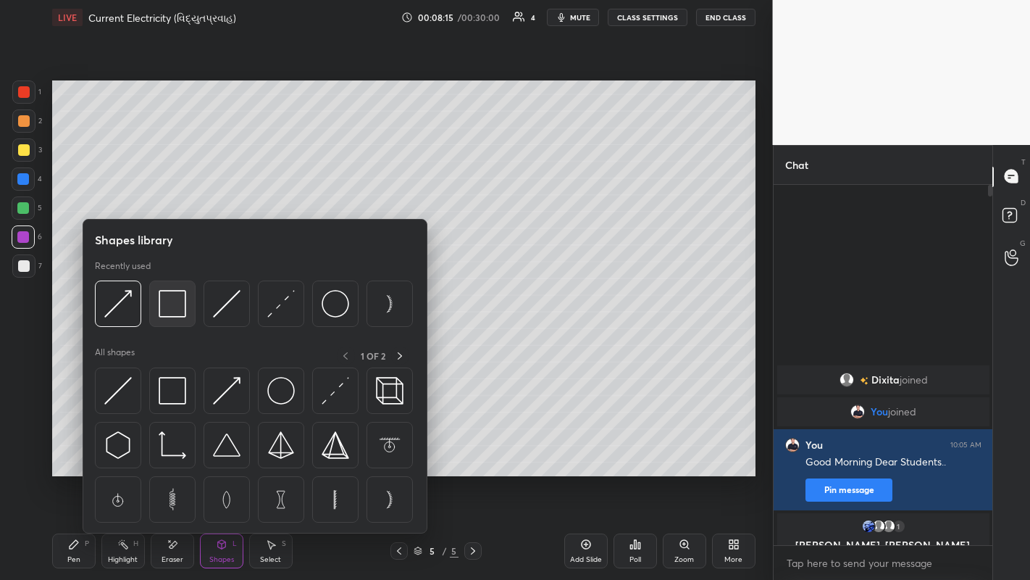
click at [173, 307] on img at bounding box center [173, 304] width 28 height 28
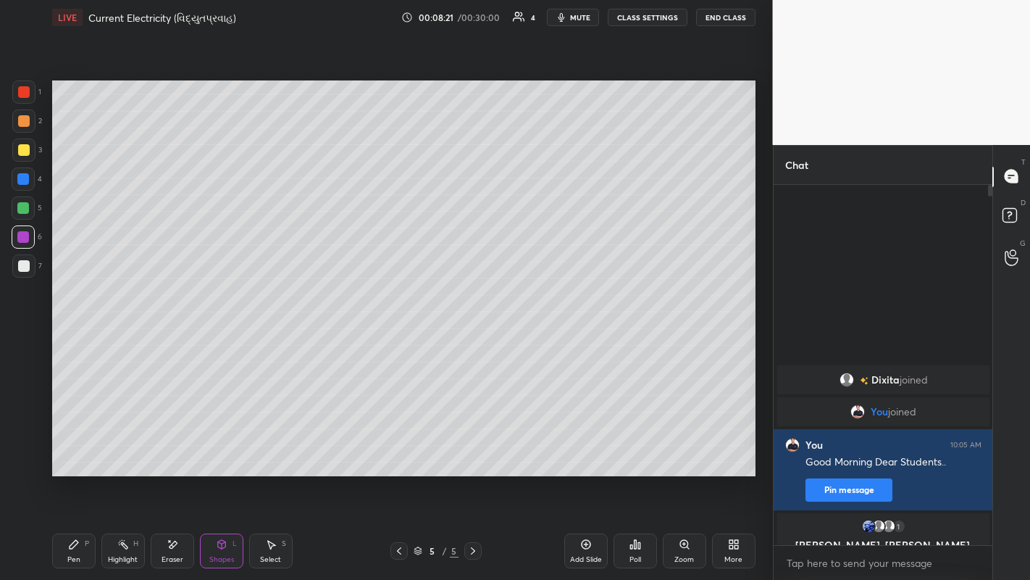
click at [64, 449] on div "Pen P" at bounding box center [73, 550] width 43 height 35
click at [23, 128] on div at bounding box center [23, 120] width 23 height 23
click at [28, 268] on div at bounding box center [24, 266] width 12 height 12
click at [591, 449] on div "Add Slide" at bounding box center [586, 550] width 43 height 35
click at [22, 154] on div at bounding box center [24, 150] width 12 height 12
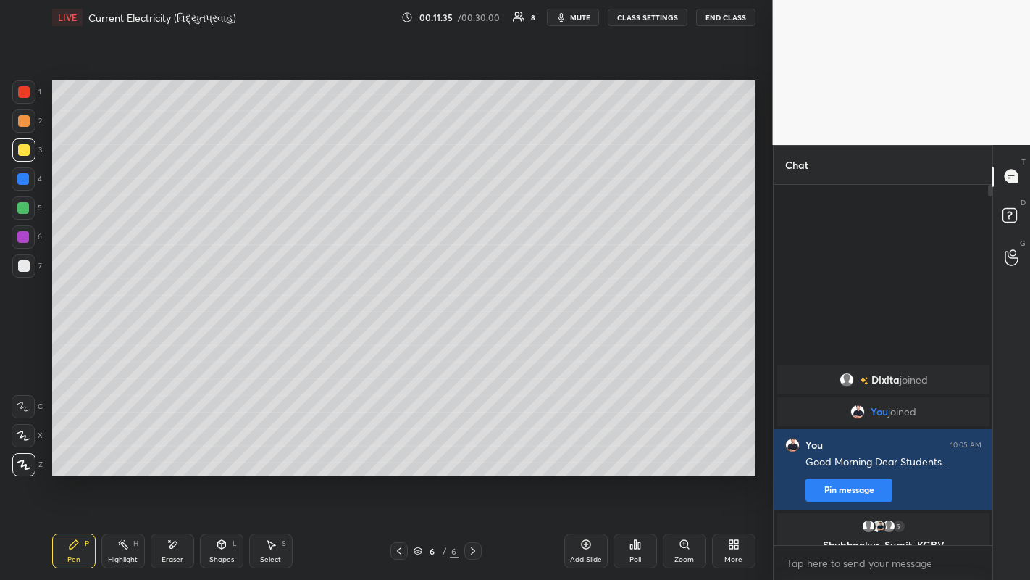
click at [24, 265] on div at bounding box center [24, 266] width 12 height 12
click at [398, 449] on icon at bounding box center [399, 551] width 12 height 12
click at [25, 122] on div at bounding box center [24, 121] width 12 height 12
click at [472, 449] on icon at bounding box center [473, 551] width 12 height 12
click at [171, 449] on icon at bounding box center [173, 544] width 12 height 12
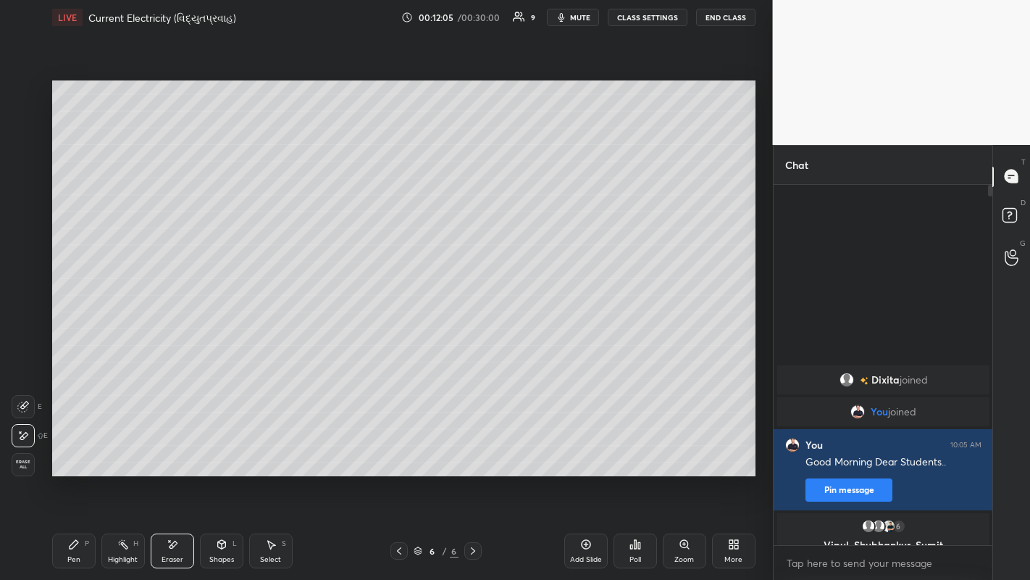
click at [68, 449] on div "Pen P" at bounding box center [73, 550] width 43 height 35
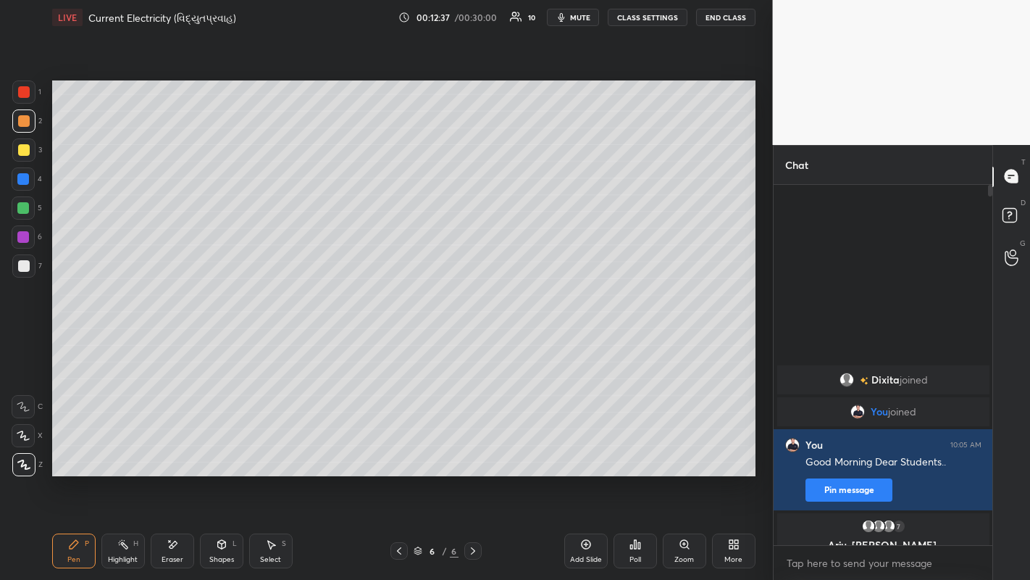
click at [22, 151] on div at bounding box center [24, 150] width 12 height 12
click at [585, 449] on div "Add Slide" at bounding box center [586, 550] width 43 height 35
click at [25, 123] on div at bounding box center [24, 121] width 12 height 12
click at [401, 449] on icon at bounding box center [399, 551] width 12 height 12
click at [474, 449] on icon at bounding box center [473, 551] width 12 height 12
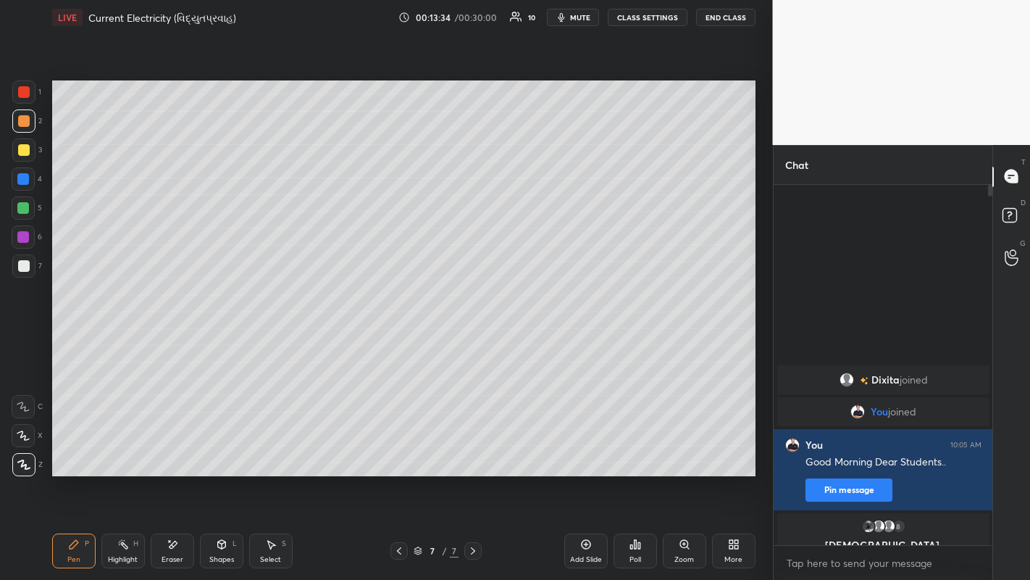
click at [31, 270] on div at bounding box center [23, 265] width 23 height 23
click at [25, 126] on div at bounding box center [24, 121] width 12 height 12
click at [589, 449] on div "Add Slide" at bounding box center [586, 550] width 43 height 35
click at [23, 153] on div at bounding box center [24, 150] width 12 height 12
click at [26, 264] on div at bounding box center [24, 266] width 12 height 12
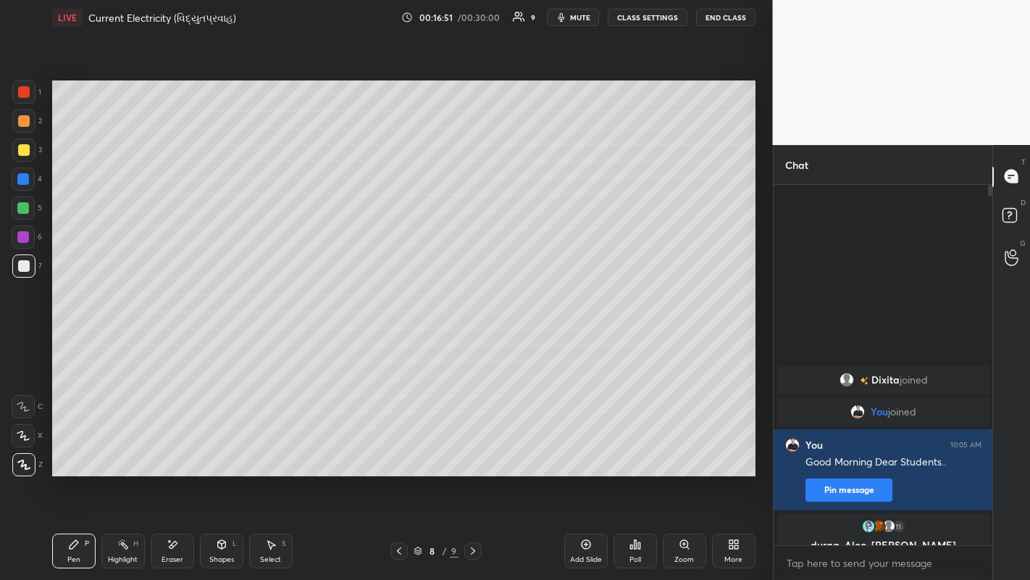
click at [23, 149] on div at bounding box center [24, 150] width 12 height 12
click at [23, 236] on div at bounding box center [23, 237] width 12 height 12
click at [20, 119] on div at bounding box center [24, 121] width 12 height 12
click at [30, 267] on div at bounding box center [23, 265] width 23 height 23
click at [22, 124] on div at bounding box center [24, 121] width 12 height 12
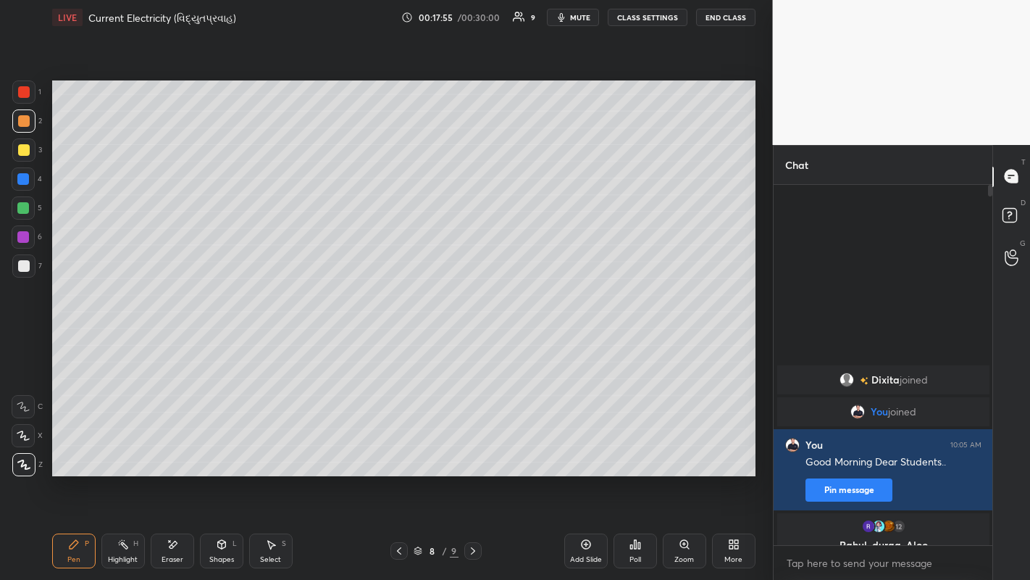
click at [588, 449] on icon at bounding box center [586, 544] width 12 height 12
click at [20, 151] on div at bounding box center [24, 150] width 12 height 12
click at [22, 123] on div at bounding box center [24, 121] width 12 height 12
click at [22, 265] on div at bounding box center [24, 266] width 12 height 12
click at [23, 127] on div at bounding box center [23, 120] width 23 height 23
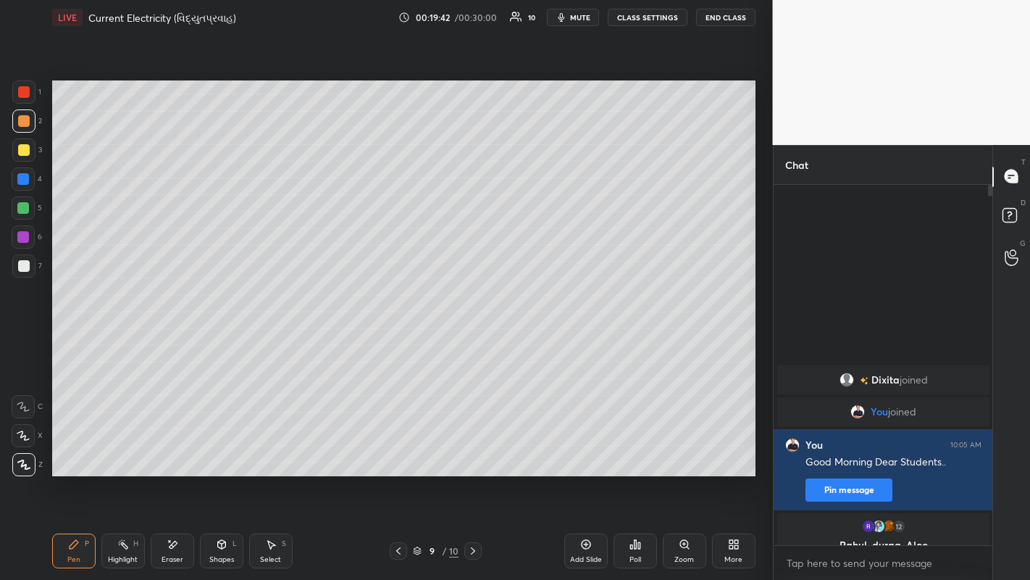
click at [593, 449] on div "Add Slide" at bounding box center [586, 550] width 43 height 35
click at [23, 151] on div at bounding box center [24, 150] width 12 height 12
click at [25, 120] on div at bounding box center [24, 121] width 12 height 12
click at [399, 449] on icon at bounding box center [399, 550] width 4 height 7
click at [392, 449] on div at bounding box center [399, 550] width 17 height 17
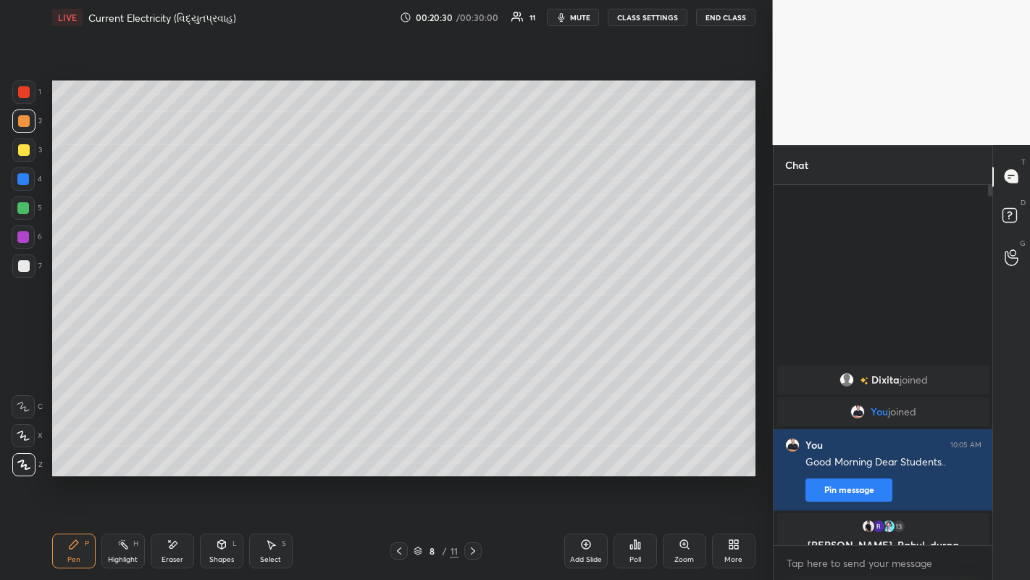
click at [474, 449] on icon at bounding box center [473, 551] width 12 height 12
click at [475, 449] on icon at bounding box center [473, 551] width 12 height 12
click at [399, 449] on icon at bounding box center [399, 551] width 12 height 12
click at [472, 449] on icon at bounding box center [473, 551] width 12 height 12
click at [30, 268] on div at bounding box center [23, 265] width 23 height 23
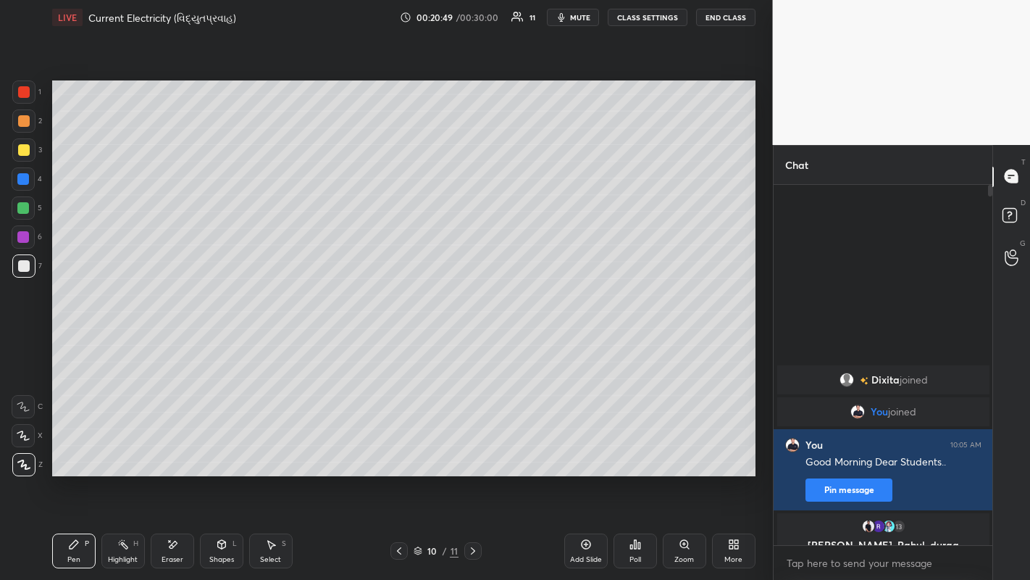
click at [22, 122] on div at bounding box center [24, 121] width 12 height 12
click at [584, 449] on div "Add Slide" at bounding box center [586, 559] width 32 height 7
click at [22, 155] on div at bounding box center [24, 150] width 12 height 12
click at [26, 264] on div at bounding box center [24, 266] width 12 height 12
click at [22, 145] on div at bounding box center [24, 150] width 12 height 12
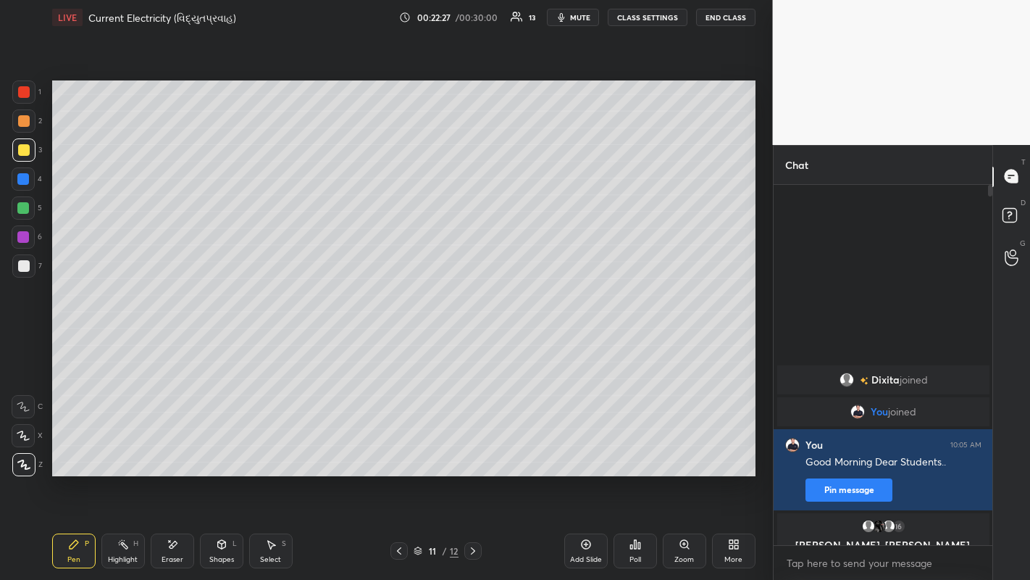
click at [24, 125] on div at bounding box center [24, 121] width 12 height 12
click at [25, 264] on div at bounding box center [24, 266] width 12 height 12
click at [24, 125] on div at bounding box center [24, 121] width 12 height 12
click at [175, 449] on icon at bounding box center [173, 544] width 12 height 12
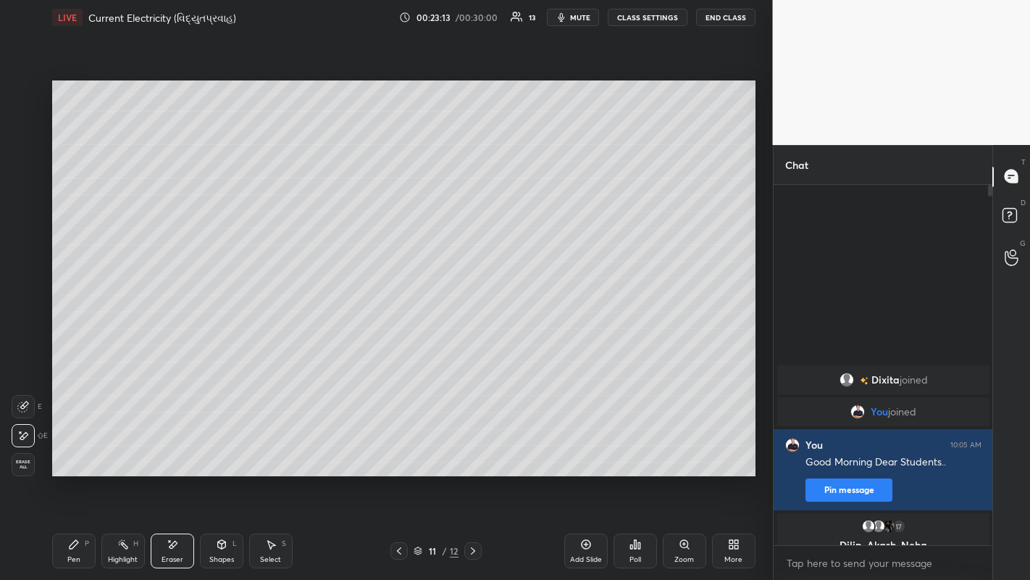
click at [75, 449] on icon at bounding box center [74, 544] width 12 height 12
click at [587, 449] on div "Add Slide" at bounding box center [586, 550] width 43 height 35
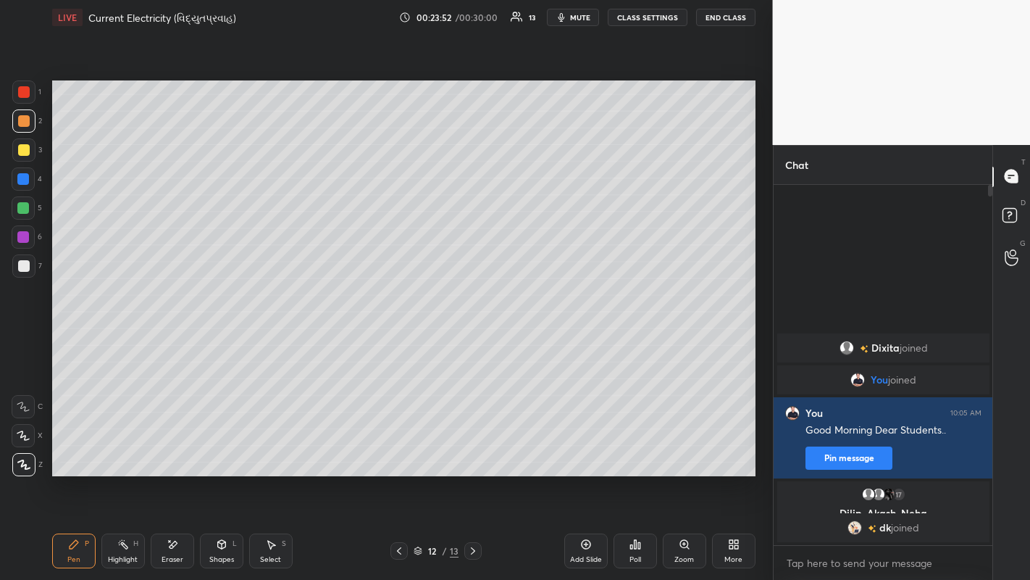
click at [400, 449] on icon at bounding box center [399, 551] width 12 height 12
click at [21, 148] on div at bounding box center [24, 150] width 12 height 12
click at [25, 267] on div at bounding box center [24, 266] width 12 height 12
click at [474, 449] on icon at bounding box center [473, 550] width 4 height 7
click at [28, 152] on div at bounding box center [24, 150] width 12 height 12
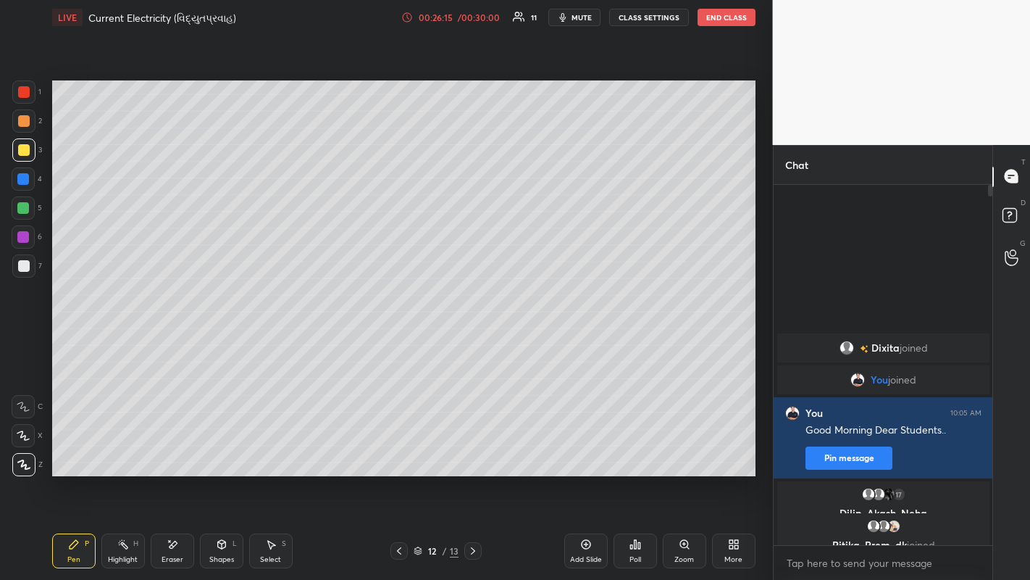
click at [22, 270] on div at bounding box center [24, 266] width 12 height 12
click at [584, 449] on icon at bounding box center [586, 544] width 12 height 12
click at [25, 122] on div at bounding box center [24, 121] width 12 height 12
click at [23, 267] on div at bounding box center [24, 266] width 12 height 12
click at [22, 122] on div at bounding box center [24, 121] width 12 height 12
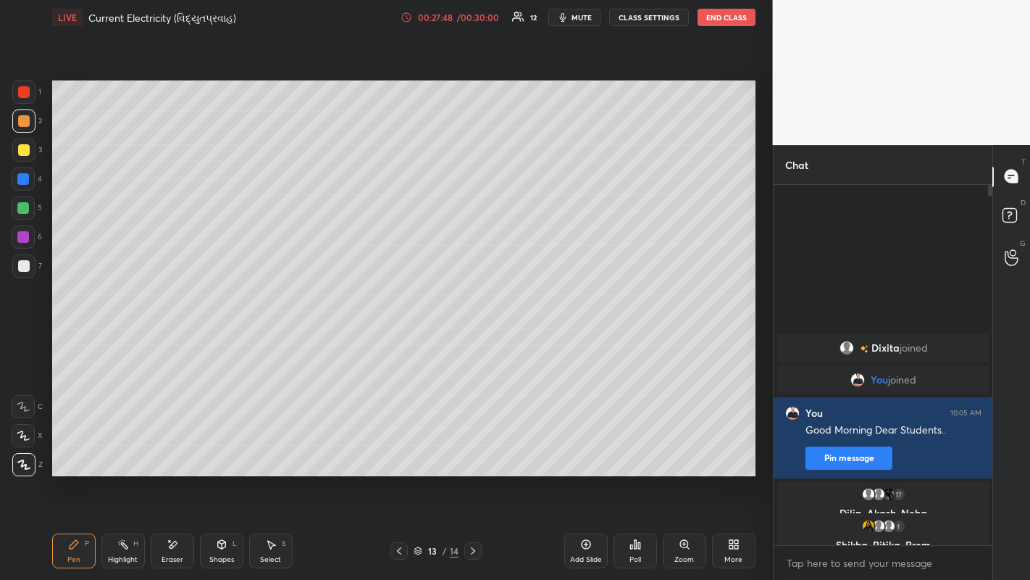
click at [399, 449] on icon at bounding box center [399, 551] width 12 height 12
click at [472, 449] on icon at bounding box center [473, 551] width 12 height 12
click at [583, 449] on icon at bounding box center [586, 544] width 12 height 12
click at [25, 149] on div at bounding box center [24, 150] width 12 height 12
click at [23, 263] on div at bounding box center [24, 266] width 12 height 12
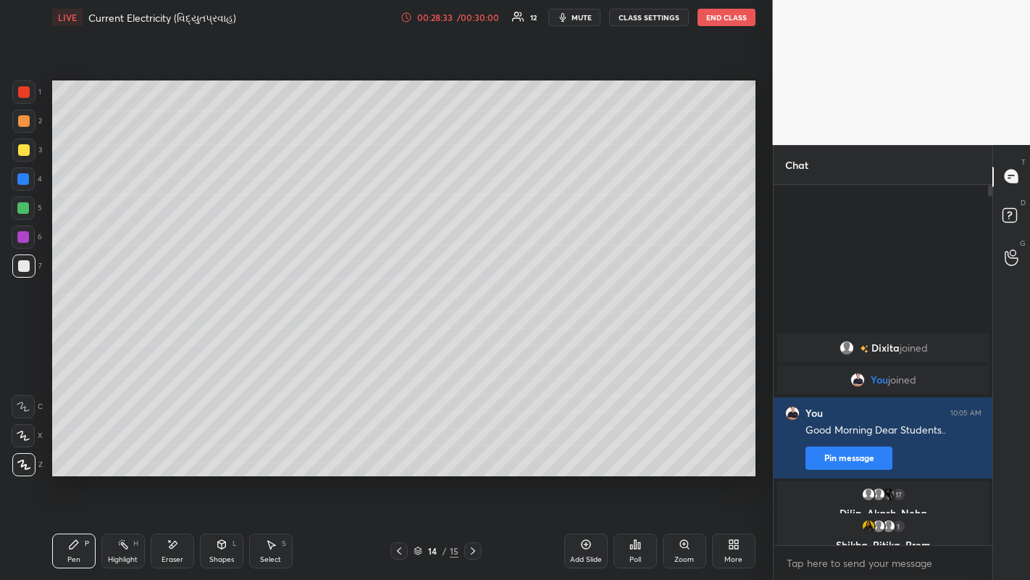
click at [18, 118] on div at bounding box center [24, 121] width 12 height 12
click at [25, 150] on div at bounding box center [24, 150] width 12 height 12
click at [30, 267] on div at bounding box center [23, 265] width 23 height 23
click at [25, 124] on div at bounding box center [24, 121] width 12 height 12
click at [18, 147] on div at bounding box center [24, 150] width 12 height 12
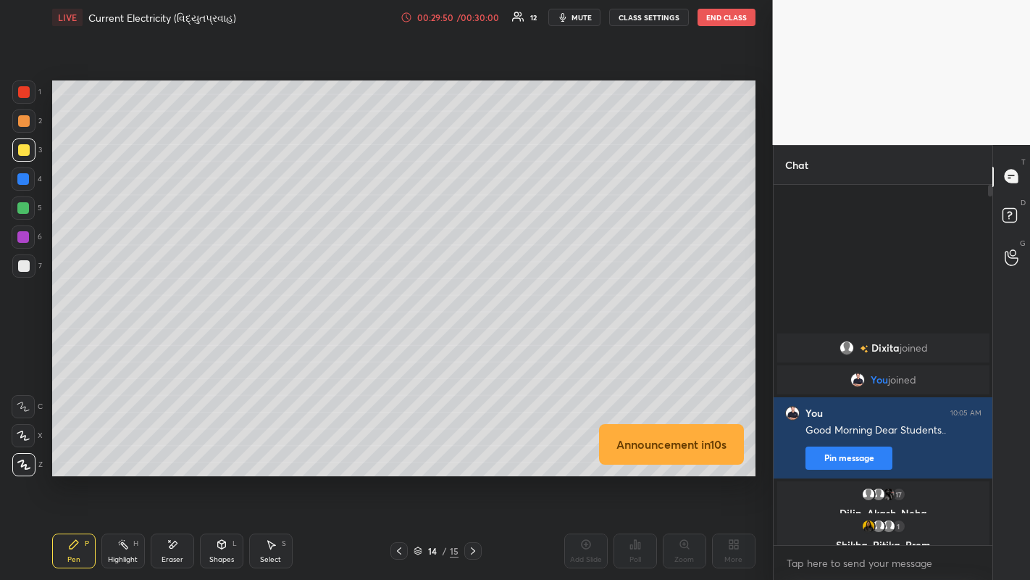
click at [22, 125] on div at bounding box center [24, 121] width 12 height 12
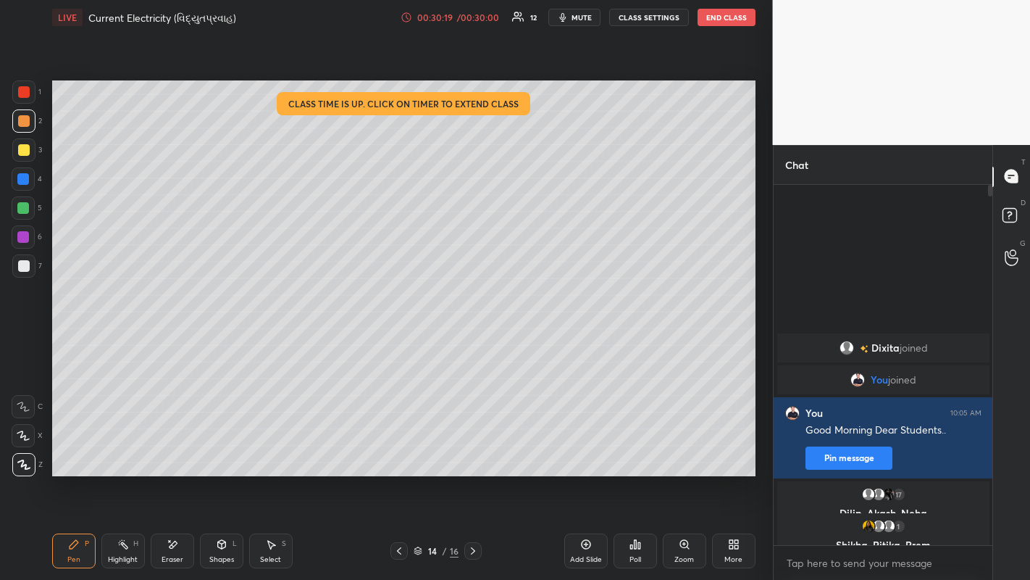
click at [722, 18] on button "End Class" at bounding box center [727, 17] width 58 height 17
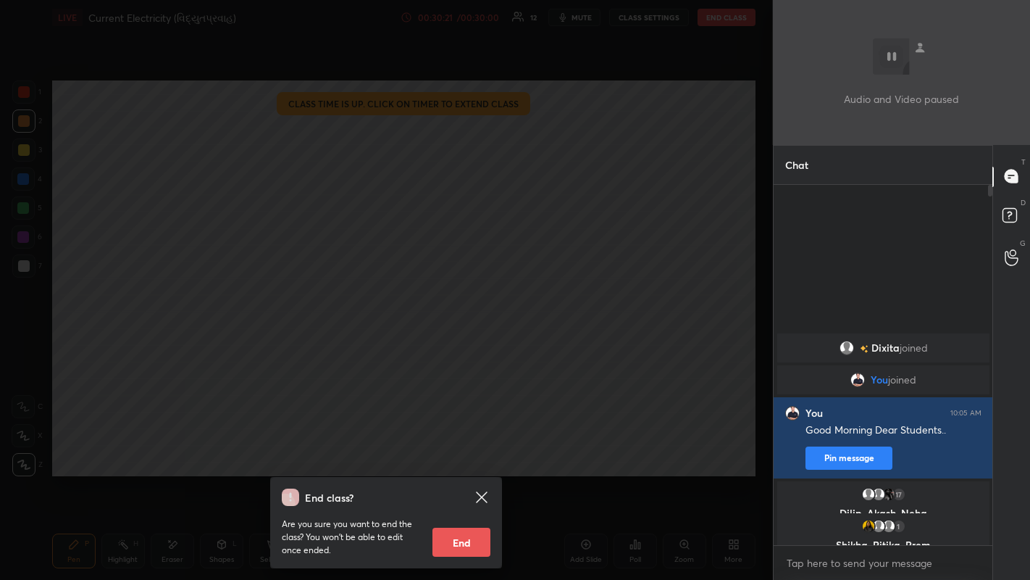
click at [462, 449] on button "End" at bounding box center [462, 542] width 58 height 29
type textarea "x"
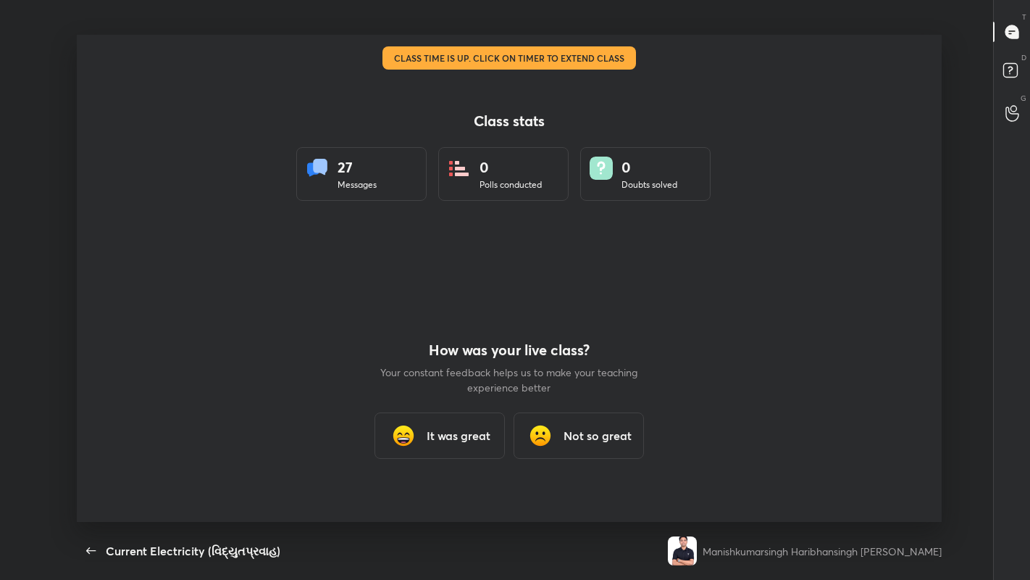
scroll to position [487, 1018]
click at [584, 432] on h3 "Not so great" at bounding box center [598, 435] width 68 height 17
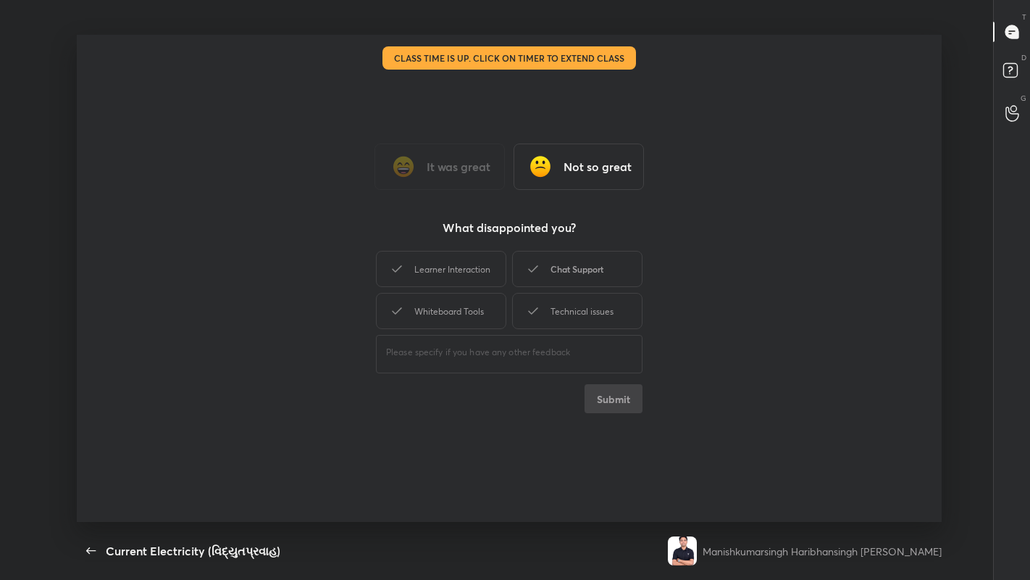
click at [575, 272] on div "Chat Support" at bounding box center [577, 269] width 130 height 36
click at [607, 394] on button "Submit" at bounding box center [614, 398] width 58 height 29
